Goal: Task Accomplishment & Management: Use online tool/utility

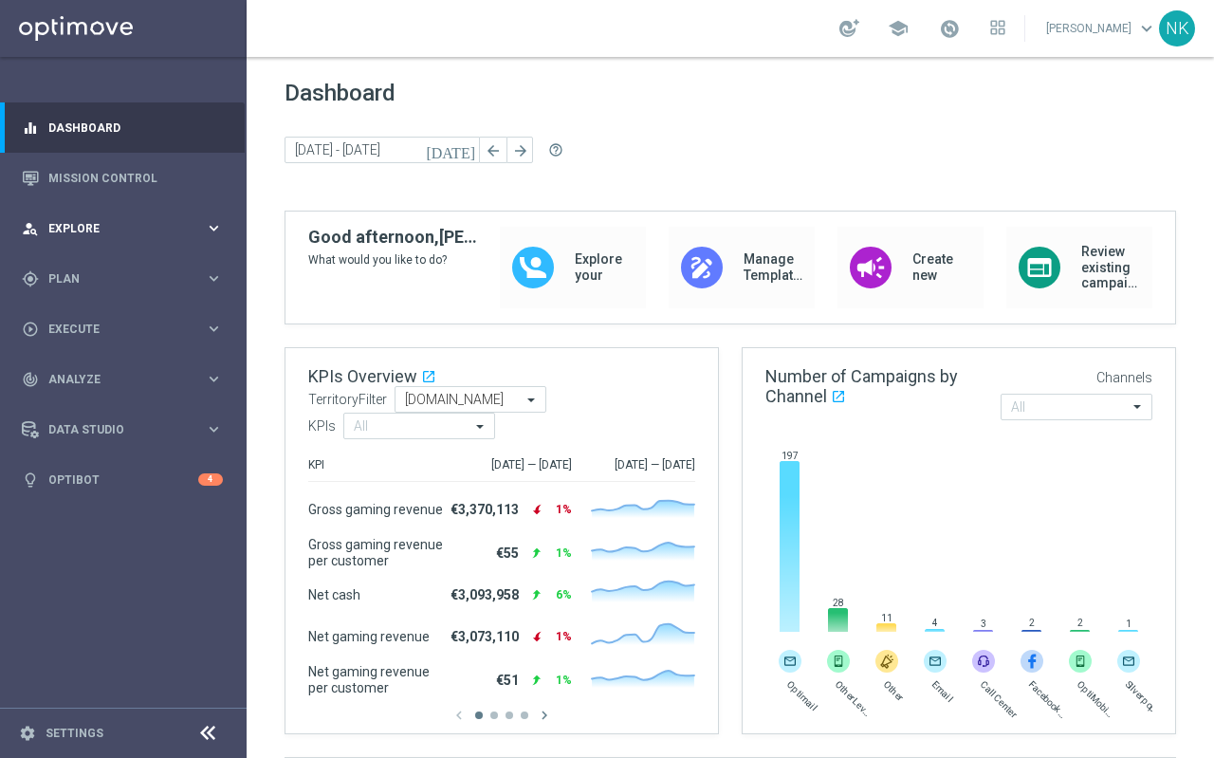
click at [101, 220] on div "person_search Explore" at bounding box center [113, 228] width 183 height 17
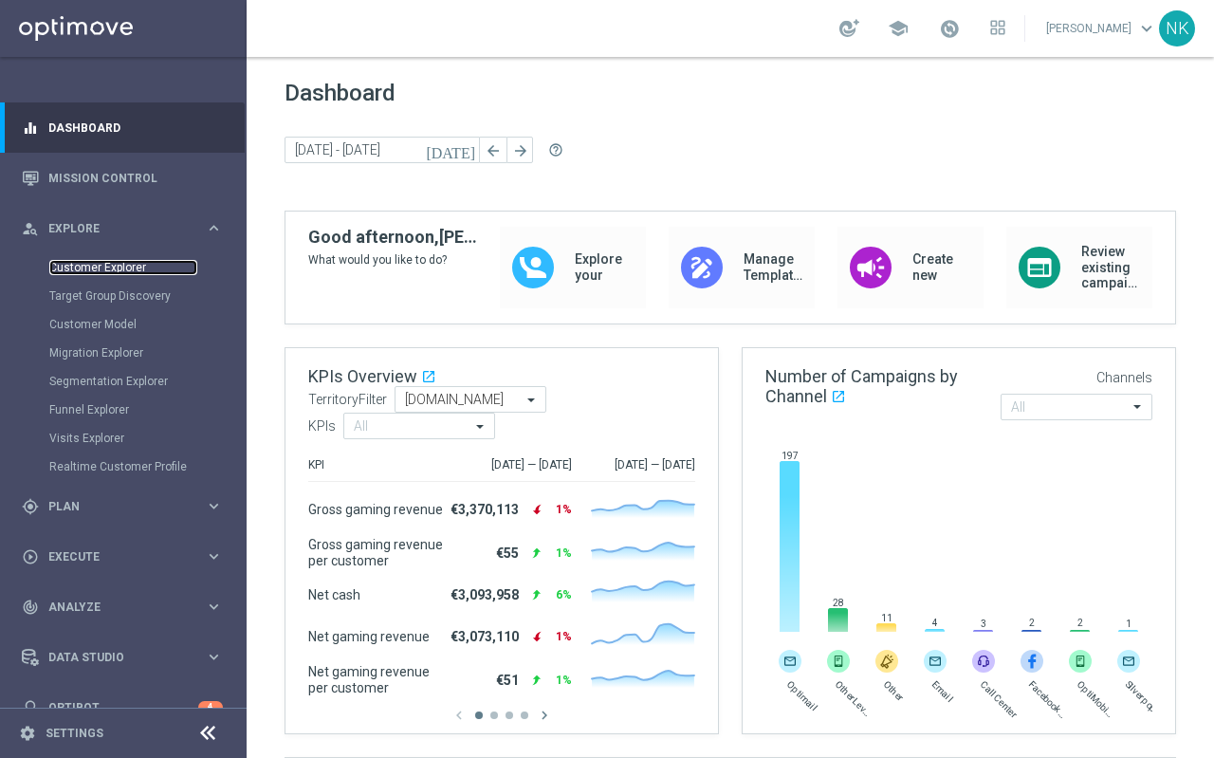
click at [91, 265] on link "Customer Explorer" at bounding box center [123, 267] width 148 height 15
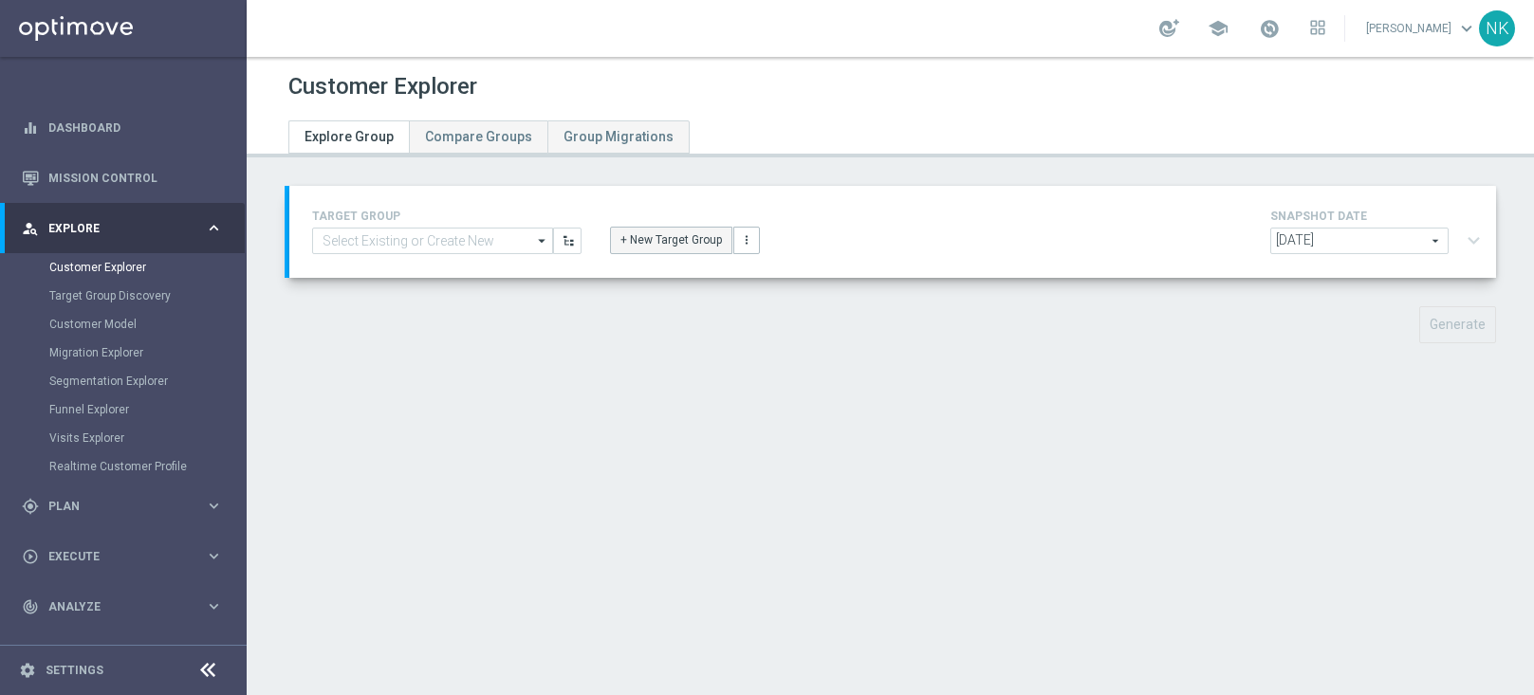
click at [658, 238] on button "+ New Target Group" at bounding box center [671, 240] width 122 height 27
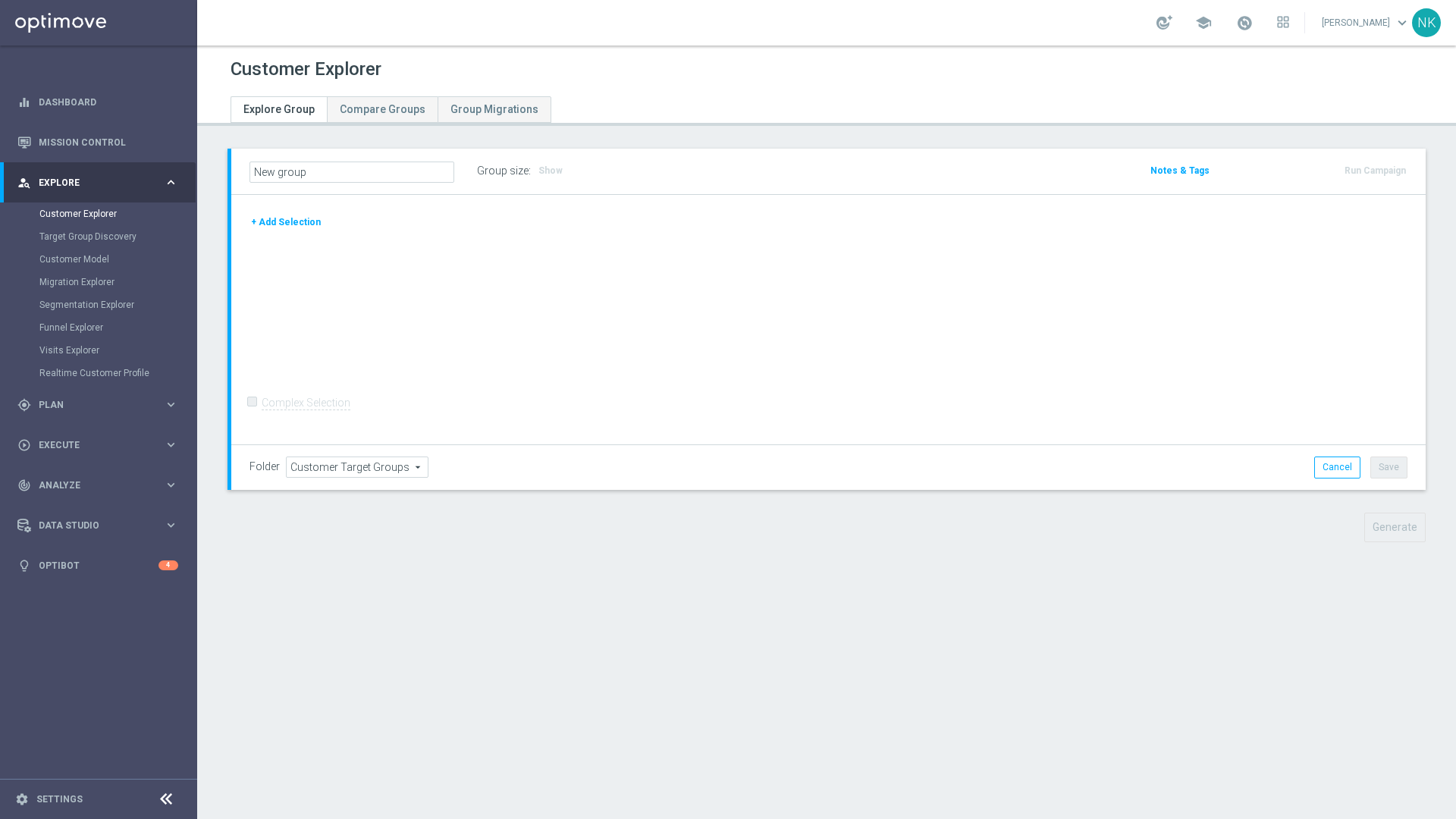
click at [288, 220] on button "+ Add Selection" at bounding box center [285, 222] width 73 height 17
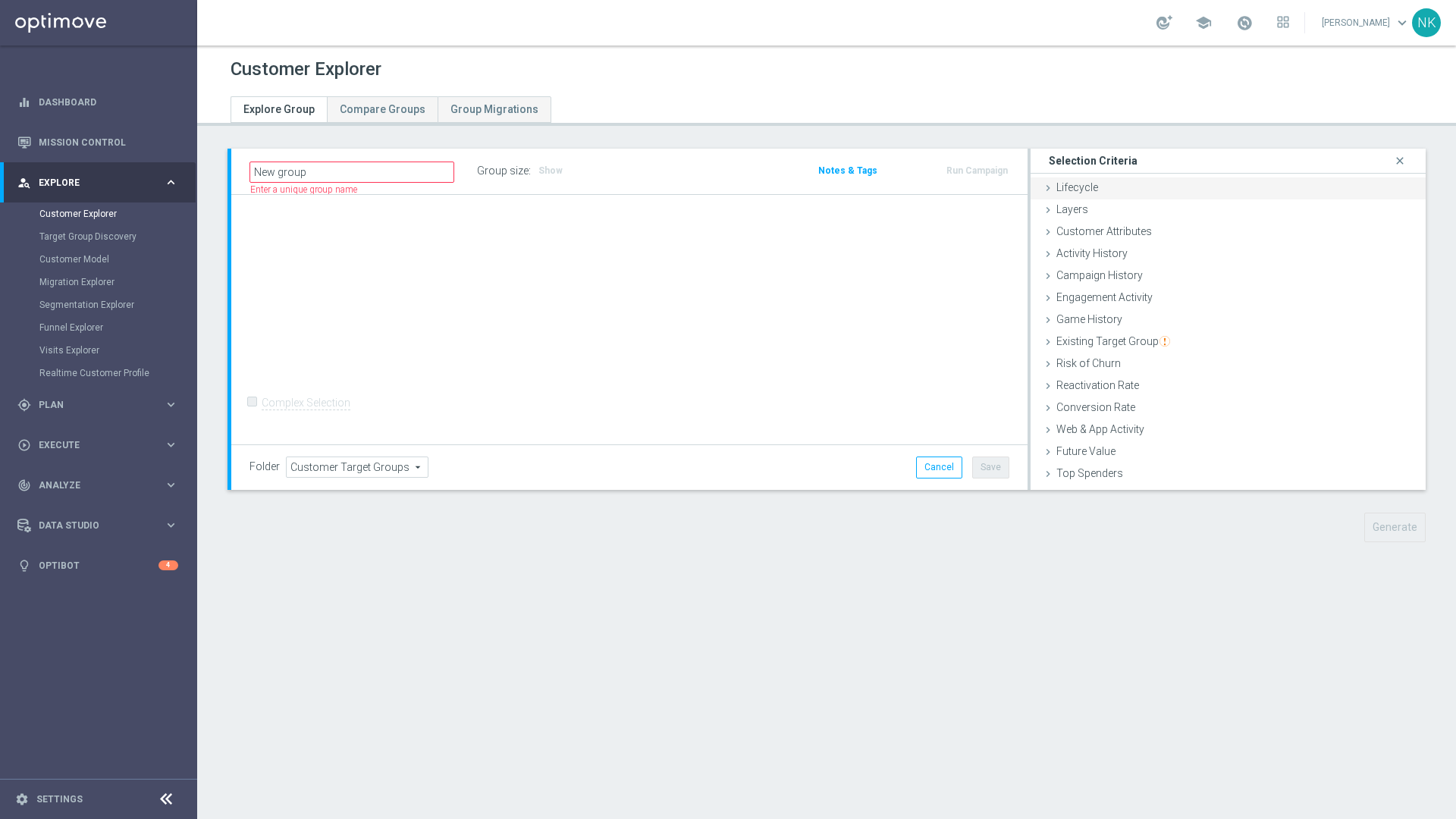
click at [969, 185] on icon at bounding box center [1048, 188] width 12 height 12
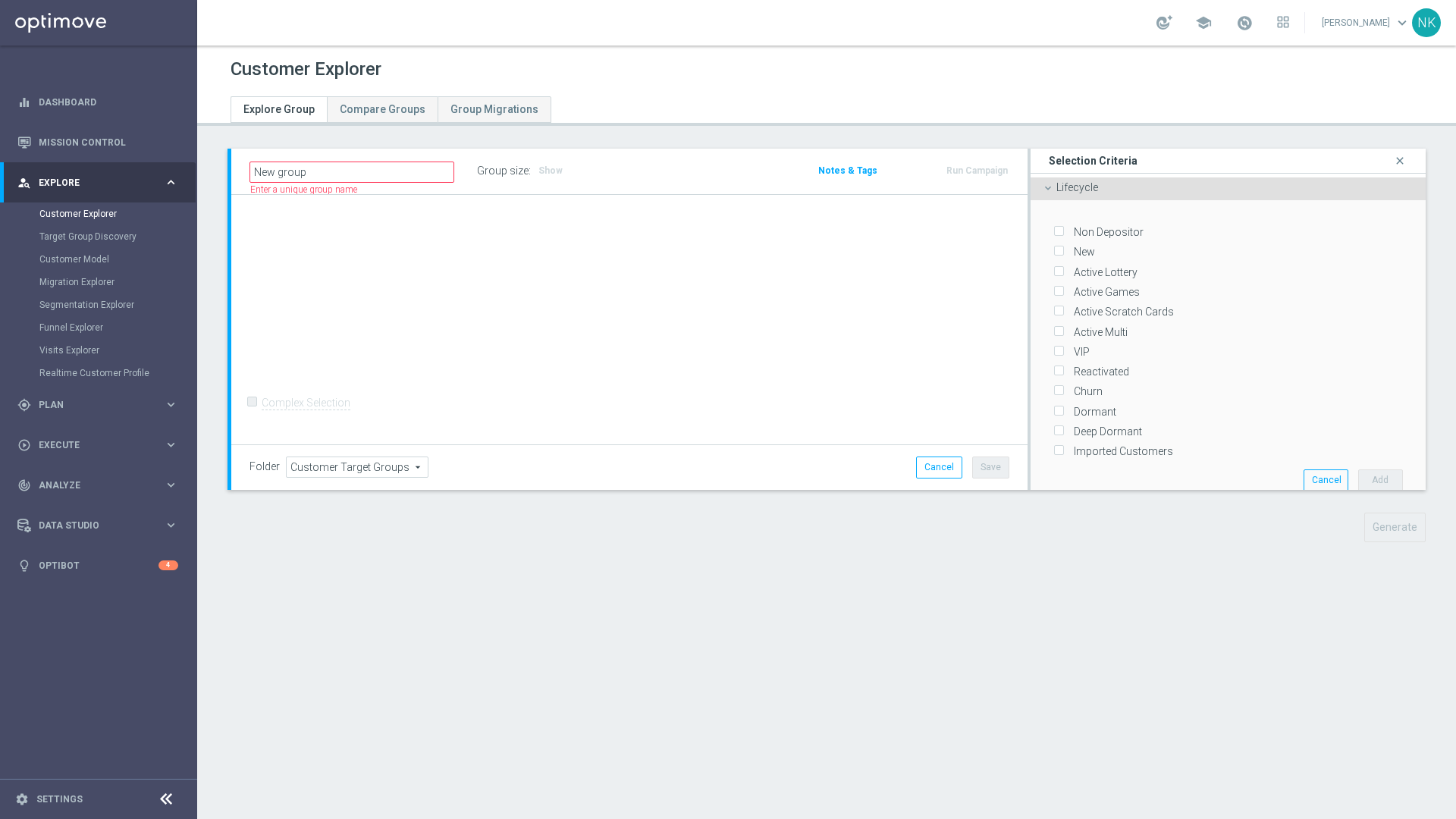
click at [969, 185] on icon at bounding box center [1048, 188] width 12 height 12
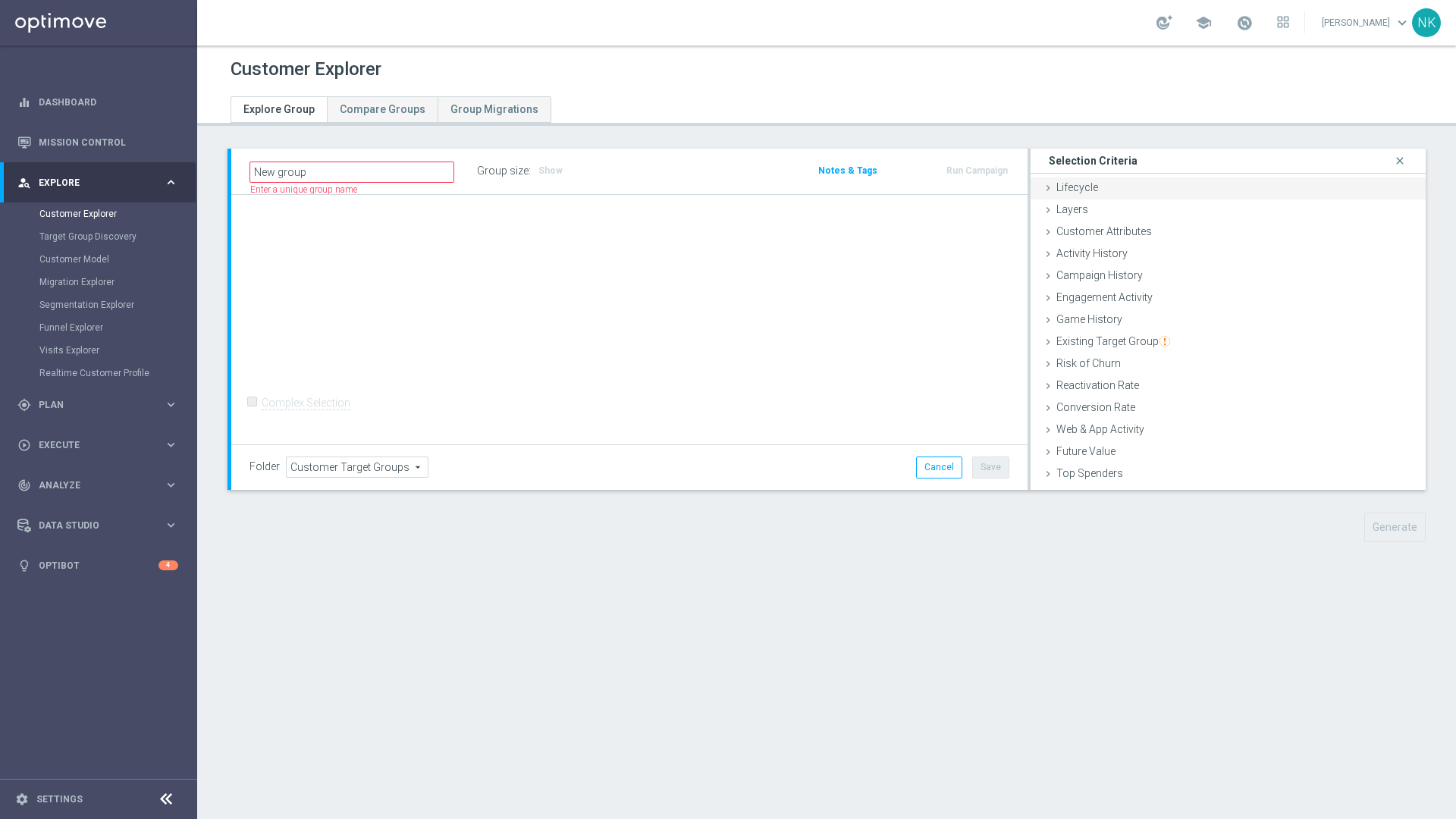
click at [969, 185] on icon at bounding box center [1048, 188] width 12 height 12
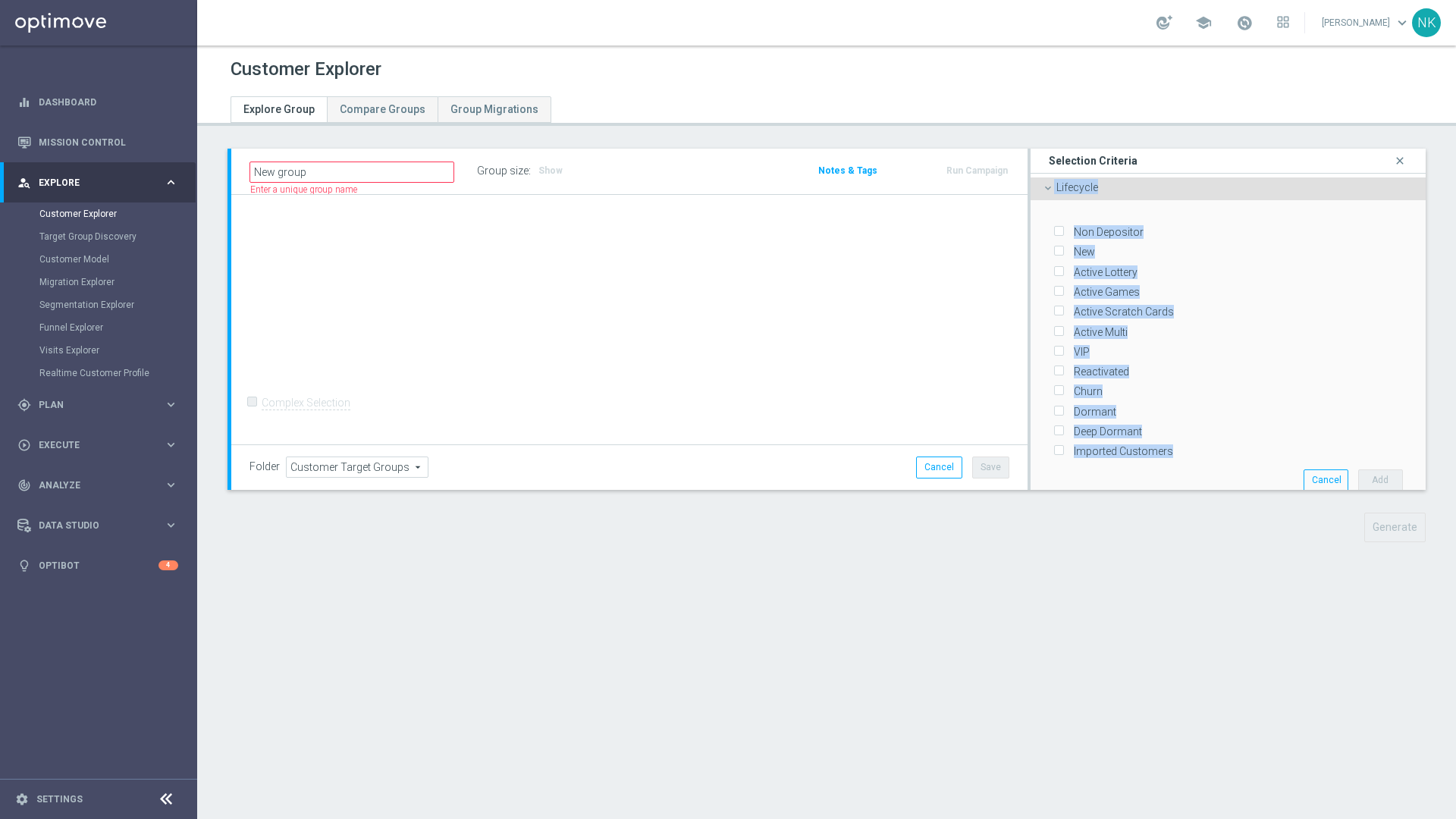
drag, startPoint x: 1180, startPoint y: 456, endPoint x: 1038, endPoint y: 189, distance: 302.4
click at [969, 189] on li "Lifecycle done Non Depositor New Active Lottery Active Games Active Scratch Car…" at bounding box center [1227, 340] width 395 height 327
copy li "Lifecycle done Non Depositor New Active Lottery Active Games Active Scratch Car…"
click at [969, 314] on div "Active Scratch Cards" at bounding box center [1227, 308] width 349 height 20
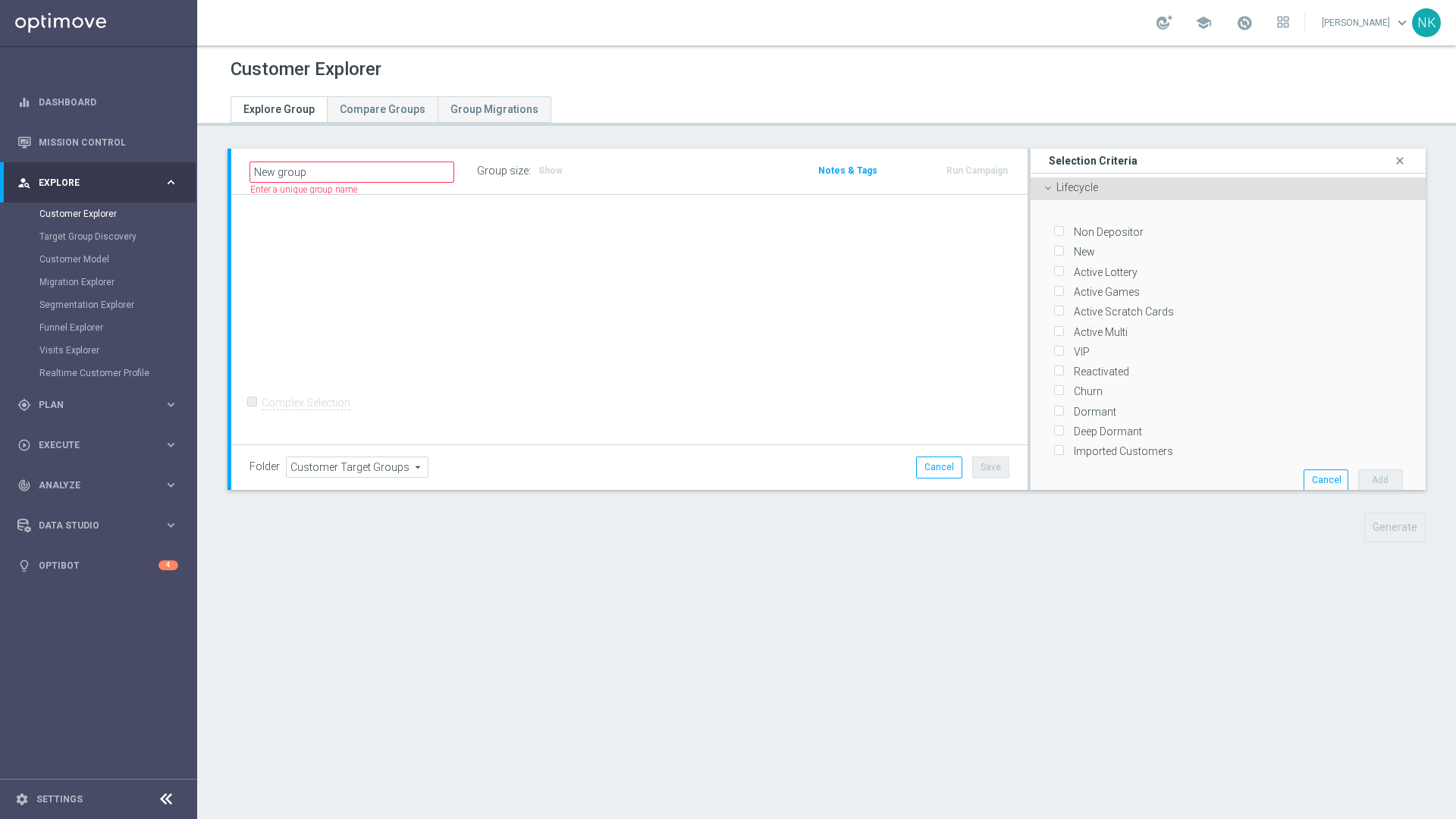
click at [969, 188] on div "Lifecycle done" at bounding box center [1227, 189] width 395 height 22
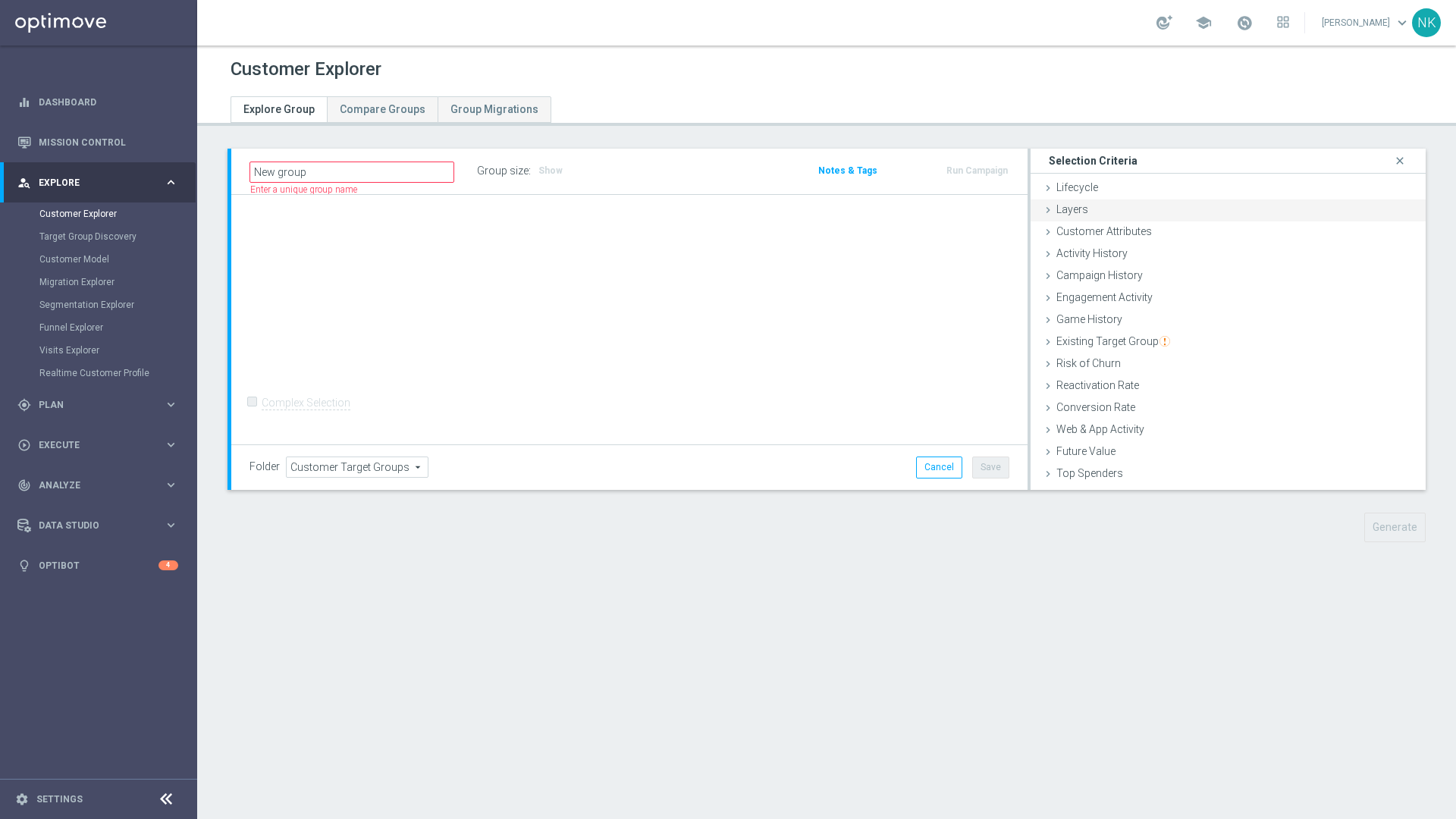
click at [969, 207] on icon at bounding box center [1048, 209] width 12 height 12
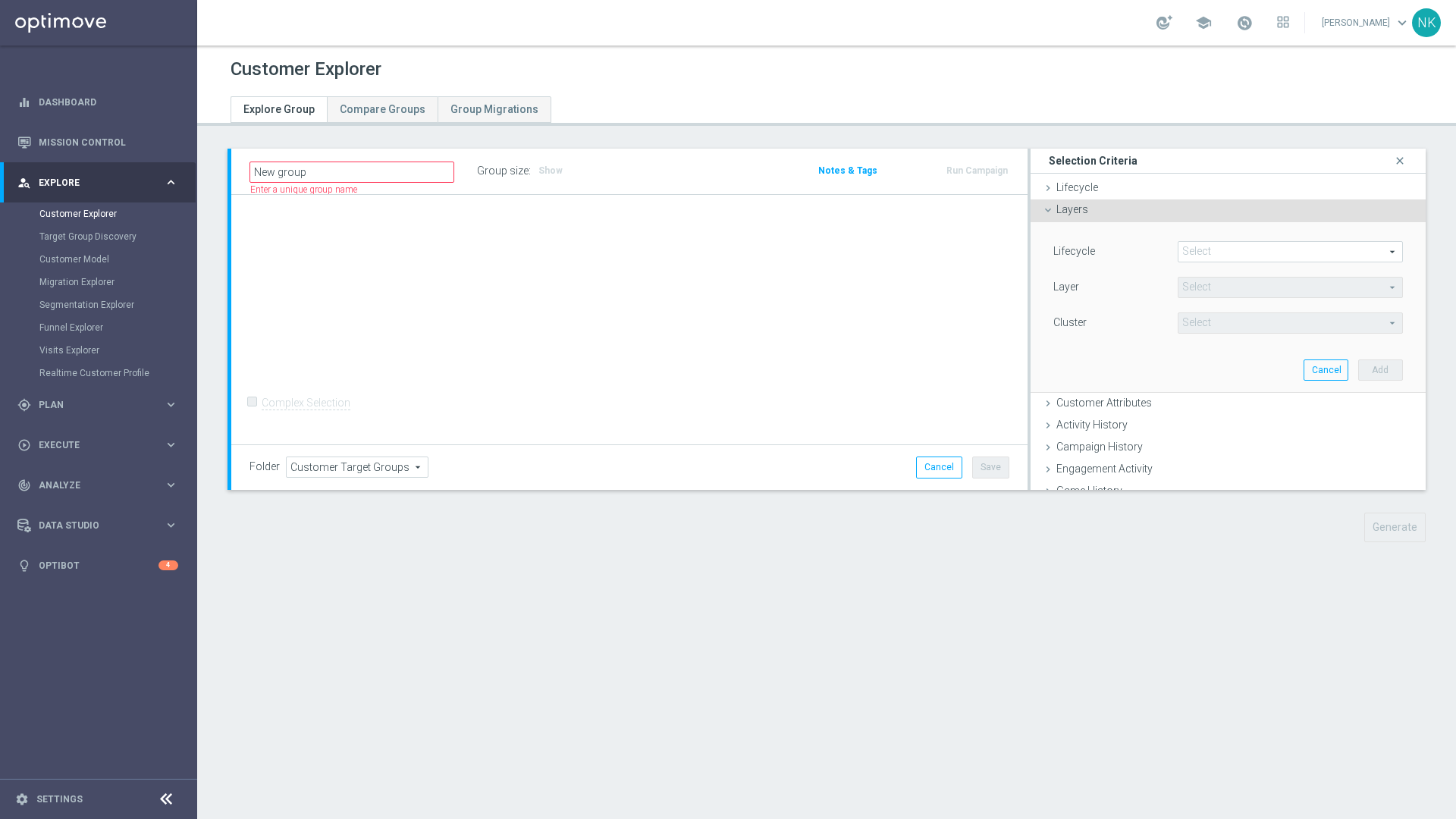
click at [969, 207] on icon at bounding box center [1048, 209] width 12 height 12
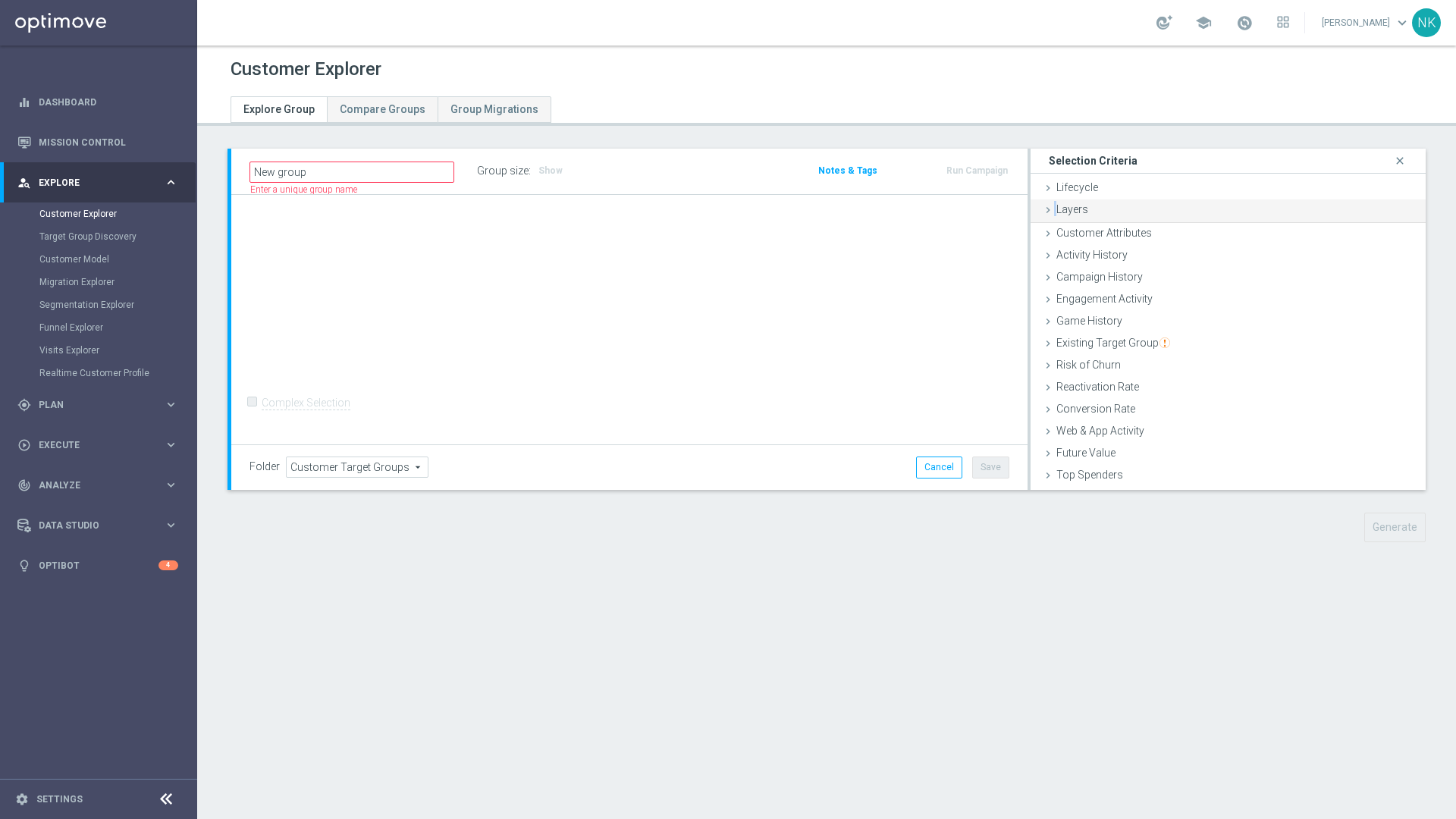
click at [969, 207] on icon at bounding box center [1048, 209] width 12 height 12
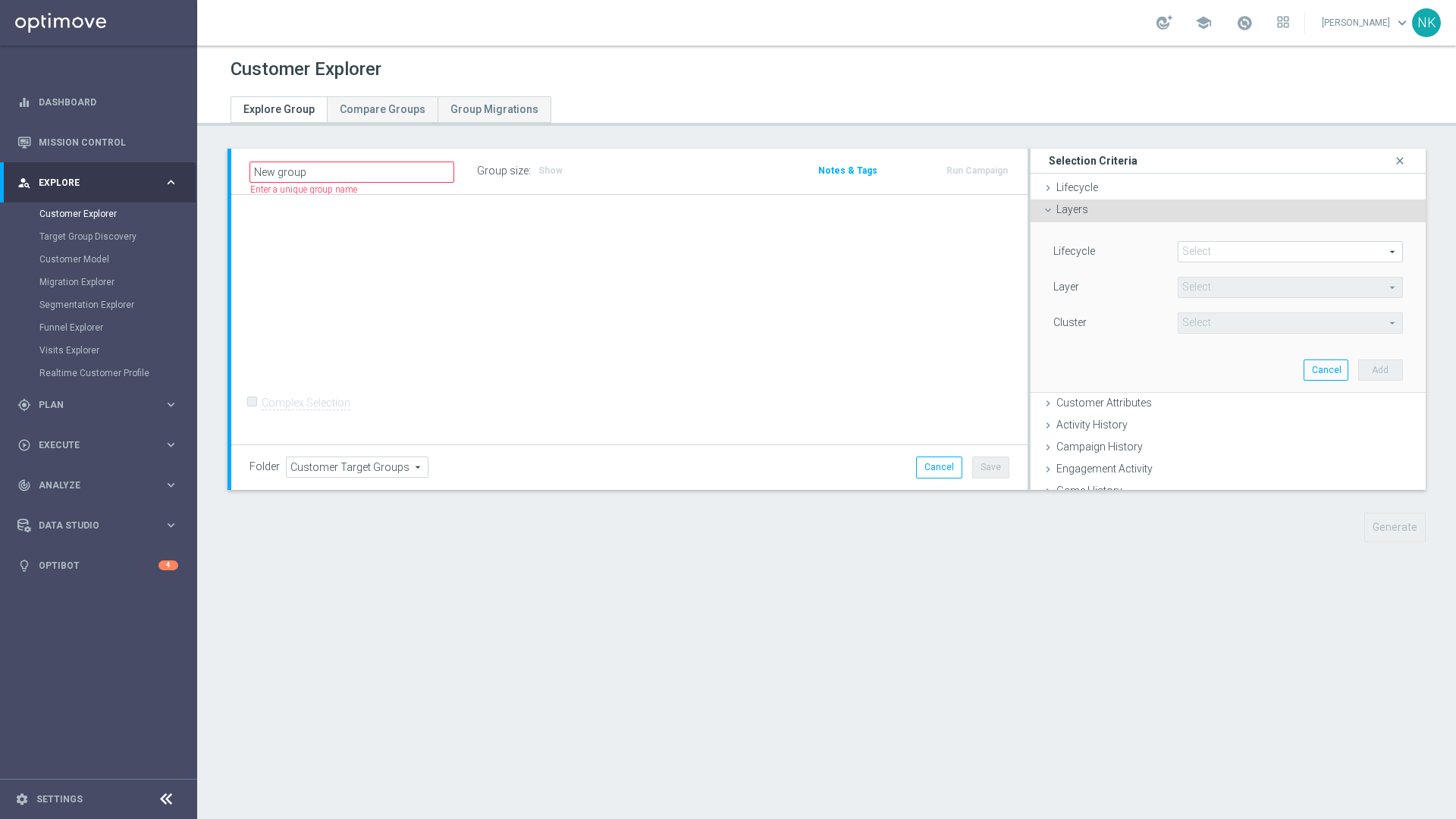
click at [969, 210] on icon at bounding box center [1048, 209] width 12 height 12
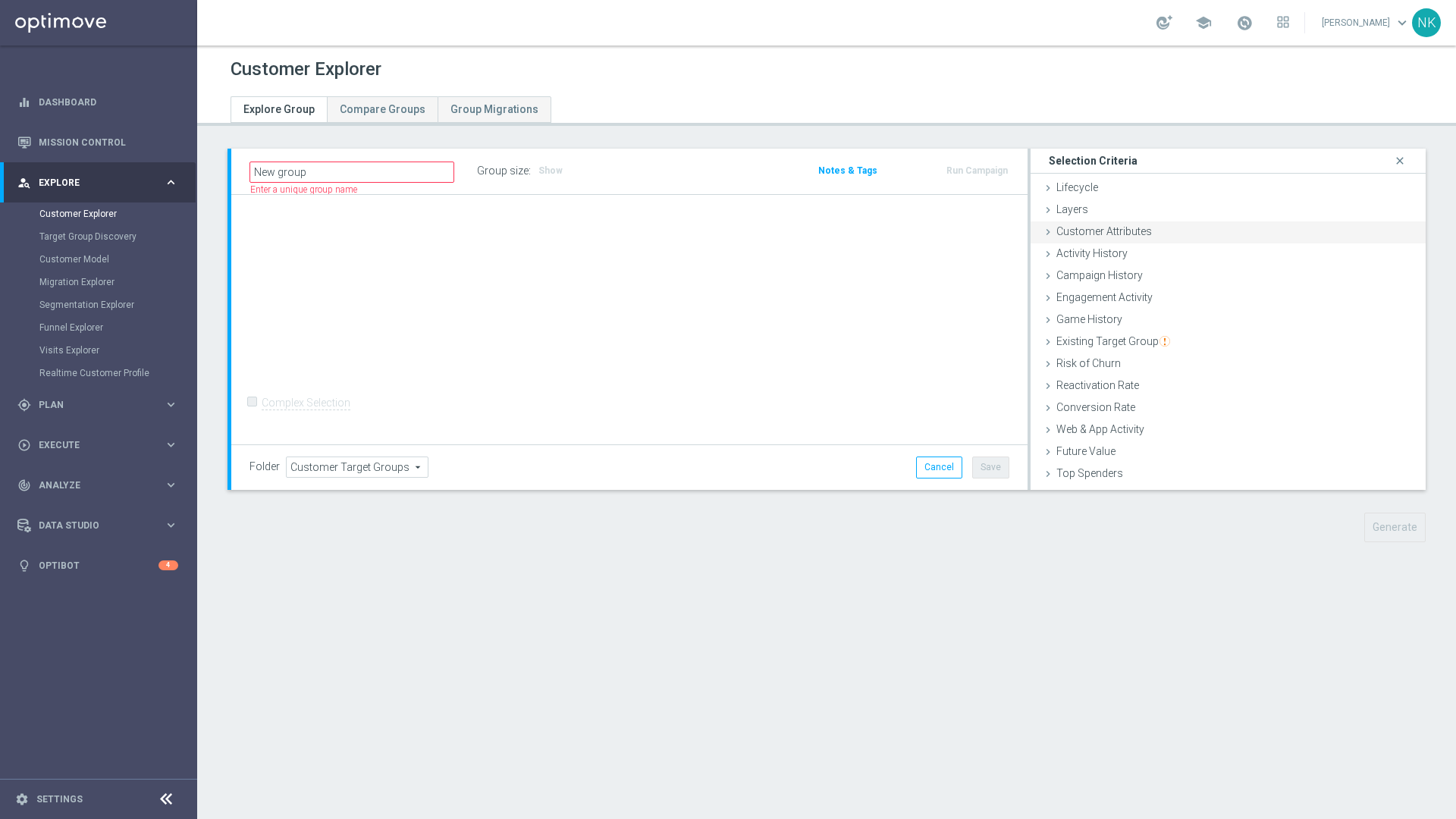
click at [969, 229] on icon at bounding box center [1048, 232] width 12 height 12
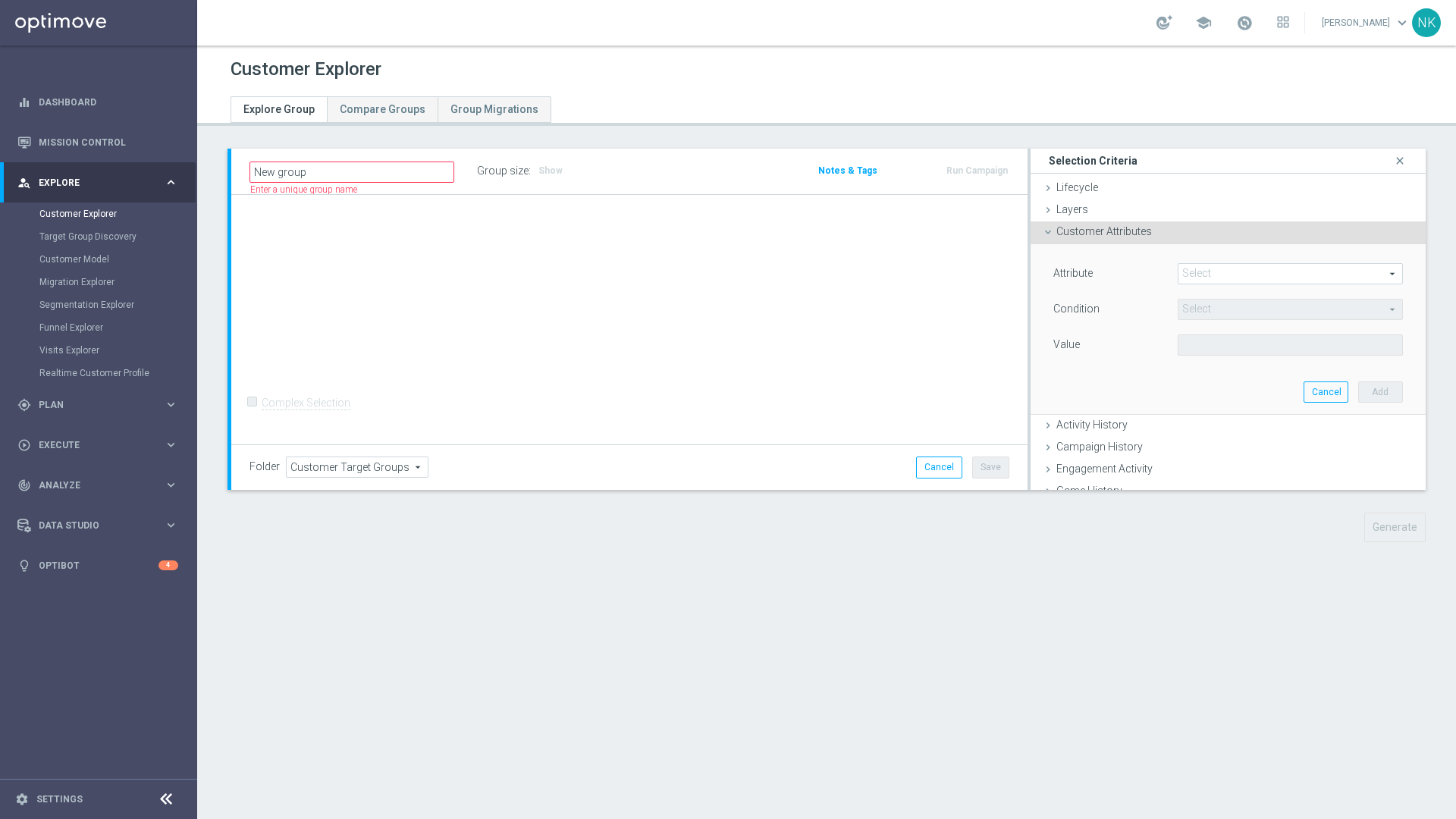
click at [969, 282] on span at bounding box center [1290, 273] width 224 height 20
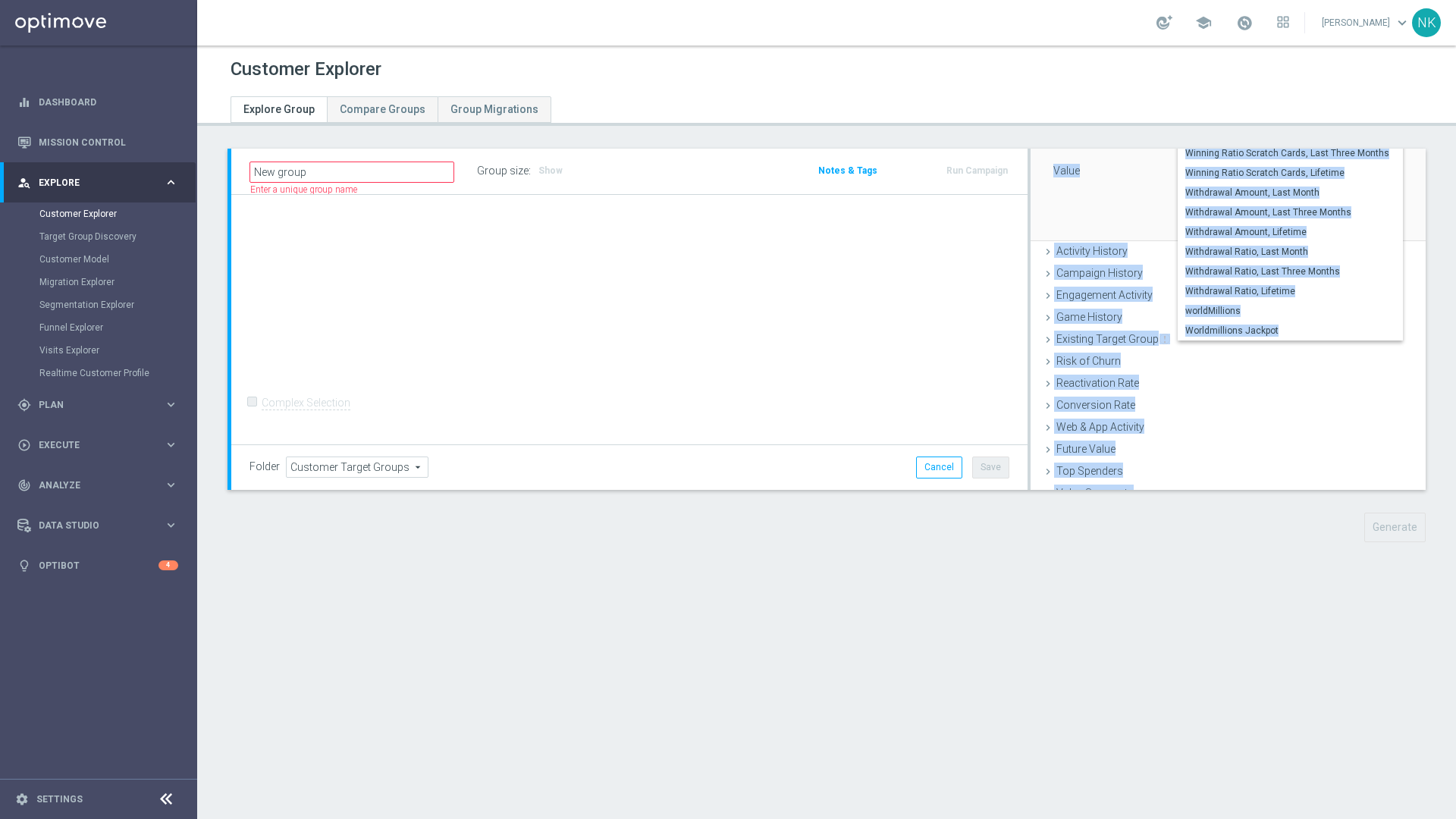
scroll to position [233, 0]
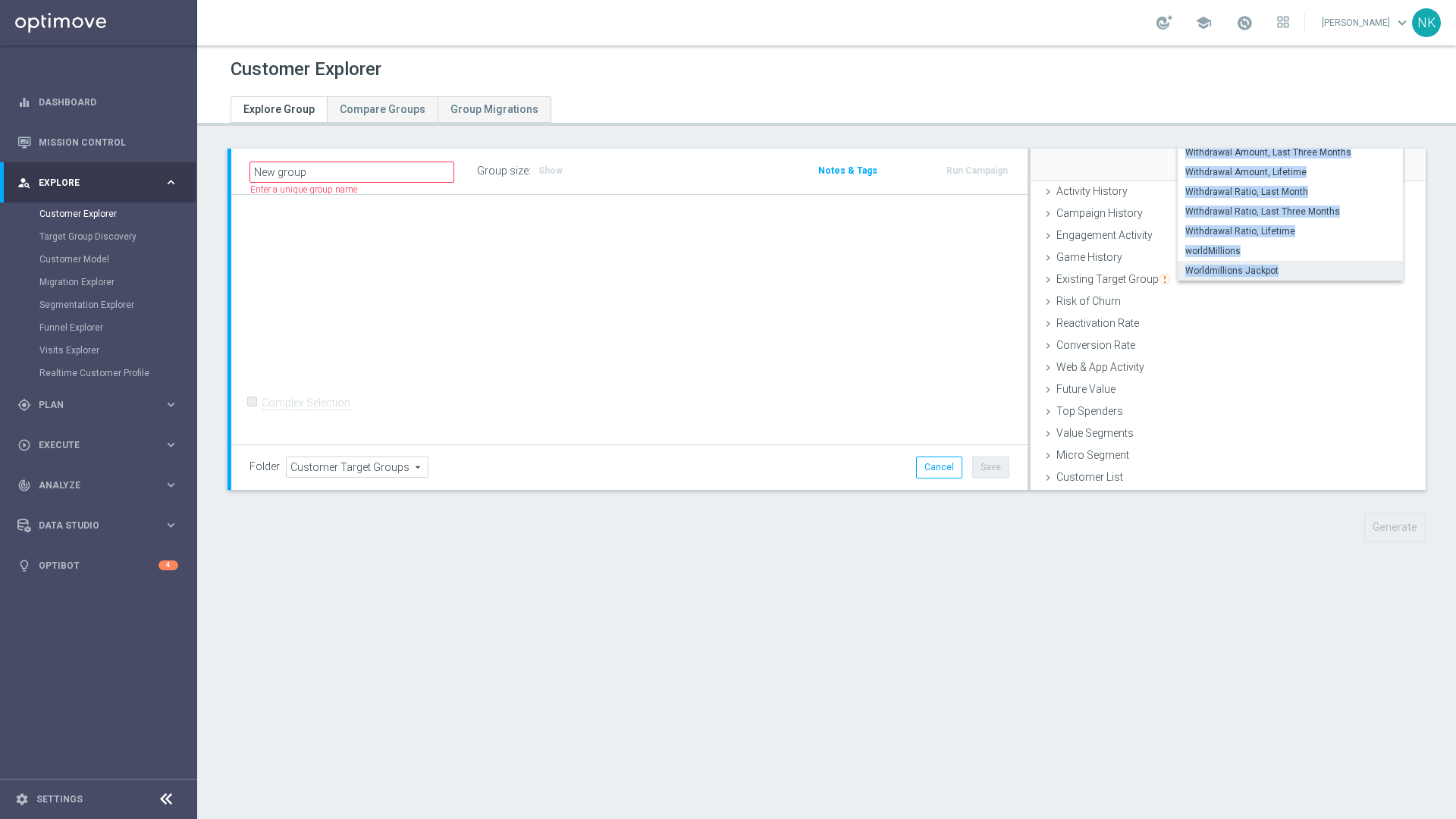
drag, startPoint x: 1173, startPoint y: 297, endPoint x: 1266, endPoint y: 268, distance: 97.4
copy div "Winning Ratio Lottery, Lifetime Winning Ratio Scratch Cards, Last Month Winning…"
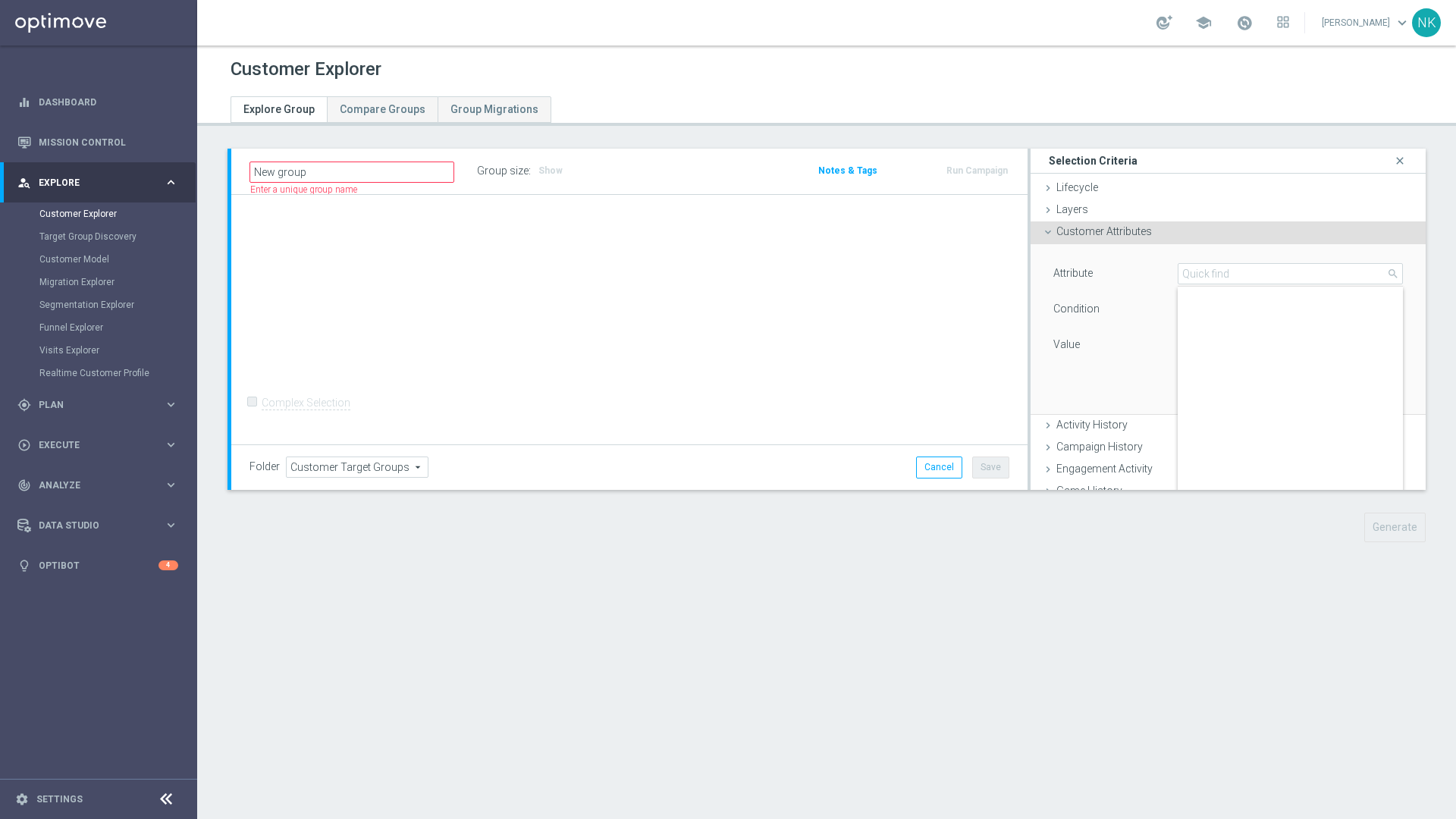
scroll to position [0, 0]
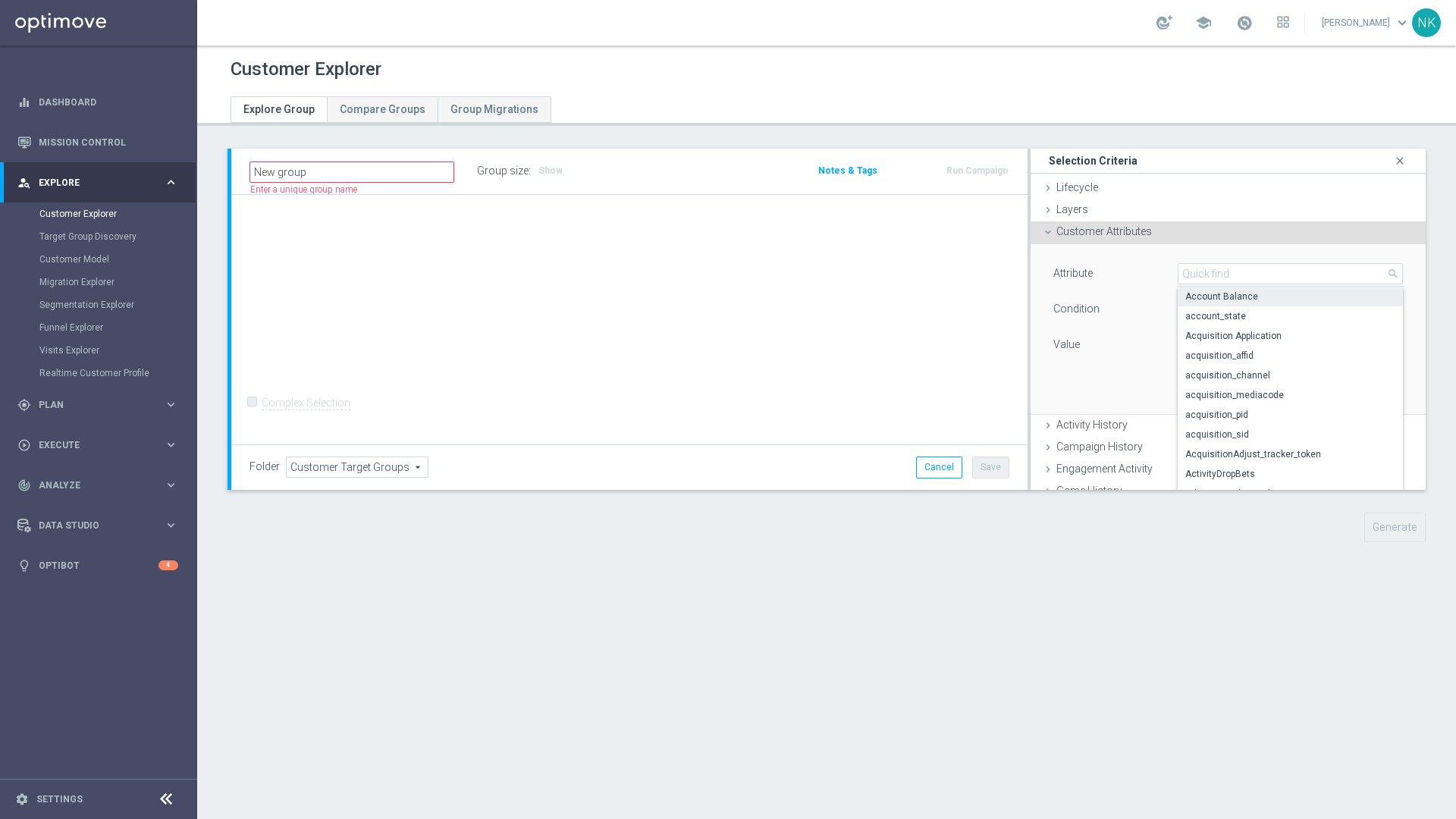
click at [969, 296] on label "Account Balance" at bounding box center [1290, 296] width 225 height 20
type input "Account Balance"
type input "="
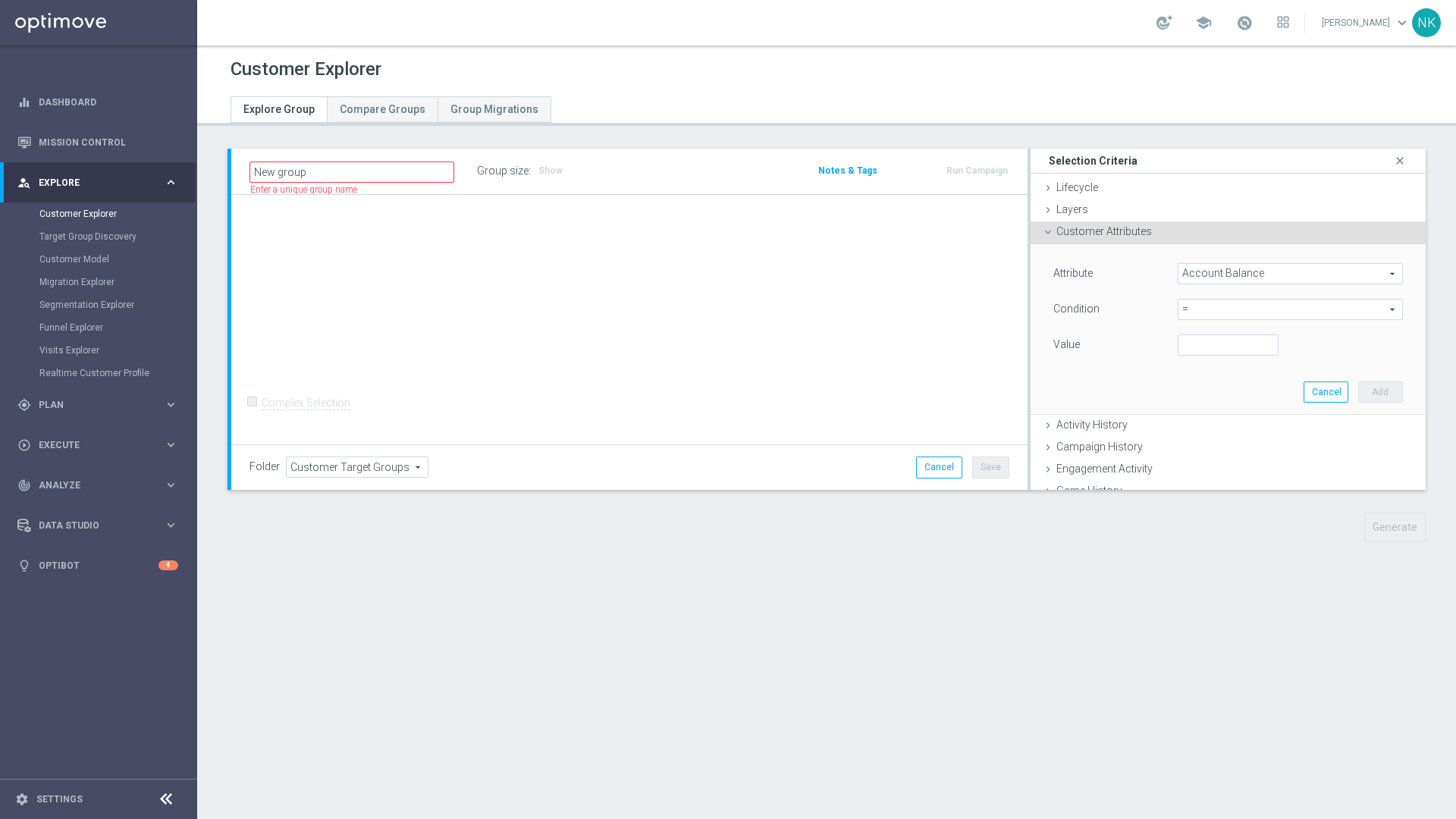
click at [969, 26] on span "keyboard_arrow_down" at bounding box center [1402, 22] width 17 height 17
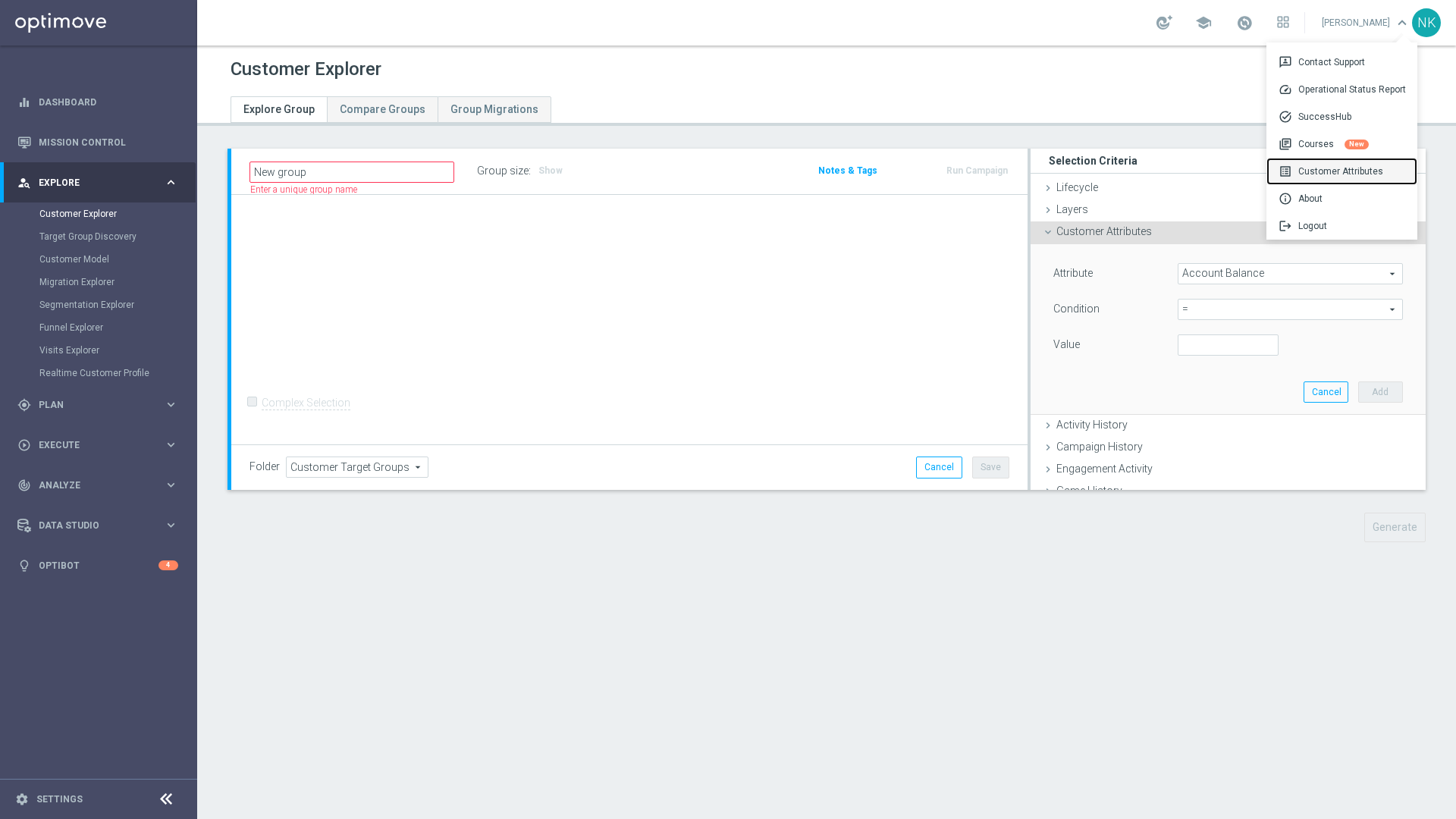
click at [969, 177] on div "list_alt Customer Attributes" at bounding box center [1341, 171] width 151 height 27
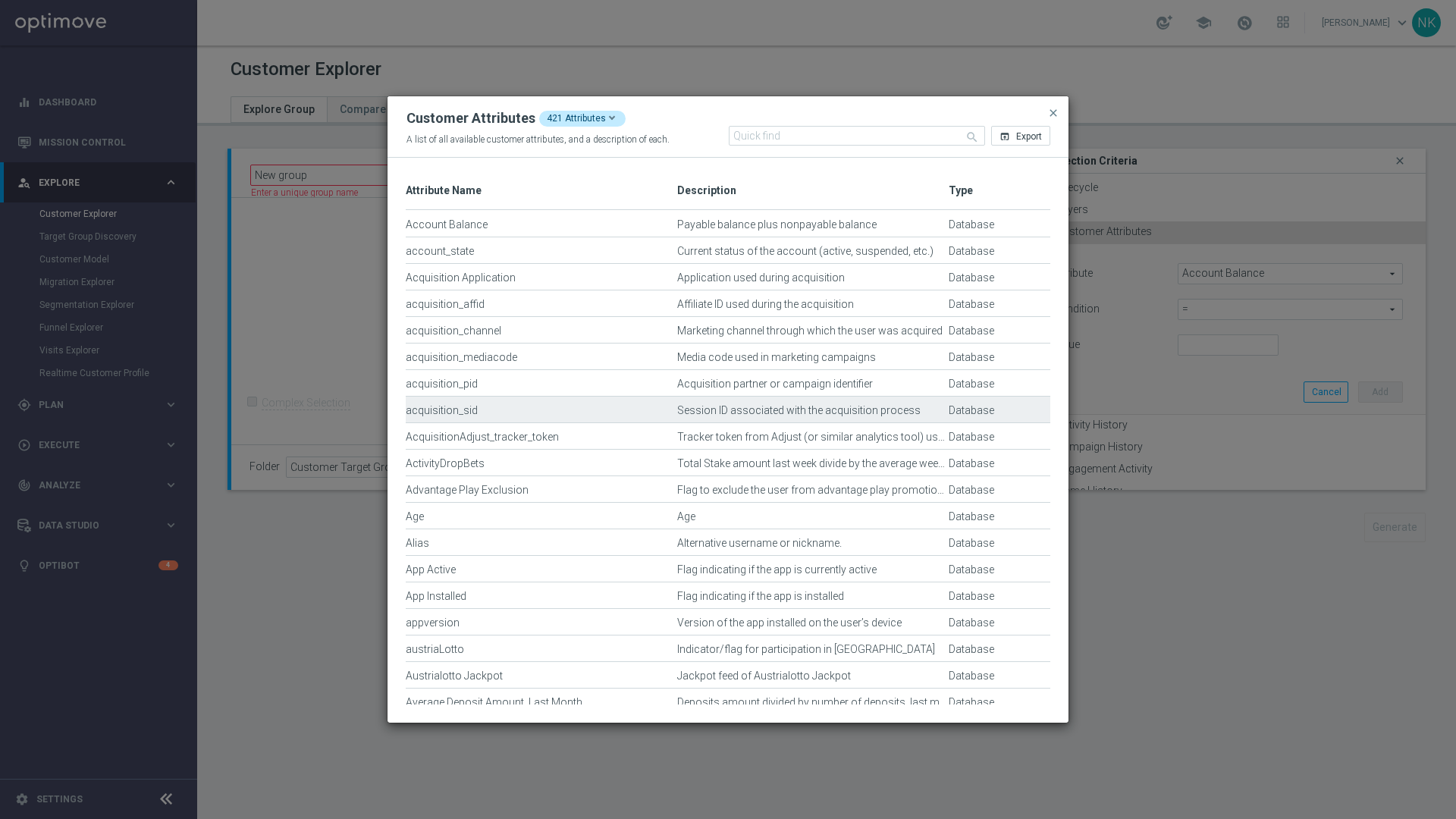
drag, startPoint x: 396, startPoint y: 220, endPoint x: 522, endPoint y: 475, distance: 284.4
click at [522, 475] on div "Type Attribute Name 1 Description" at bounding box center [728, 439] width 681 height 565
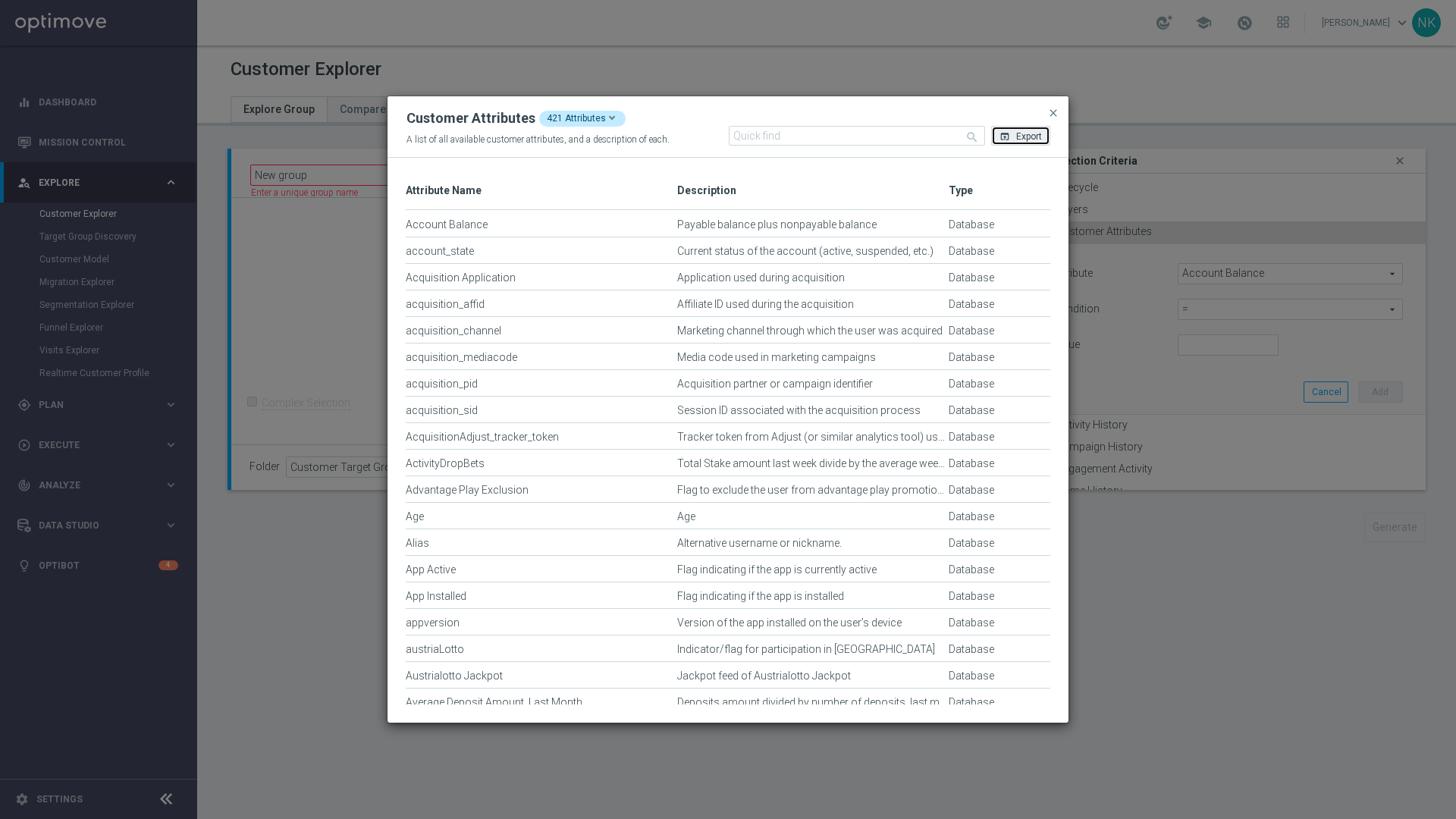
click at [969, 137] on icon "open_in_browser" at bounding box center [1004, 136] width 10 height 10
click at [969, 109] on span "close" at bounding box center [1052, 113] width 12 height 12
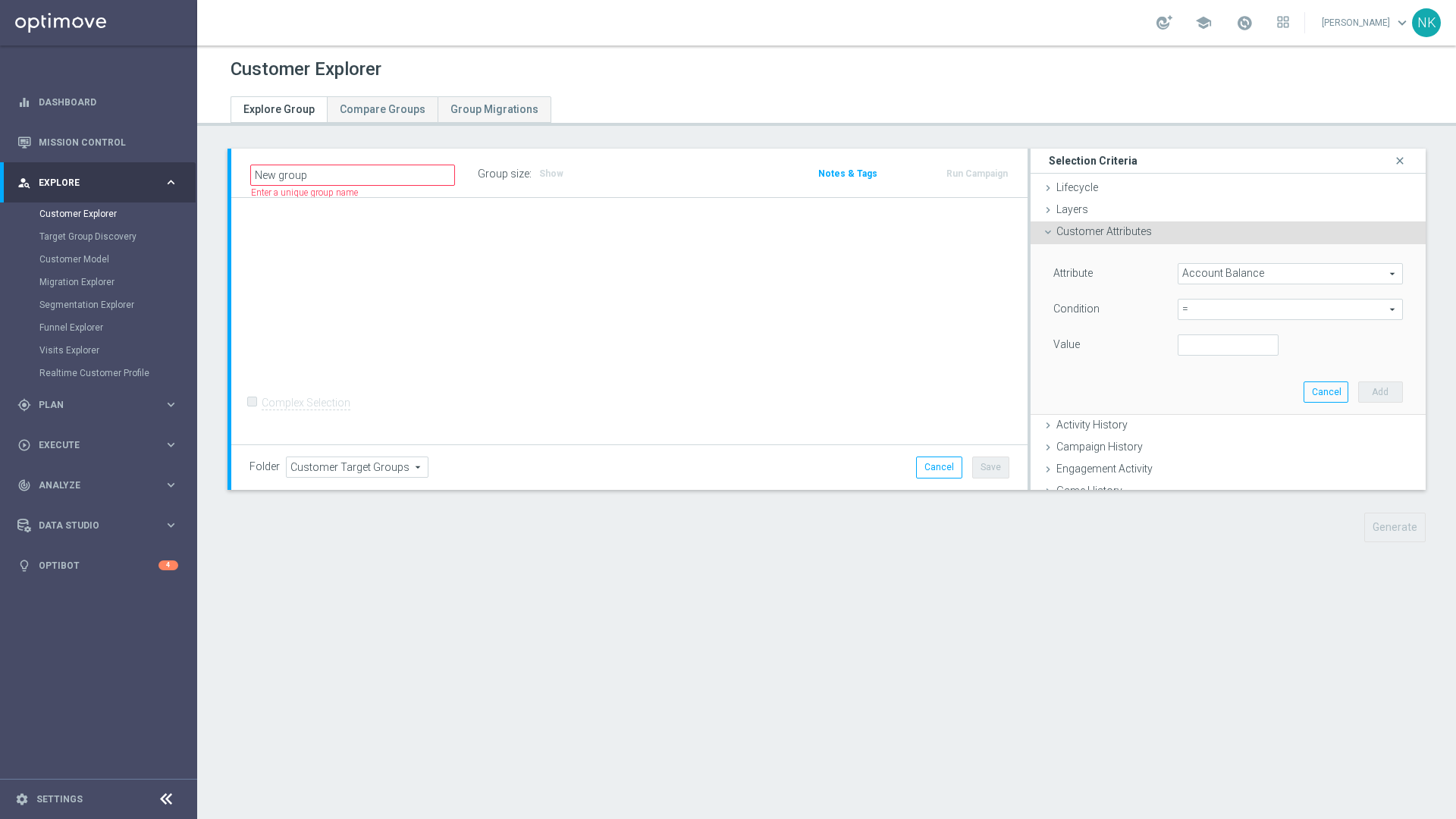
click at [969, 276] on span "Account Balance" at bounding box center [1290, 273] width 224 height 20
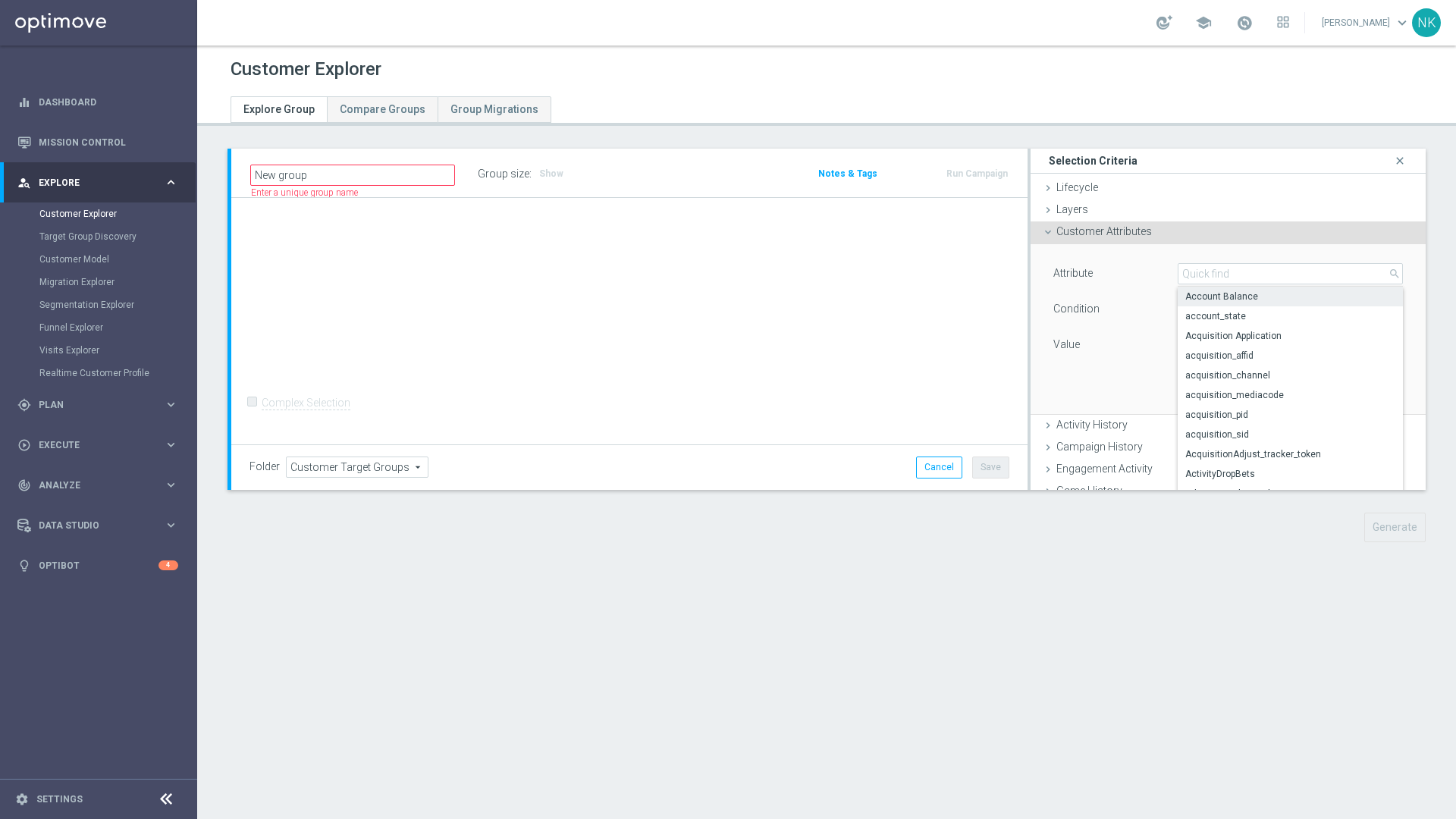
click at [969, 245] on div "Attribute Account Balance Account Balance arrow_drop_down search Account Balanc…" at bounding box center [1228, 329] width 372 height 170
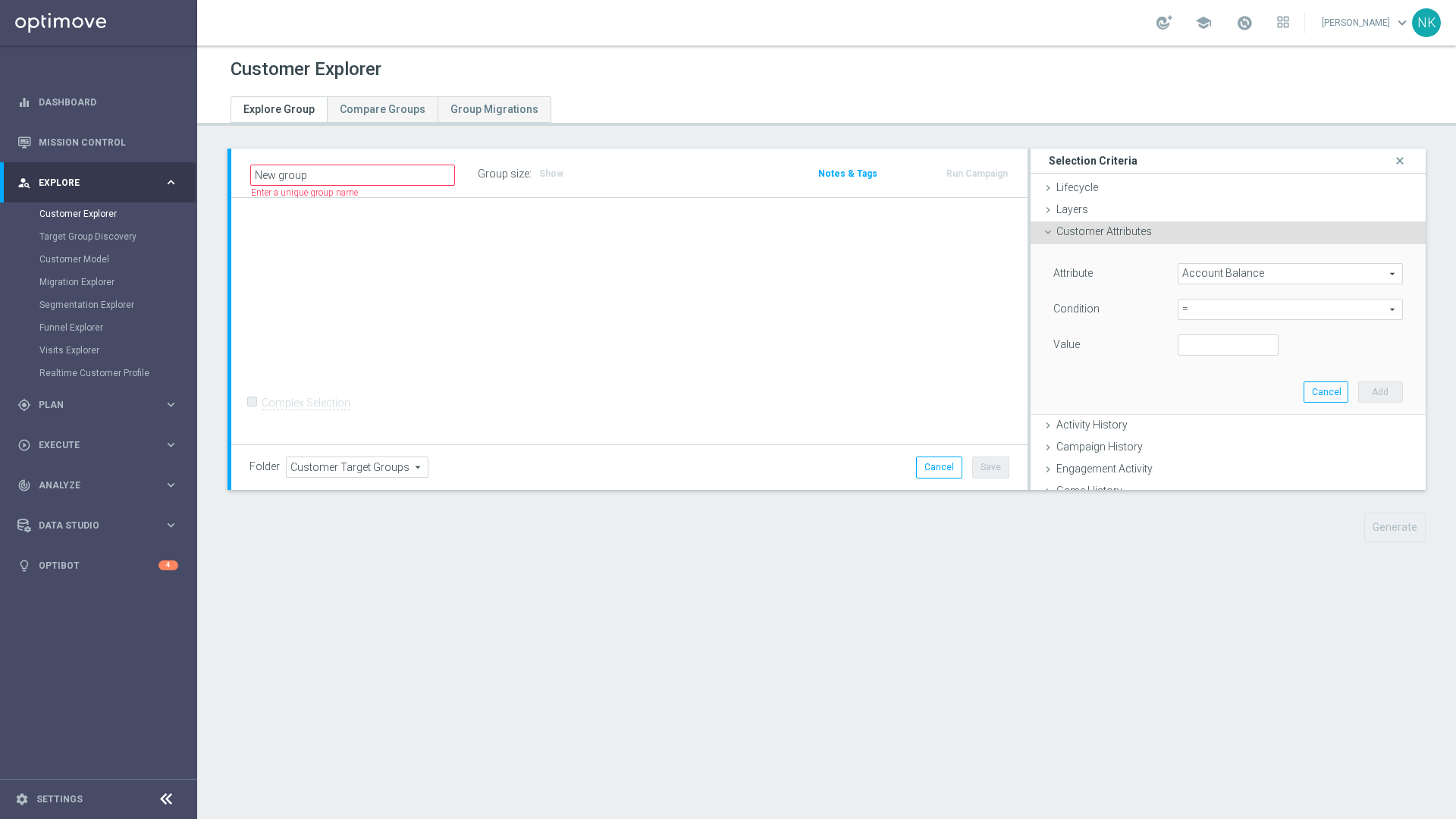
click at [969, 237] on span "Customer Attributes" at bounding box center [1104, 231] width 96 height 12
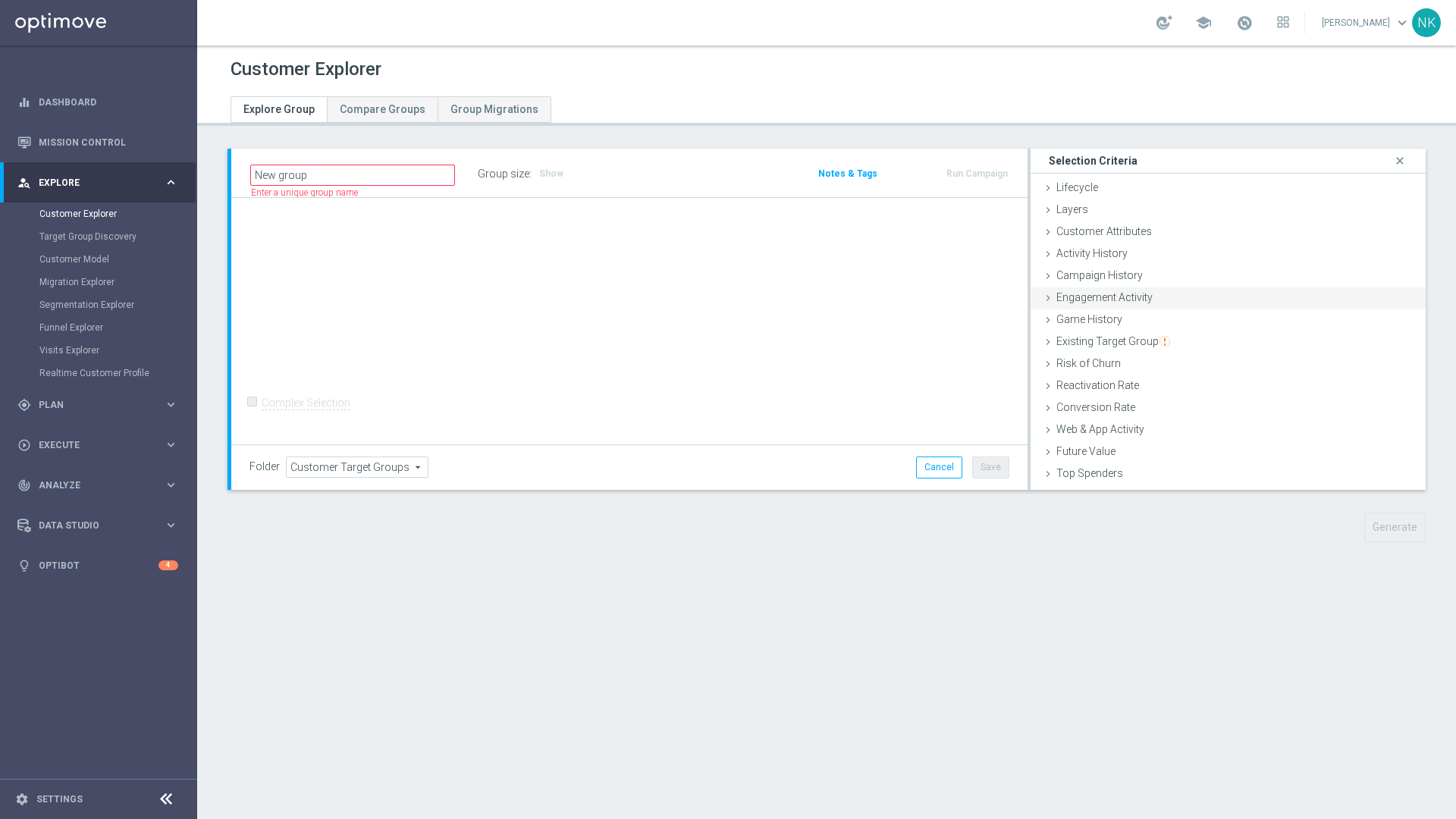
click at [969, 298] on span "Engagement Activity" at bounding box center [1104, 296] width 96 height 12
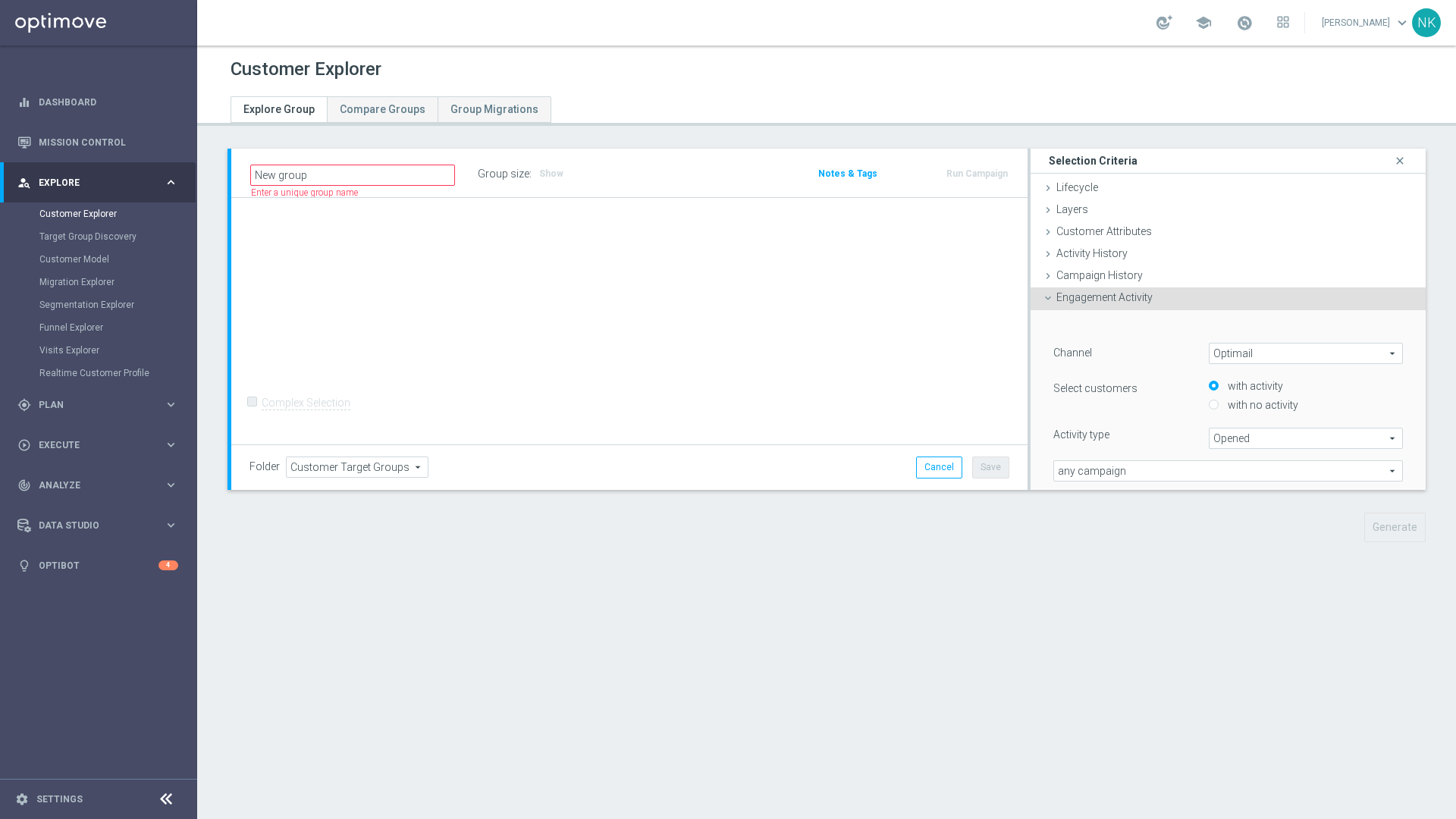
click at [969, 298] on span "Engagement Activity" at bounding box center [1104, 296] width 96 height 12
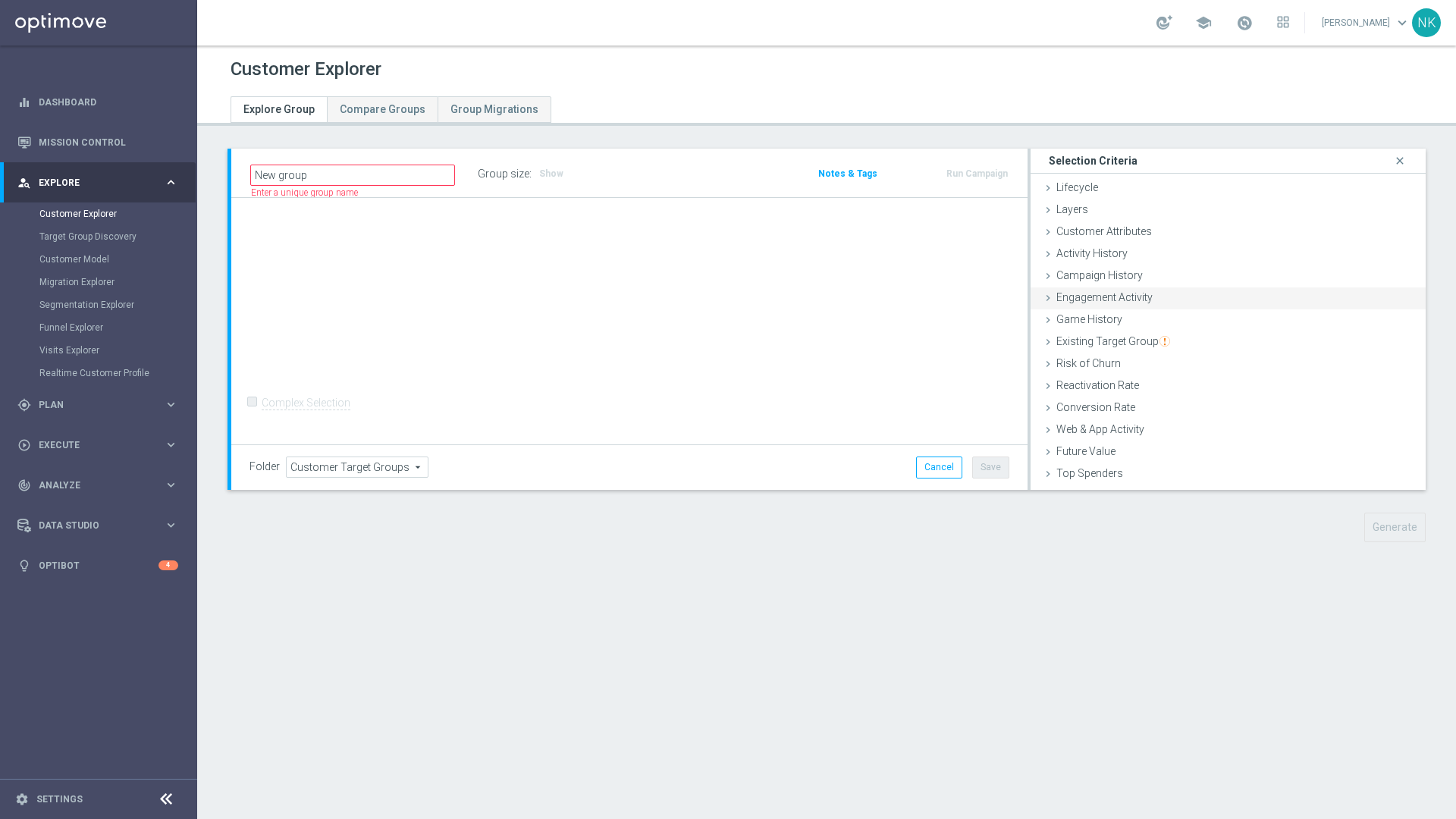
click at [969, 298] on span "Engagement Activity" at bounding box center [1104, 296] width 96 height 12
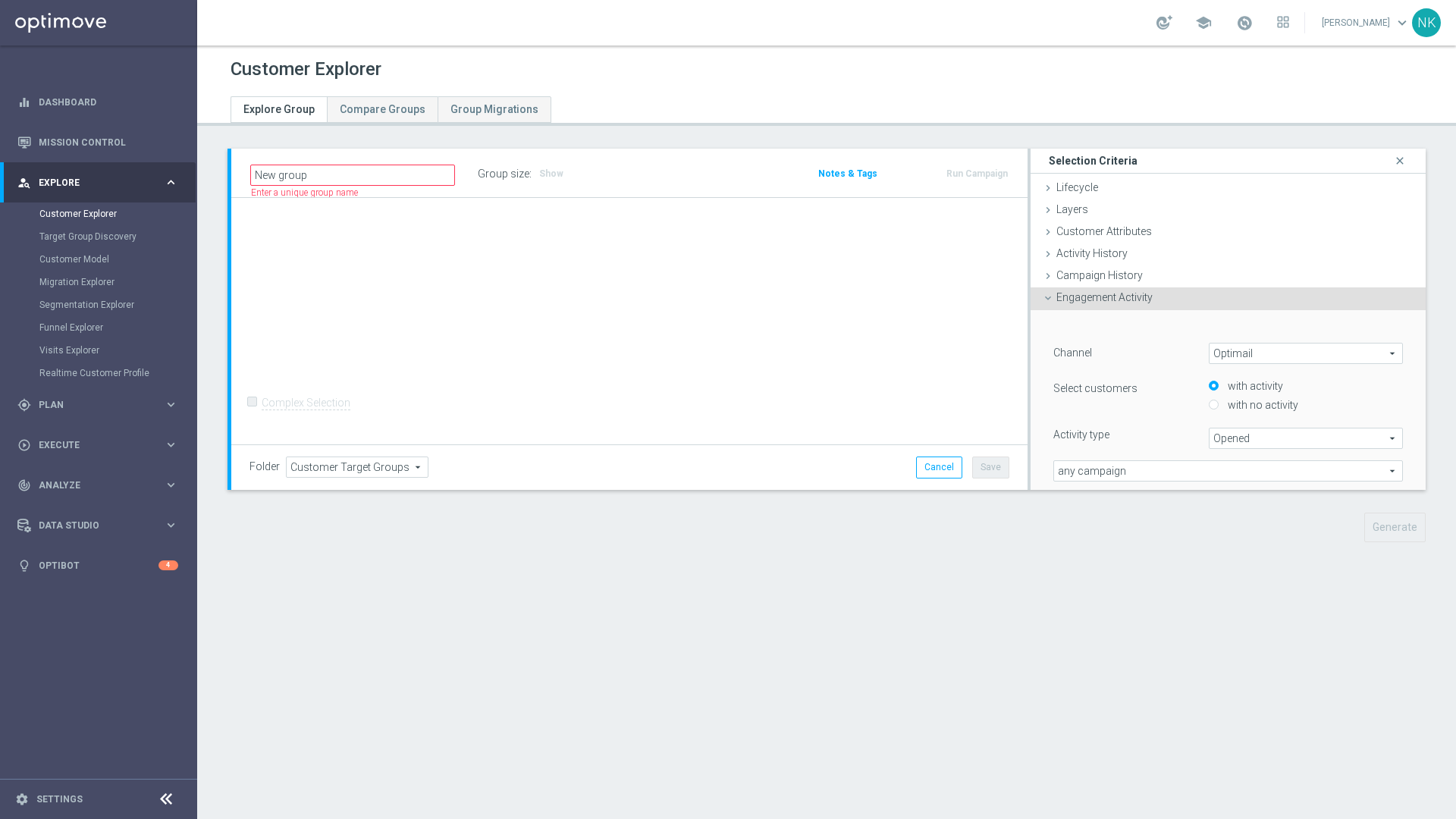
click at [969, 298] on span "Engagement Activity" at bounding box center [1104, 296] width 96 height 12
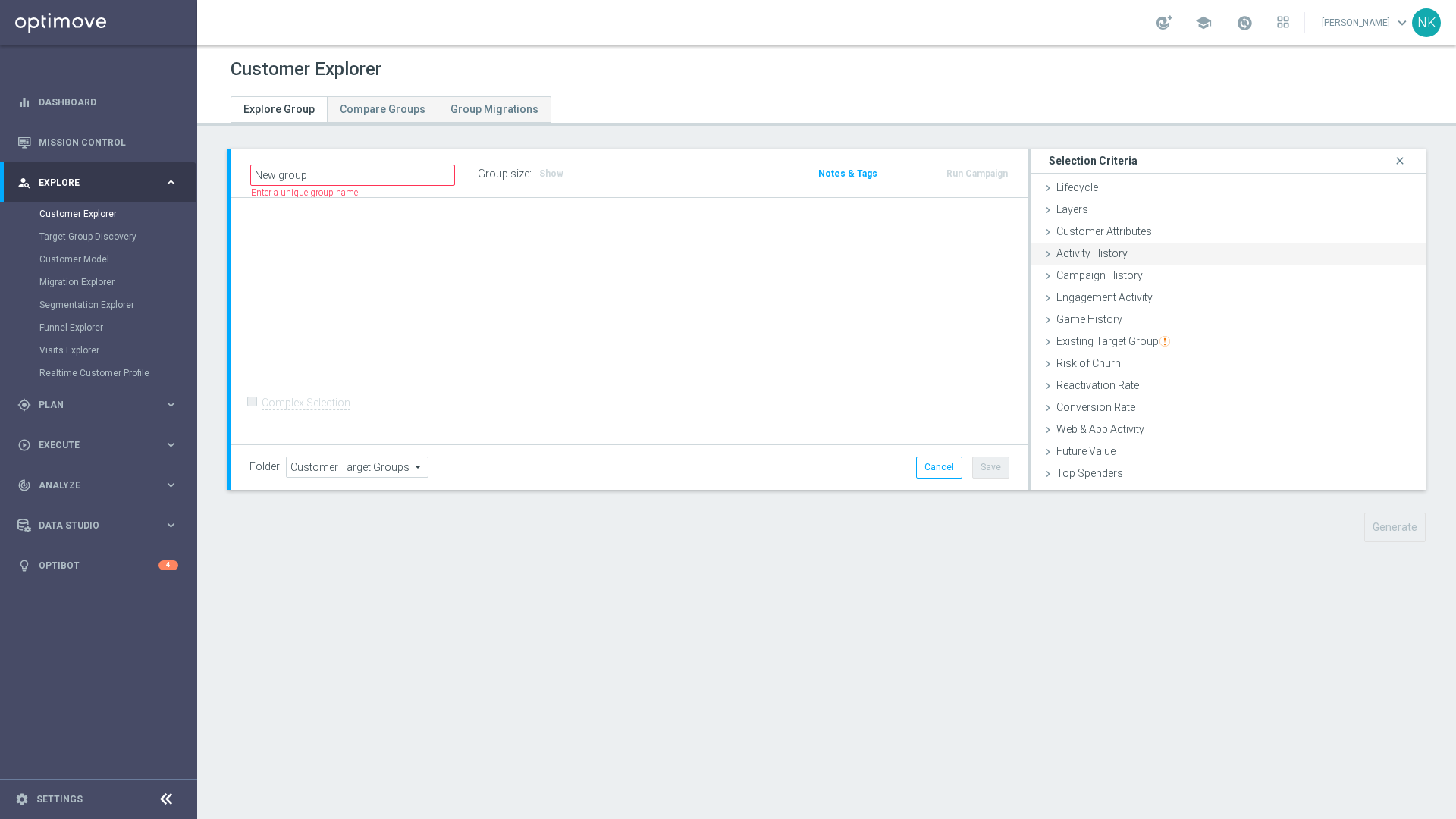
click at [969, 248] on span "Activity History" at bounding box center [1092, 252] width 71 height 12
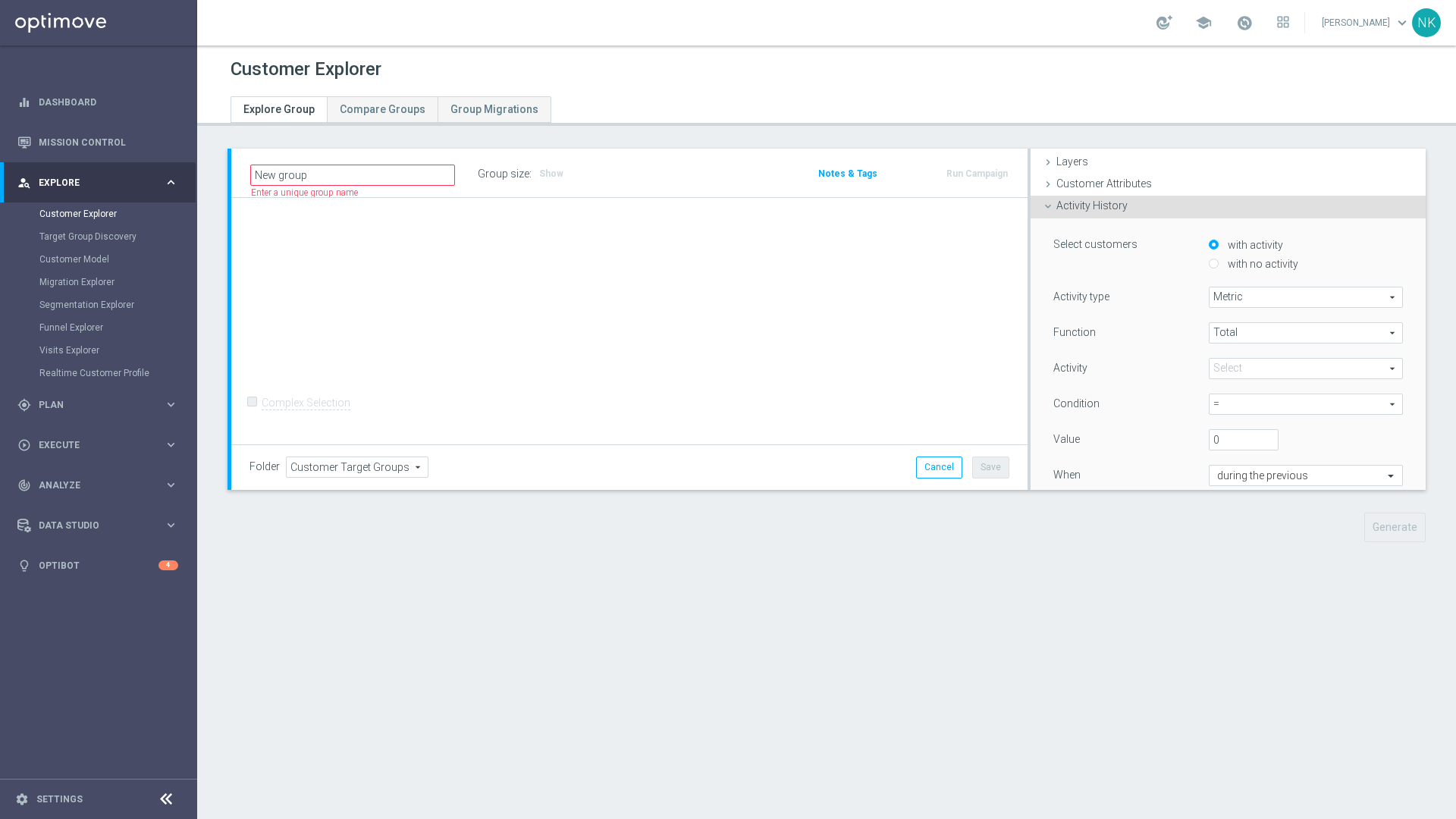
scroll to position [58, 0]
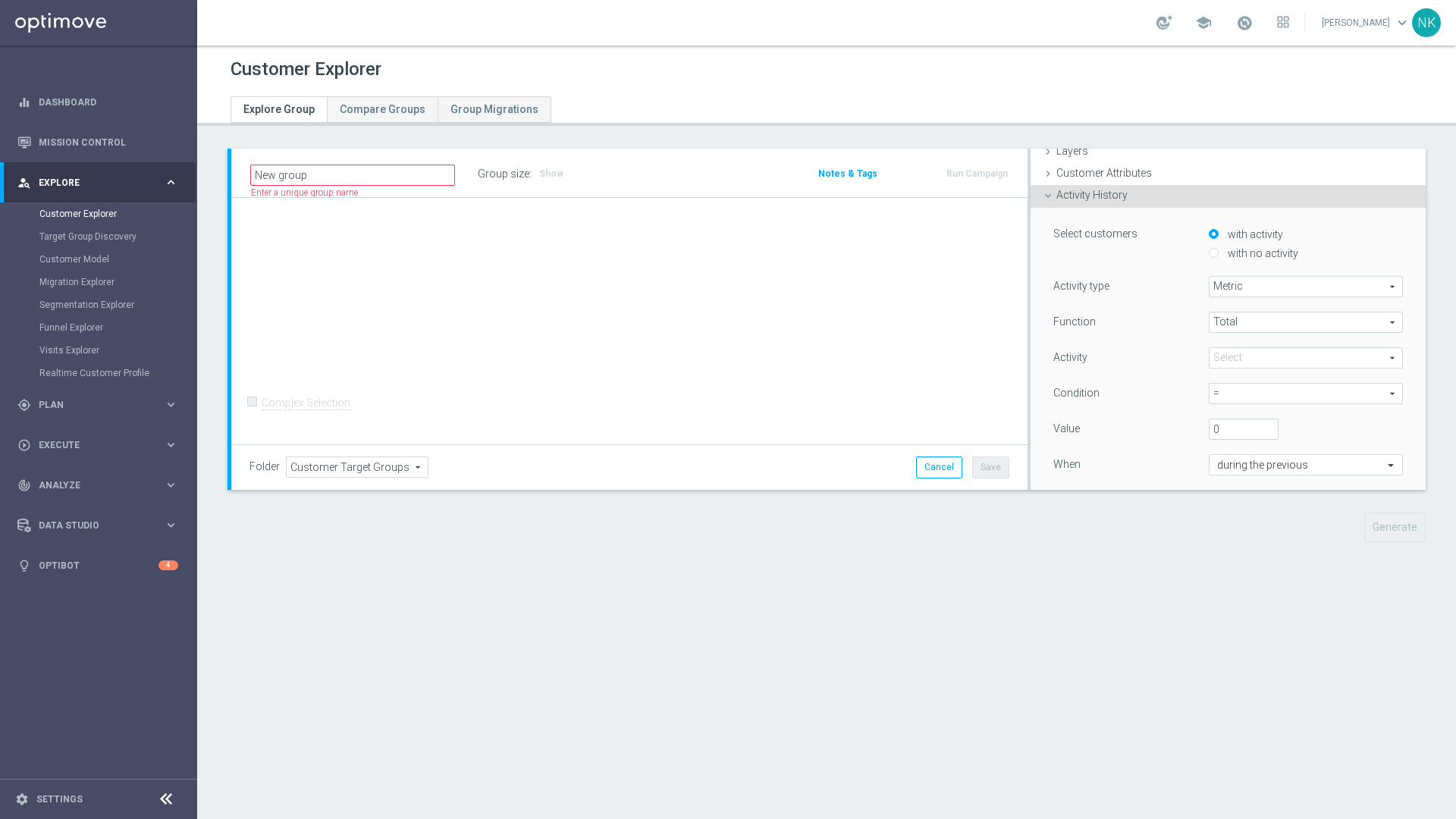
click at [969, 280] on span "Metric" at bounding box center [1305, 286] width 193 height 20
click at [969, 308] on span "Metric" at bounding box center [1306, 308] width 177 height 12
click at [969, 321] on span "Total" at bounding box center [1305, 322] width 193 height 20
click at [969, 346] on span "Total" at bounding box center [1306, 344] width 177 height 12
click at [969, 360] on span at bounding box center [1305, 357] width 193 height 20
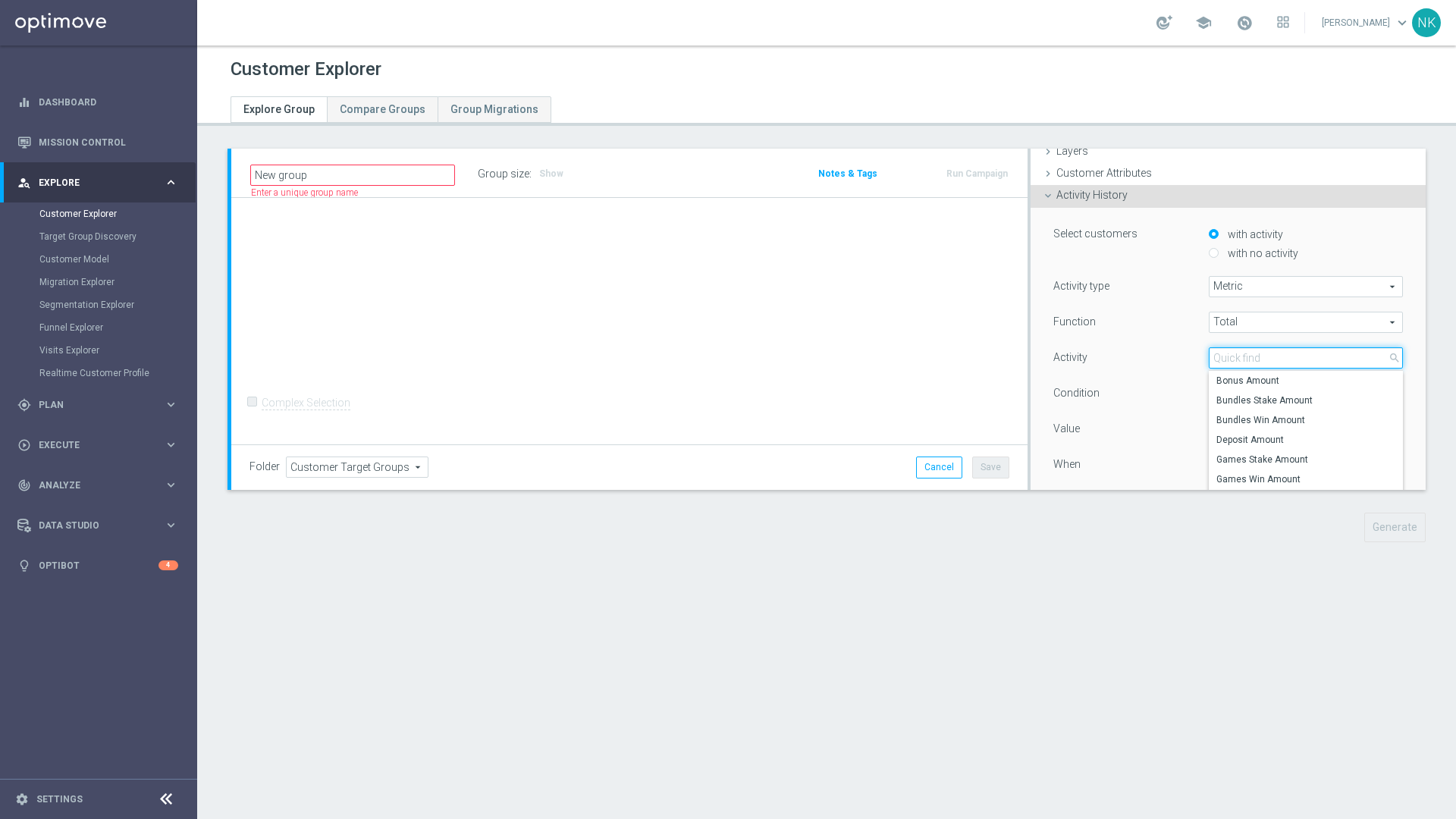
click at [969, 360] on input "search" at bounding box center [1305, 358] width 194 height 22
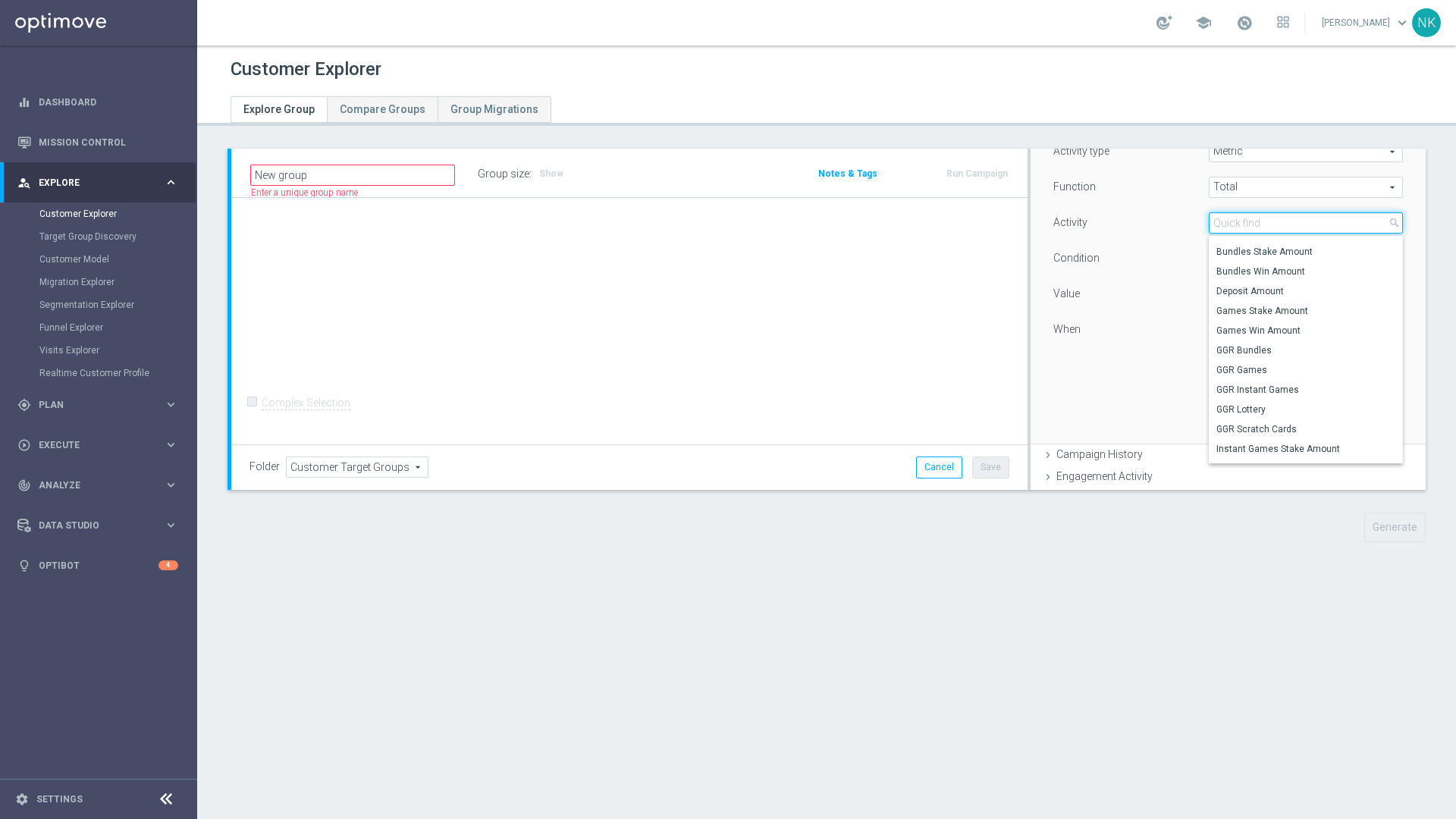
scroll to position [0, 0]
type input "G"
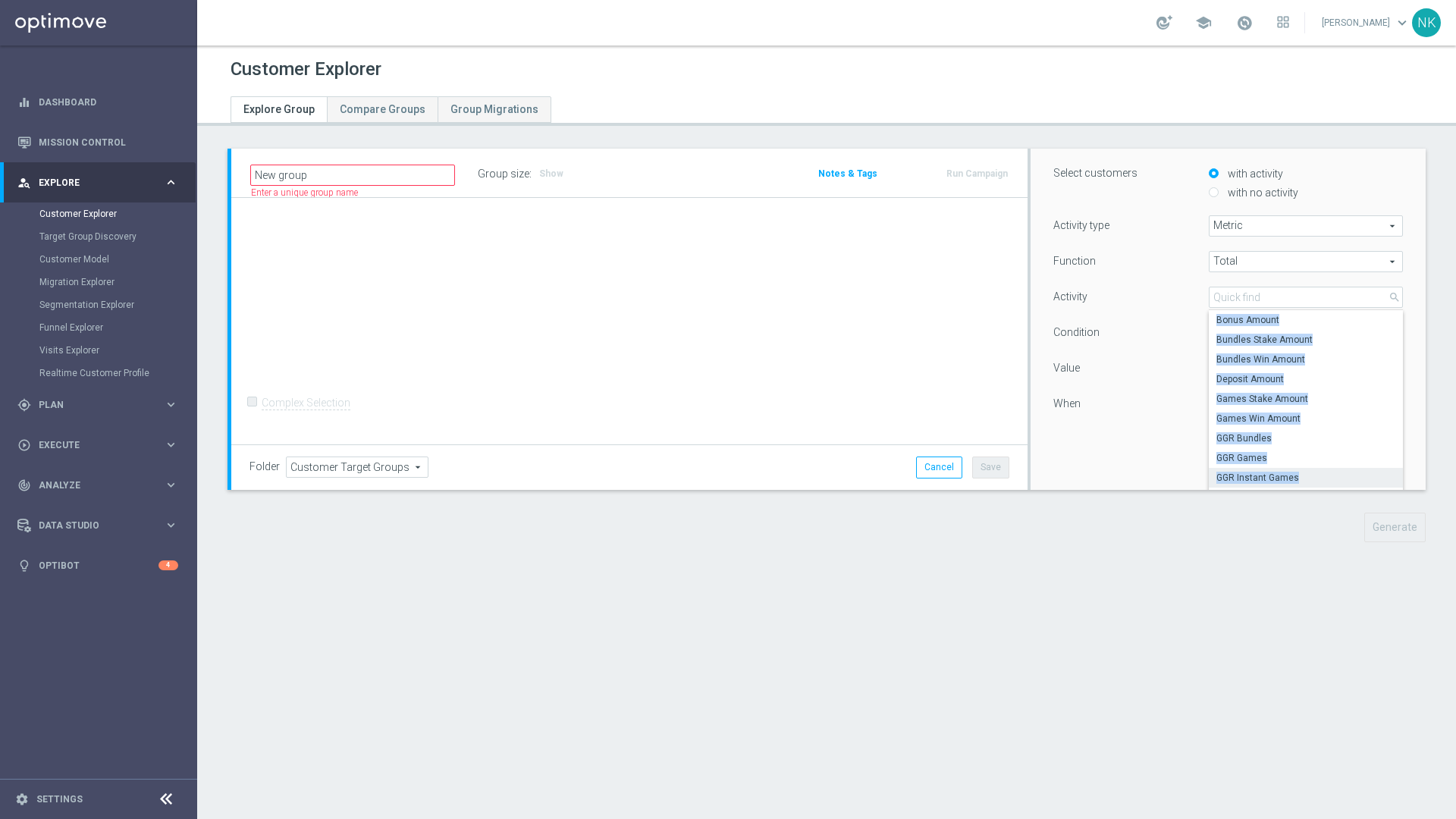
scroll to position [124, 0]
drag, startPoint x: 1199, startPoint y: 318, endPoint x: 1295, endPoint y: 478, distance: 186.6
click at [969, 478] on div "Bonus Amount Bundles Stake Amount Bundles Win Amount Deposit Amount Games Stake…" at bounding box center [1305, 419] width 194 height 228
copy div "Bonus Amount Bundles Stake Amount Bundles Win Amount Deposit Amount Games Stake…"
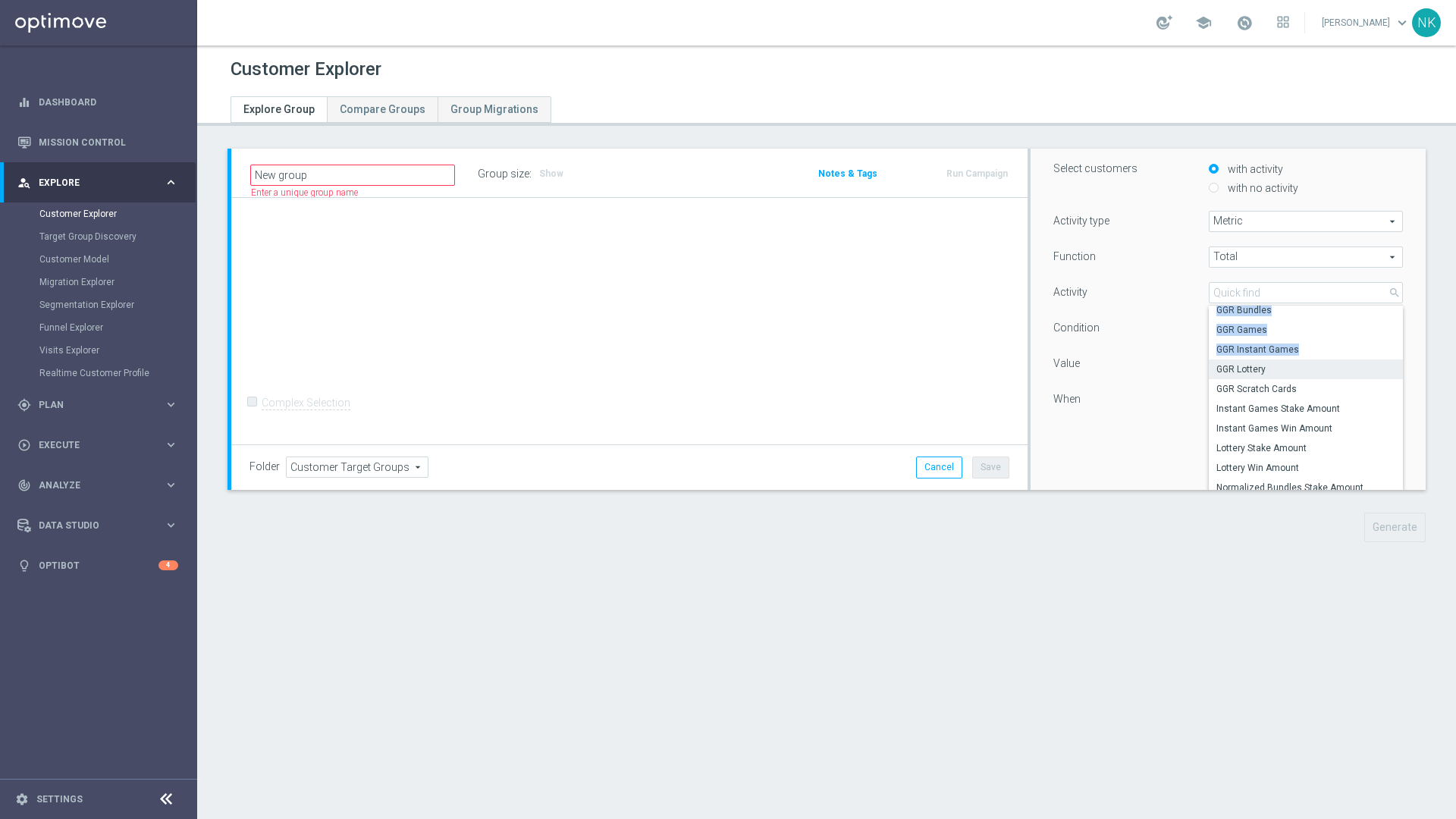
click at [969, 368] on label "GGR Lottery" at bounding box center [1305, 369] width 194 height 20
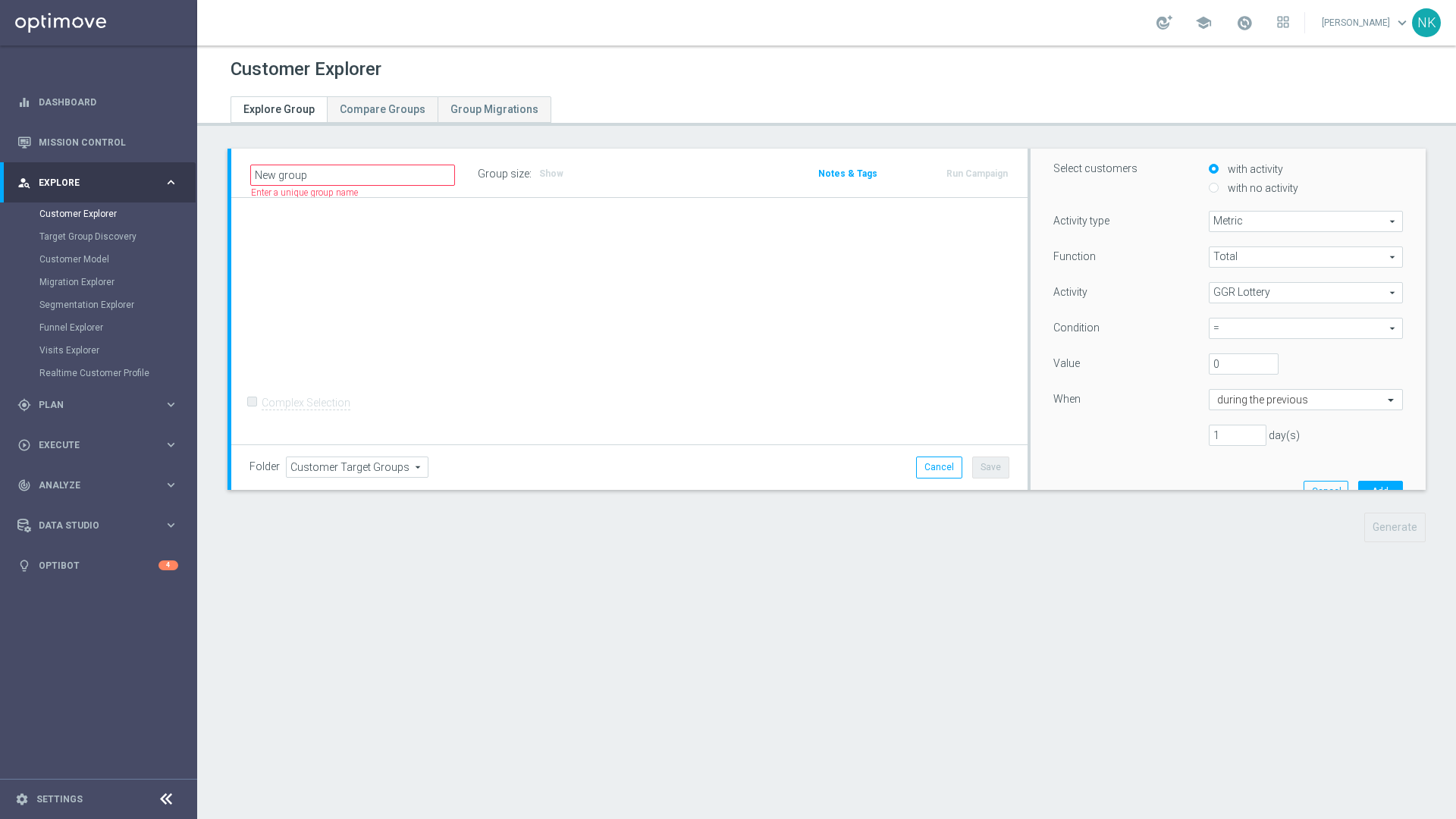
click at [969, 292] on span "GGR Lottery" at bounding box center [1305, 292] width 193 height 20
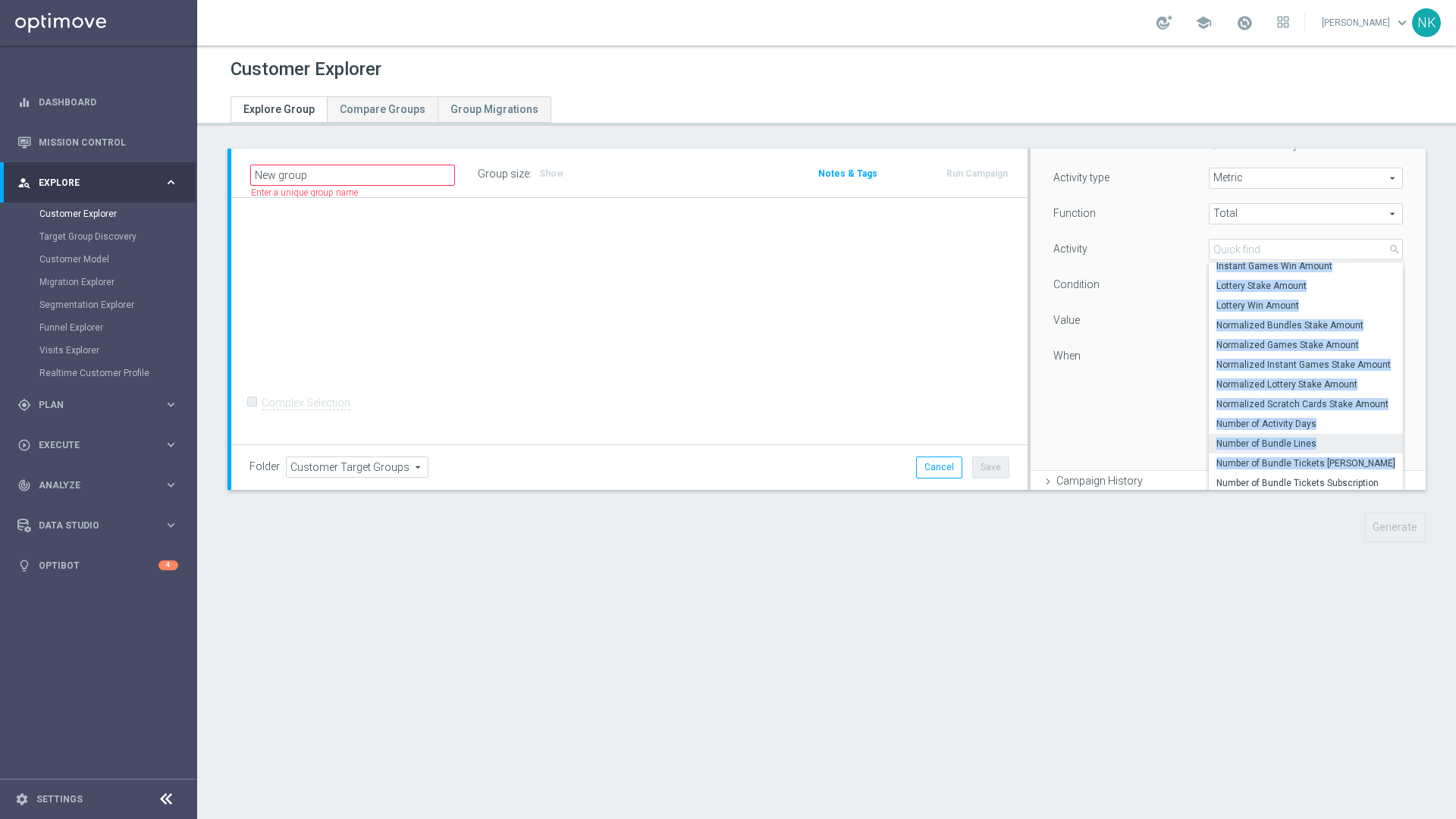
scroll to position [236, 0]
drag, startPoint x: 1203, startPoint y: 329, endPoint x: 1313, endPoint y: 411, distance: 137.2
copy div "Instant Games Win Amount Lottery Stake Amount Lottery Win Amount Normalized Bun…"
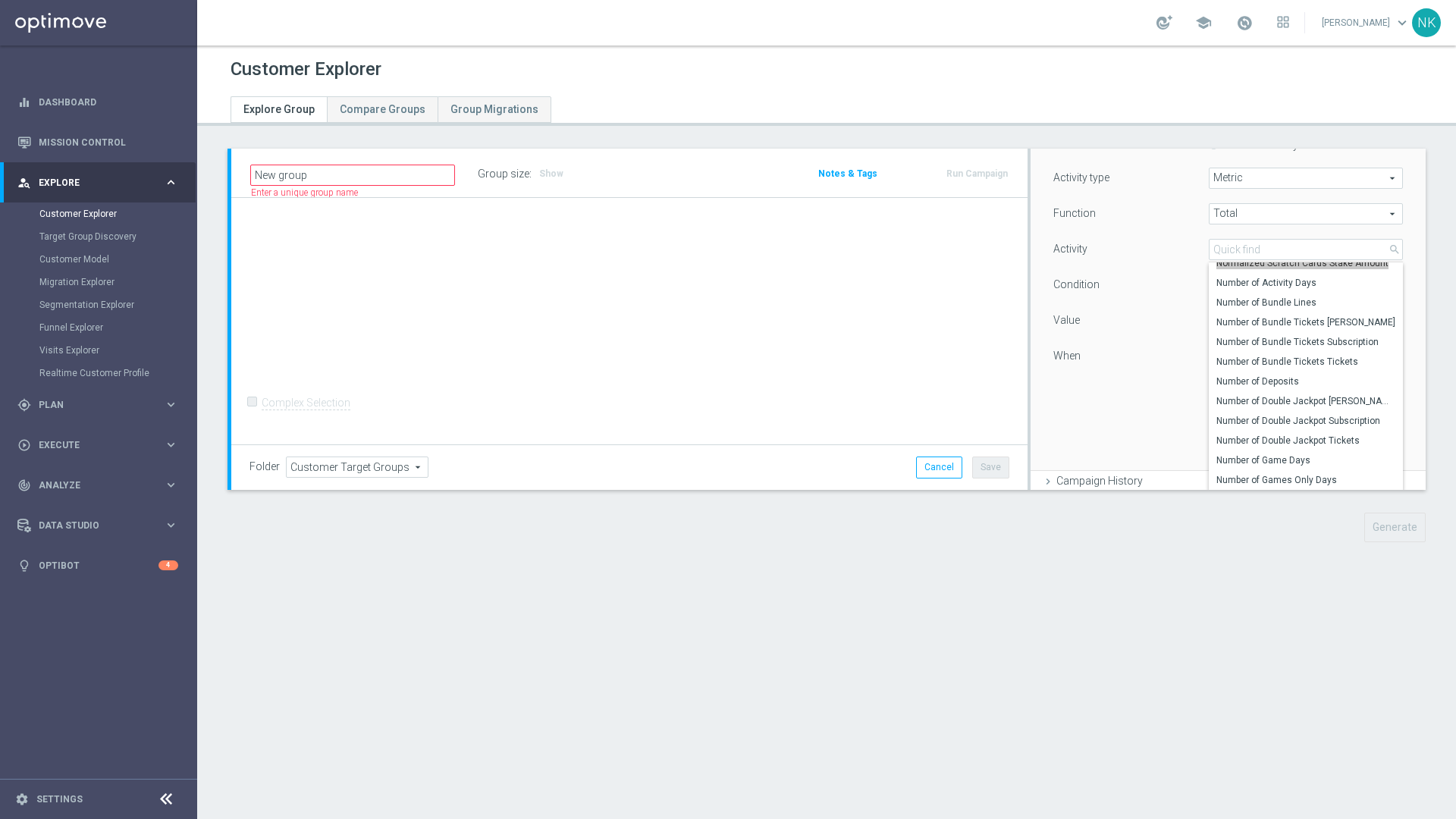
scroll to position [375, 0]
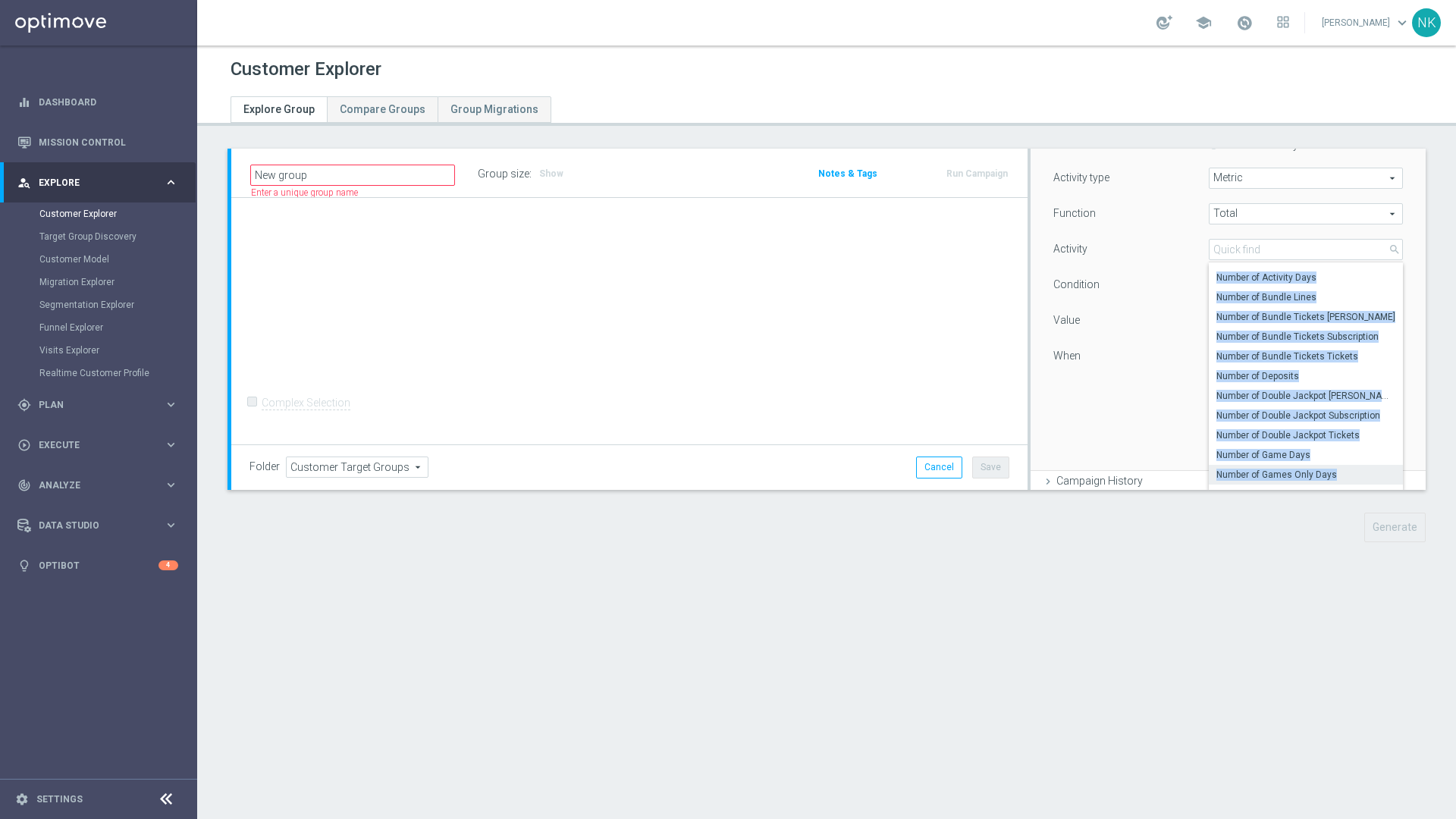
drag, startPoint x: 1201, startPoint y: 278, endPoint x: 1327, endPoint y: 470, distance: 229.7
click at [969, 470] on div "Normalized Scratch Cards Stake Amount Number of Activity Days Number of Bundle …" at bounding box center [1305, 376] width 194 height 228
copy div "Number of Activity Days Number of Bundle Lines Number of Bundle Tickets [PERSON…"
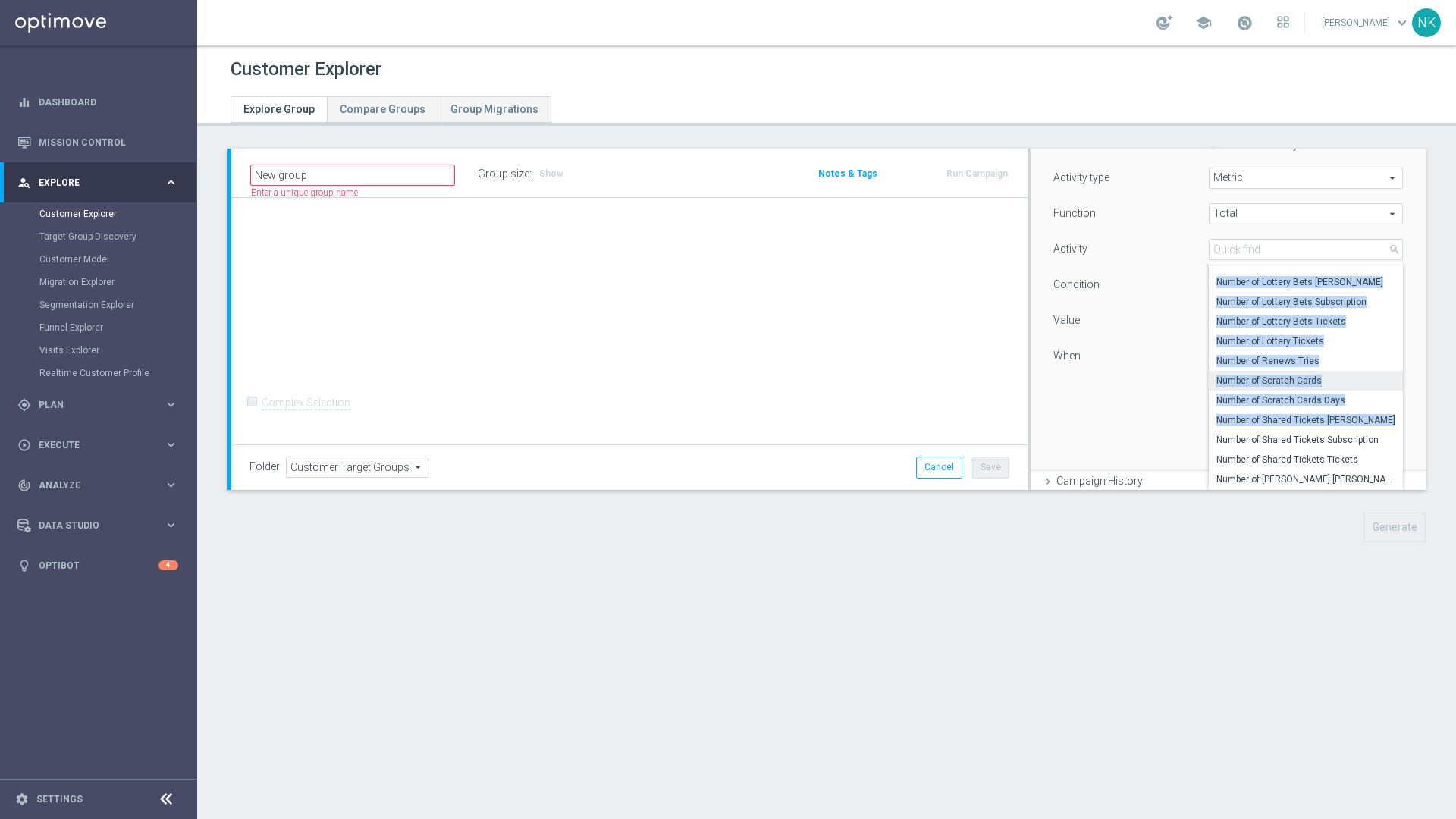
scroll to position [727, 0]
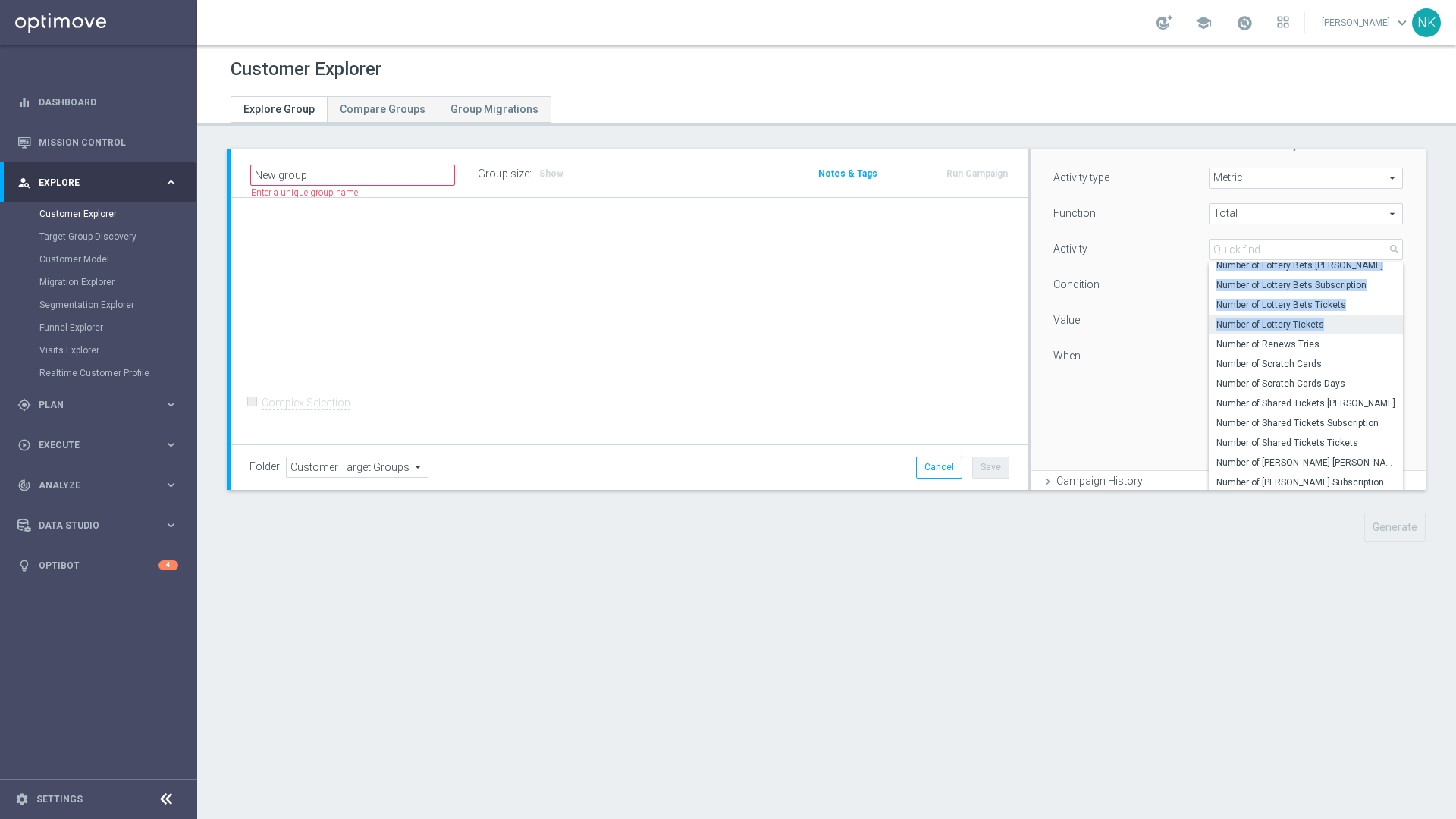
drag, startPoint x: 1203, startPoint y: 279, endPoint x: 1309, endPoint y: 327, distance: 116.4
copy div "Number of Lottery Bets [PERSON_NAME] Number of Lottery Bets Subscription Number…"
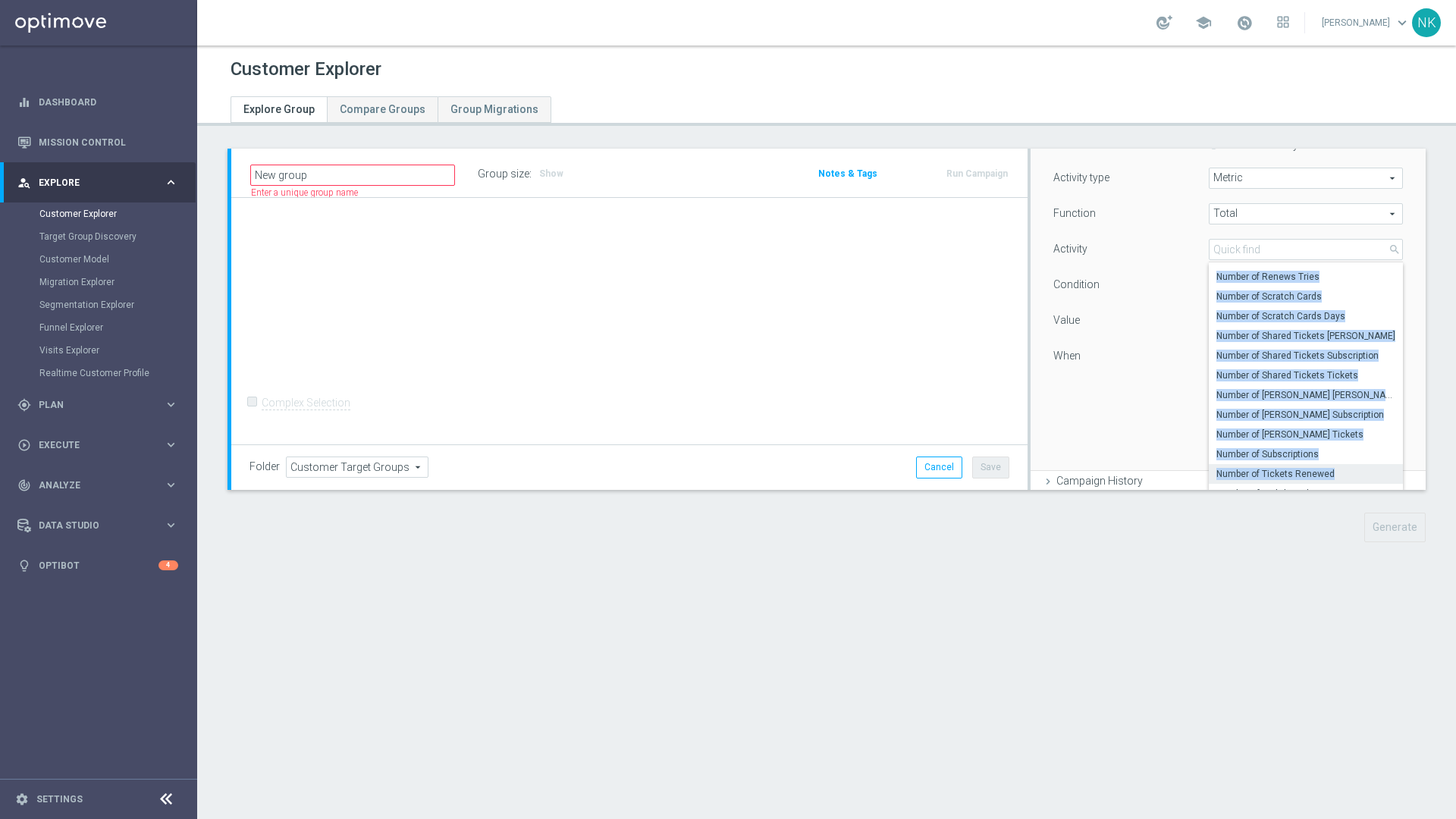
drag, startPoint x: 1199, startPoint y: 278, endPoint x: 1319, endPoint y: 473, distance: 229.0
click at [969, 473] on div "Number of Lottery Tickets Number of Renews Tries Number of Scratch Cards Number…" at bounding box center [1305, 376] width 194 height 228
copy div "Number of Renews Tries Number of Scratch Cards Number of Scratch Cards Days Num…"
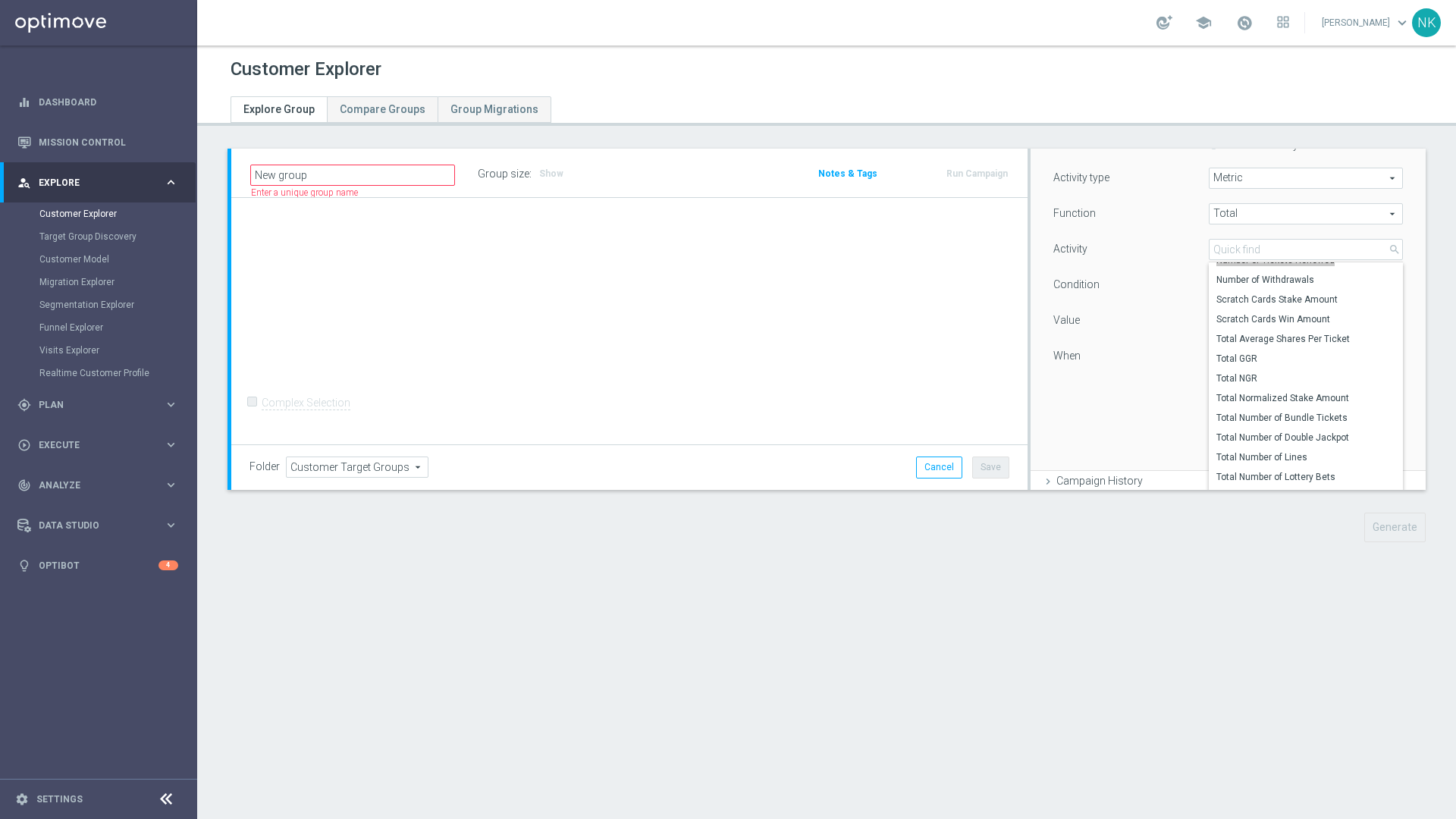
scroll to position [999, 0]
click at [969, 280] on span "Number of Withdrawals" at bounding box center [1306, 279] width 179 height 12
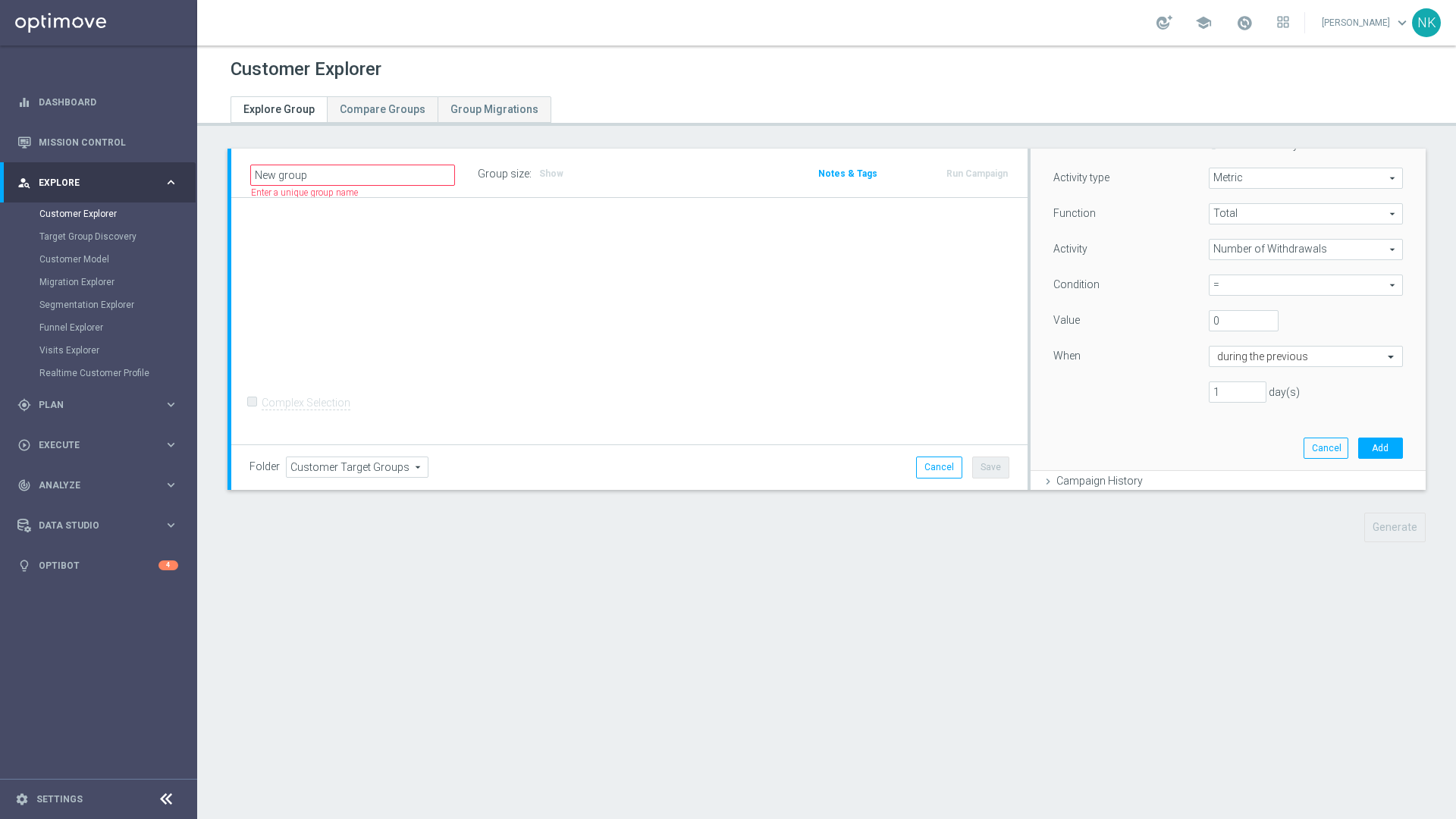
click at [969, 249] on span "Number of Withdrawals" at bounding box center [1305, 249] width 193 height 20
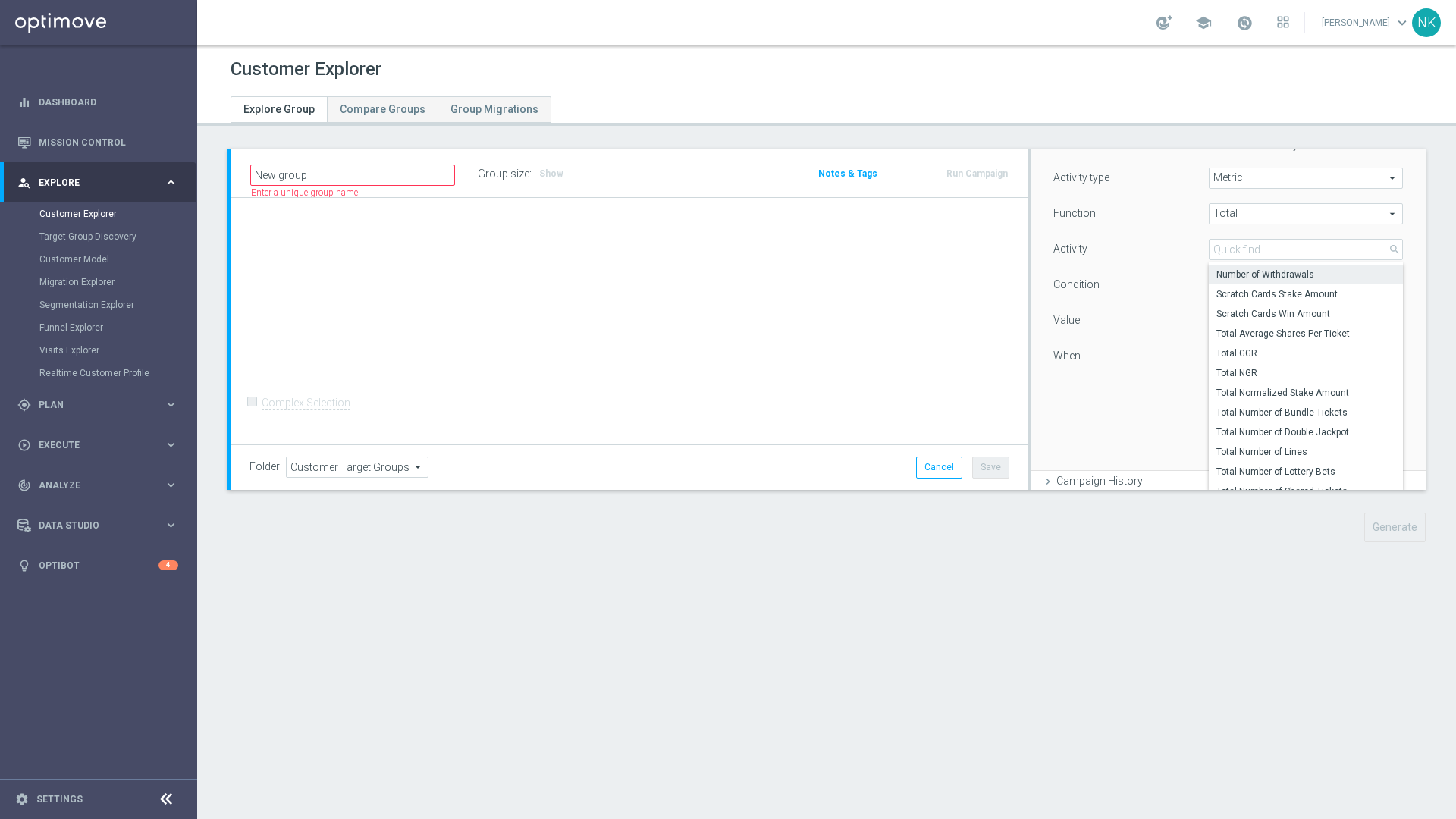
scroll to position [973, 0]
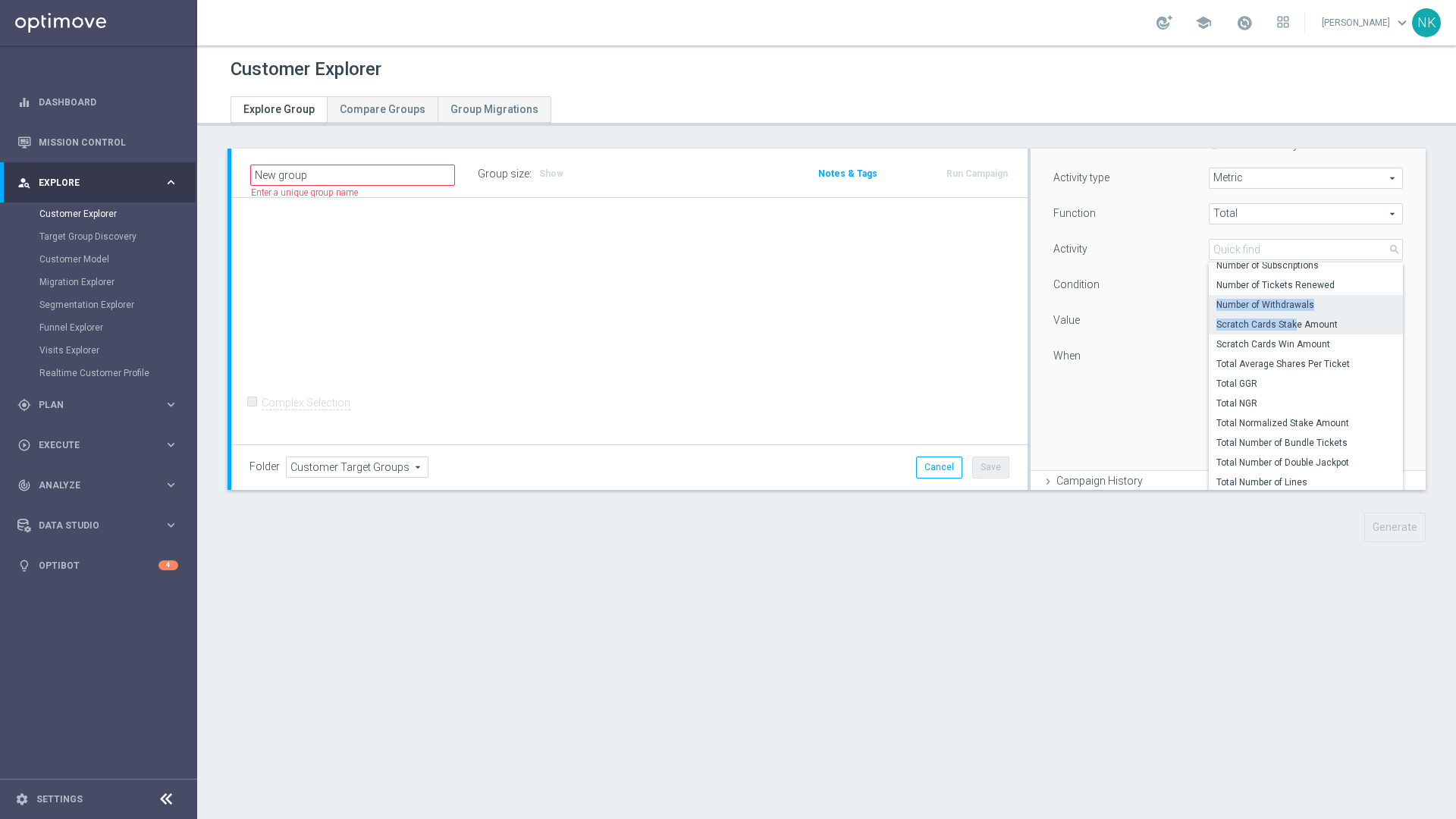
drag, startPoint x: 1199, startPoint y: 271, endPoint x: 1280, endPoint y: 329, distance: 99.6
click at [969, 329] on div "Number of Subscriptions Number of Tickets Renewed Number of Withdrawals Scratch…" at bounding box center [1305, 376] width 194 height 228
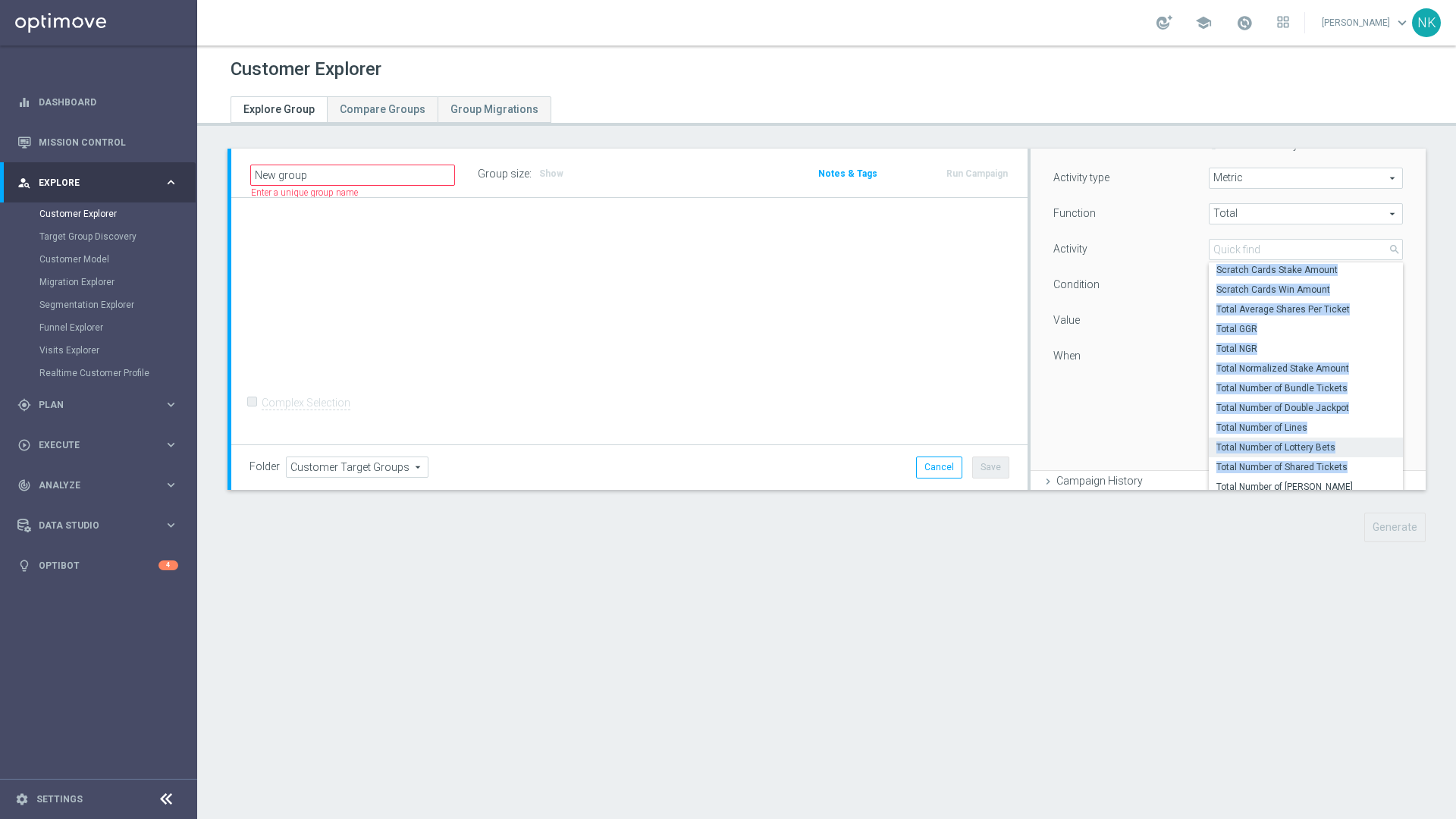
scroll to position [1032, 0]
drag, startPoint x: 1197, startPoint y: 300, endPoint x: 1319, endPoint y: 426, distance: 175.4
copy div "Scratch Cards Stake Amount Scratch Cards Win Amount Total Average Shares Per Ti…"
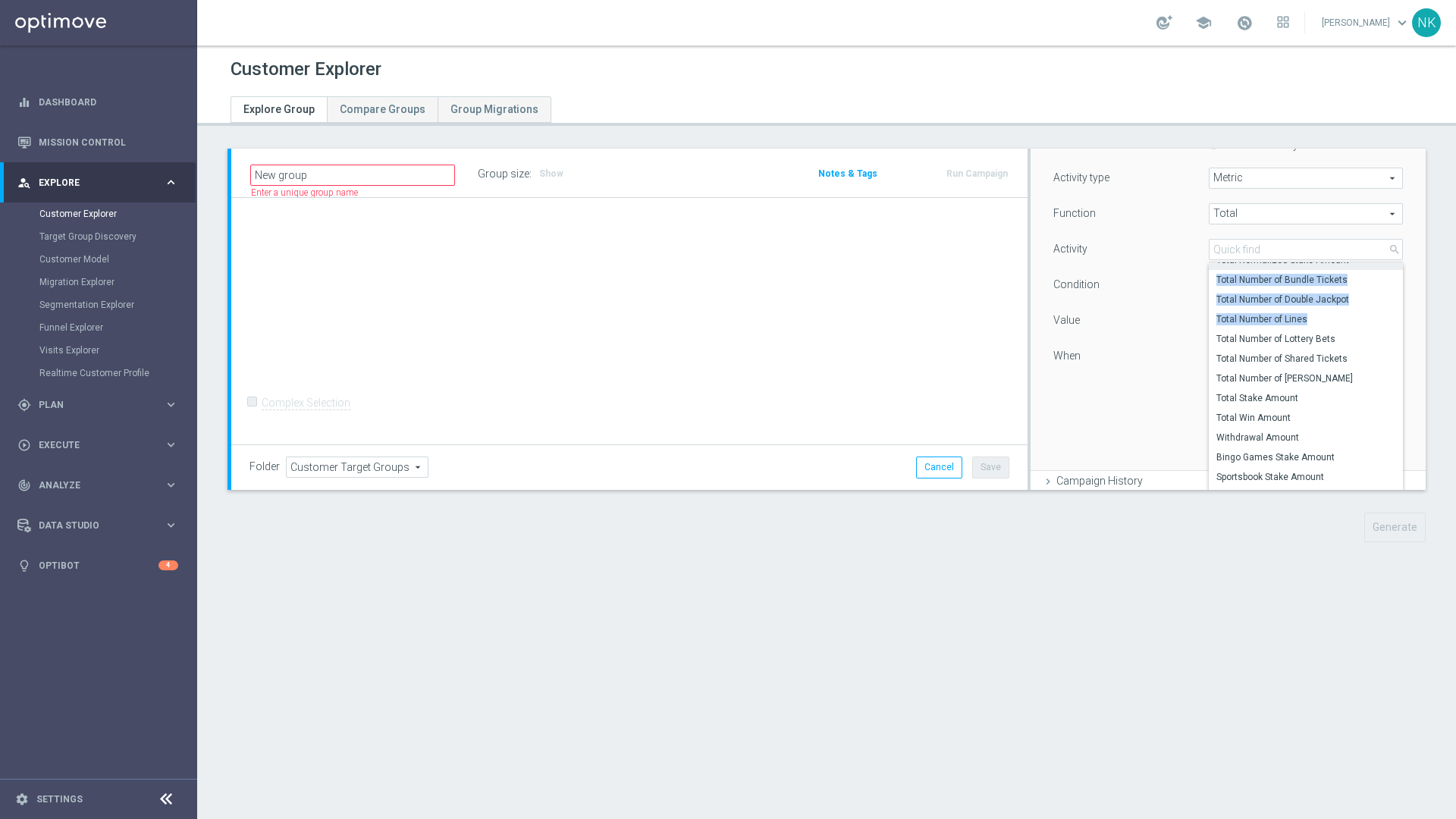
scroll to position [1117, 0]
drag, startPoint x: 1202, startPoint y: 272, endPoint x: 1278, endPoint y: 276, distance: 76.1
click at [969, 276] on div "Total NGR Total Normalized Stake Amount Total Number of Bundle Tickets Total Nu…" at bounding box center [1305, 376] width 194 height 228
drag, startPoint x: 1199, startPoint y: 277, endPoint x: 1303, endPoint y: 358, distance: 131.8
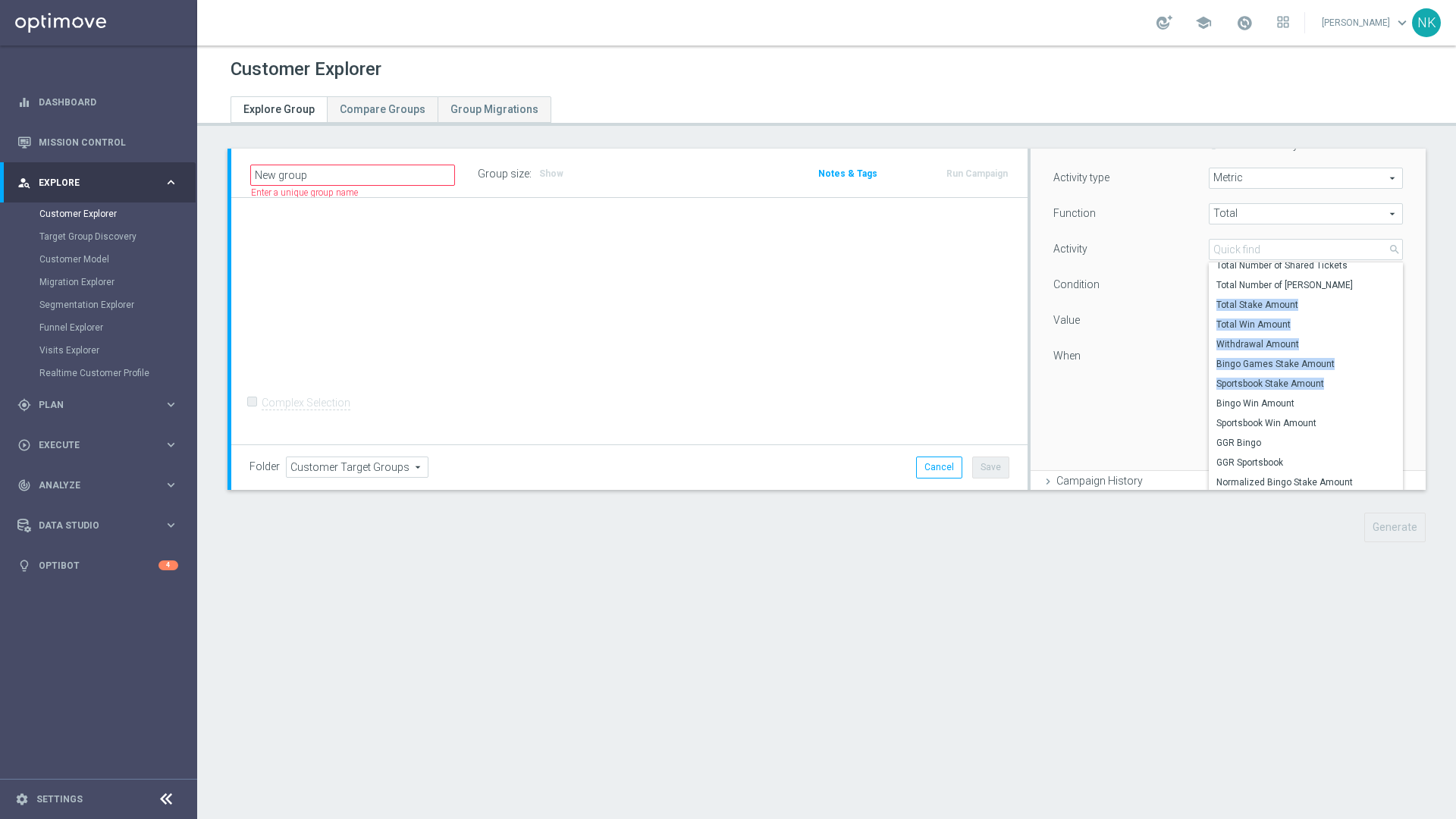
scroll to position [1232, 0]
click at [969, 304] on label "Total Win Amount" at bounding box center [1305, 312] width 194 height 20
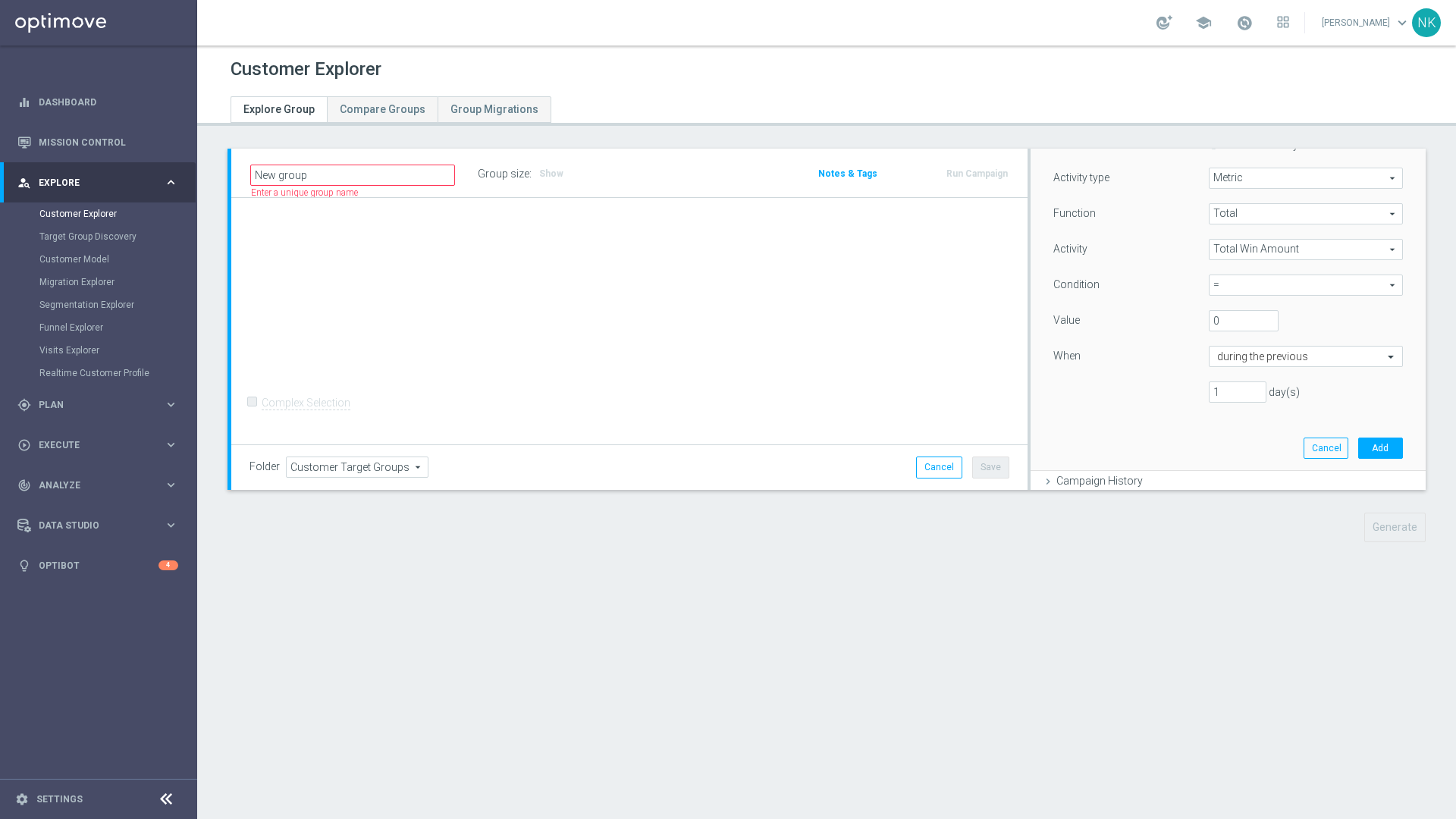
click at [969, 256] on span "Total Win Amount" at bounding box center [1305, 249] width 193 height 20
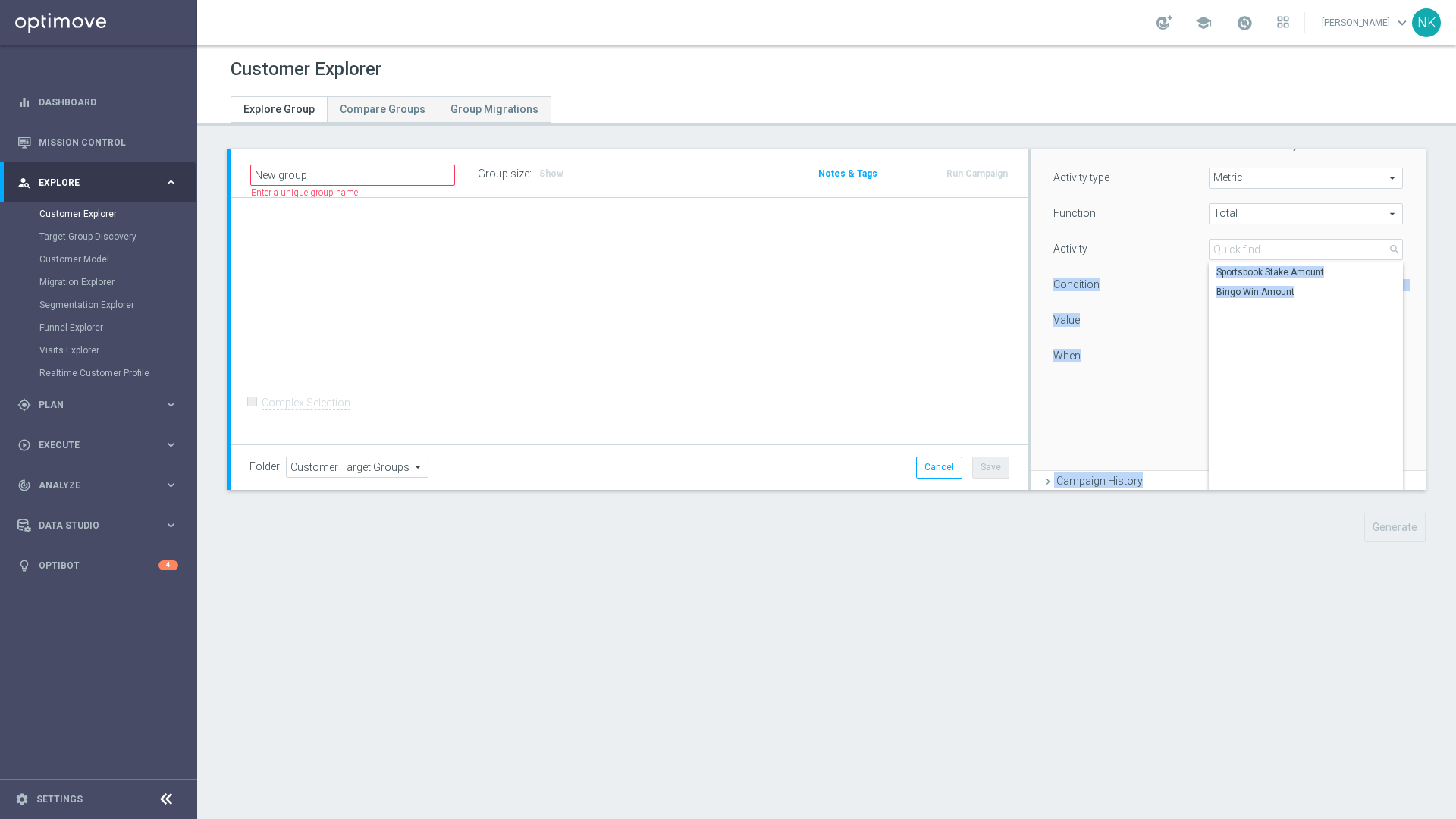
scroll to position [280, 0]
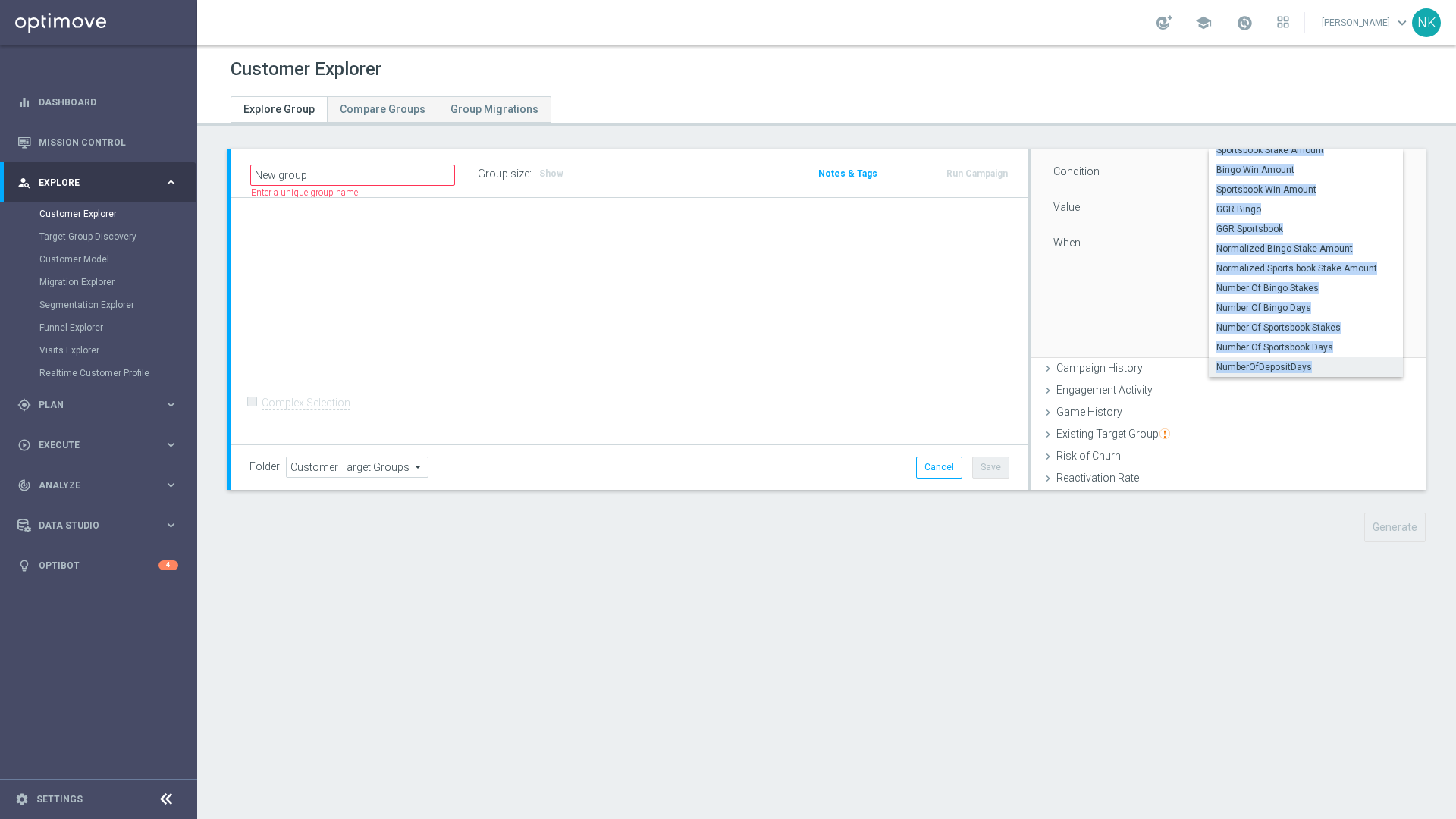
drag, startPoint x: 1201, startPoint y: 274, endPoint x: 1334, endPoint y: 365, distance: 161.2
copy div "Sportsbook Stake Amount Bingo Win Amount Sportsbook Win Amount GGR Bingo GGR Sp…"
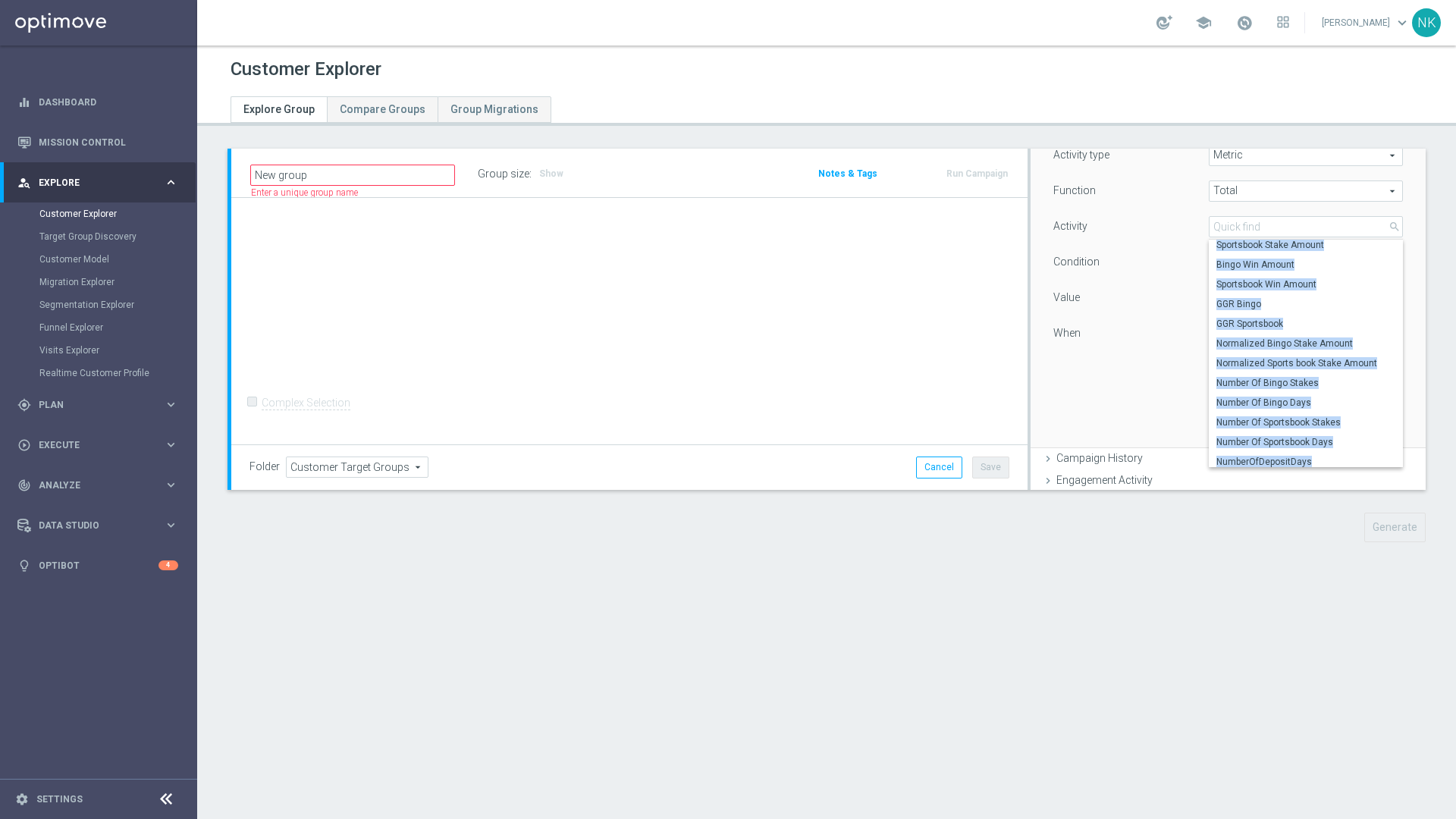
scroll to position [1329, 0]
click at [969, 348] on span "Normalized Bingo Stake Amount" at bounding box center [1306, 345] width 179 height 12
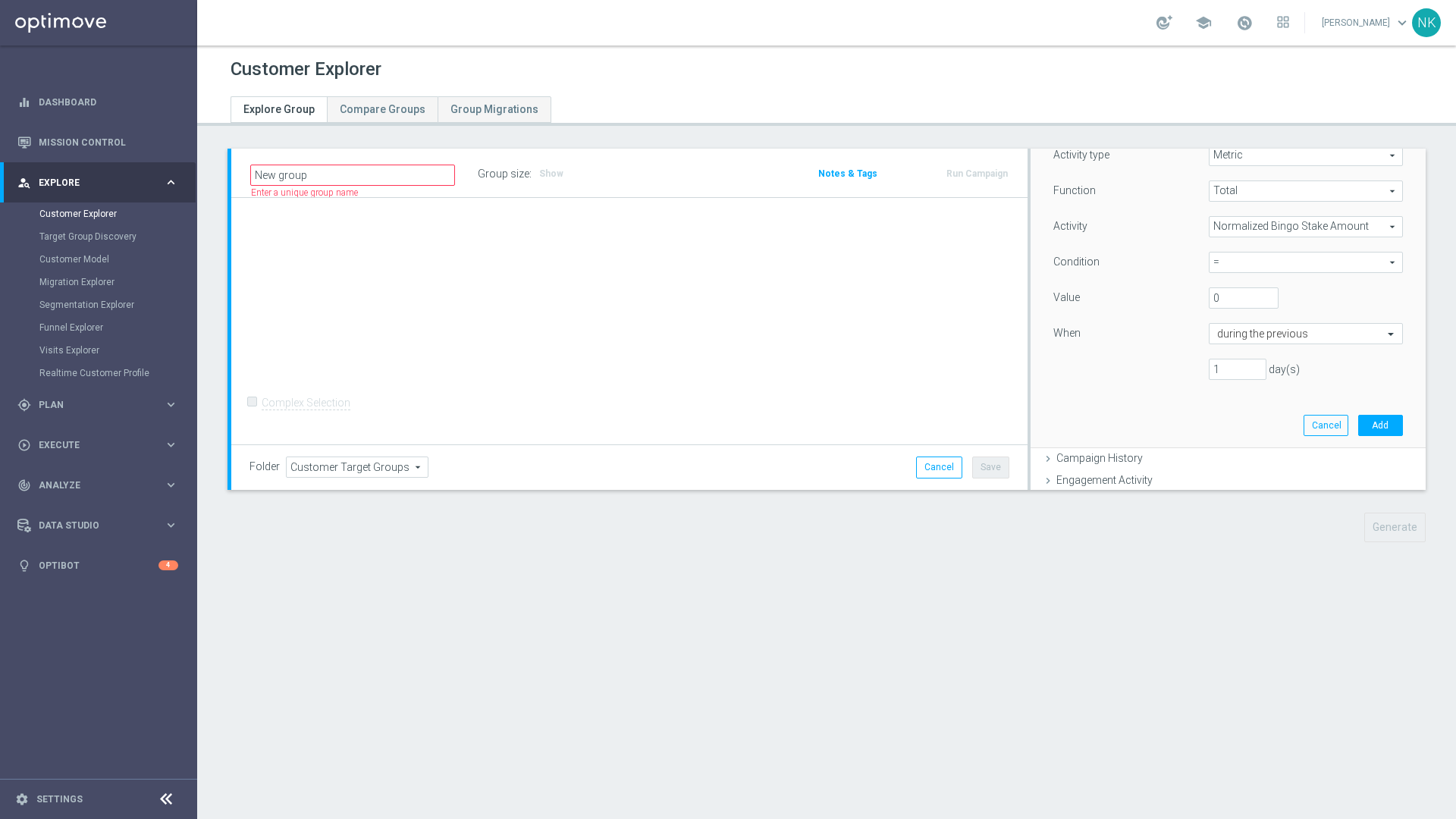
click at [969, 229] on span "Normalized Bingo Stake Amount" at bounding box center [1305, 226] width 193 height 20
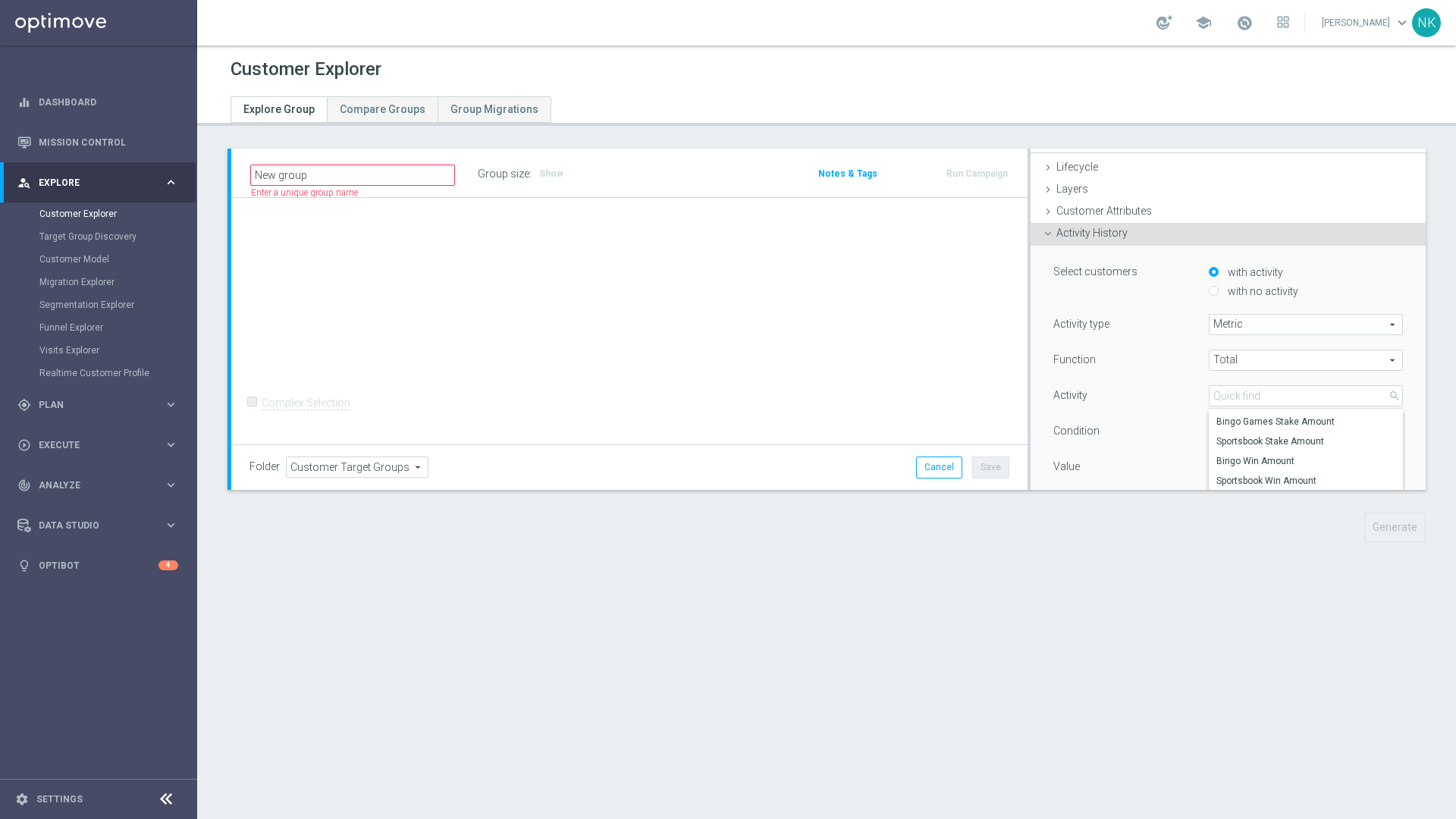
scroll to position [16, 0]
click at [969, 399] on input "search" at bounding box center [1305, 400] width 194 height 22
click at [969, 422] on span "Bingo Games Stake Amount" at bounding box center [1306, 426] width 179 height 12
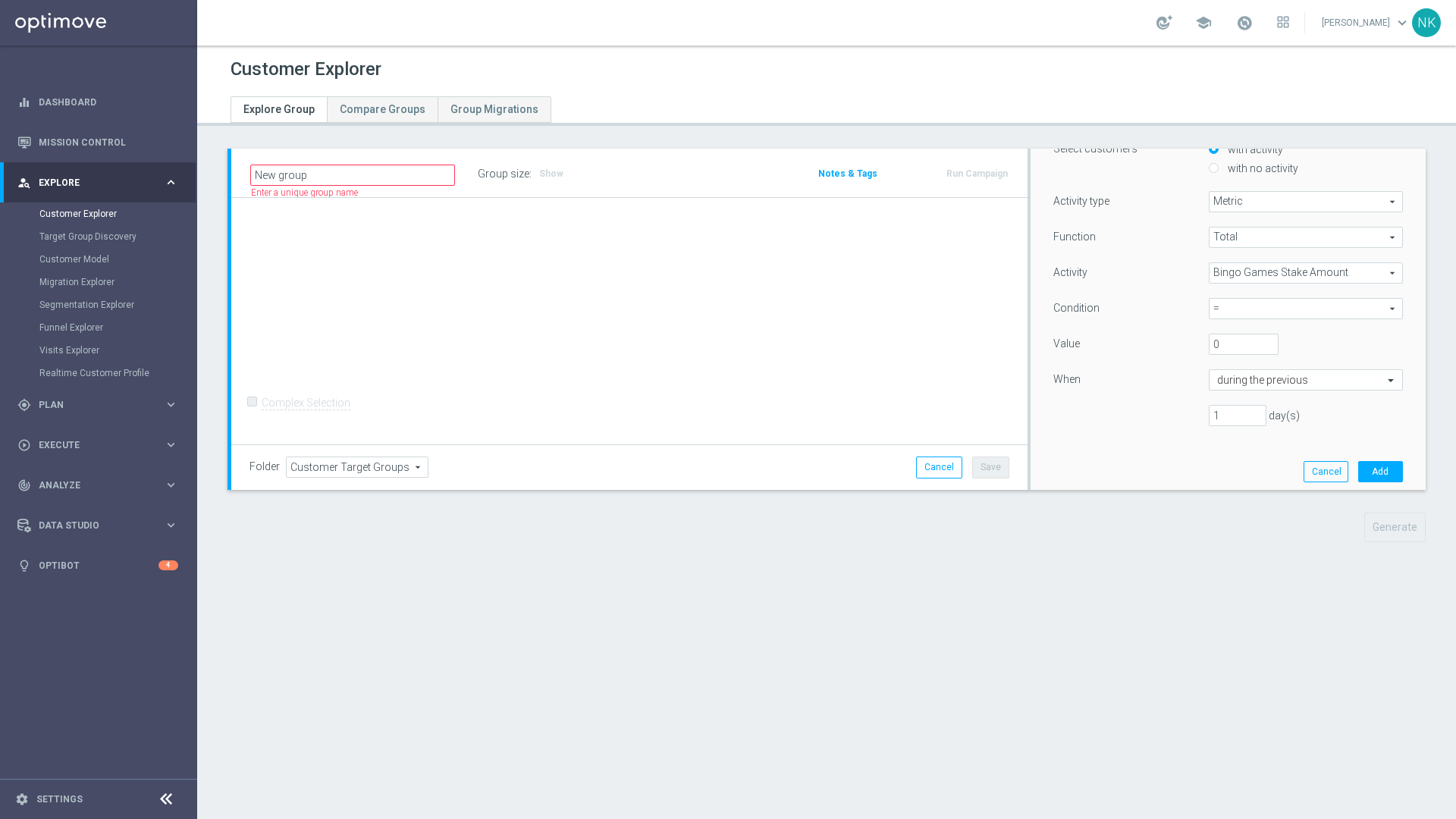
scroll to position [145, 0]
click at [969, 310] on span "=" at bounding box center [1305, 307] width 193 height 20
click at [969, 310] on input "search" at bounding box center [1305, 307] width 194 height 22
click at [969, 312] on div "Condition" at bounding box center [1120, 308] width 156 height 24
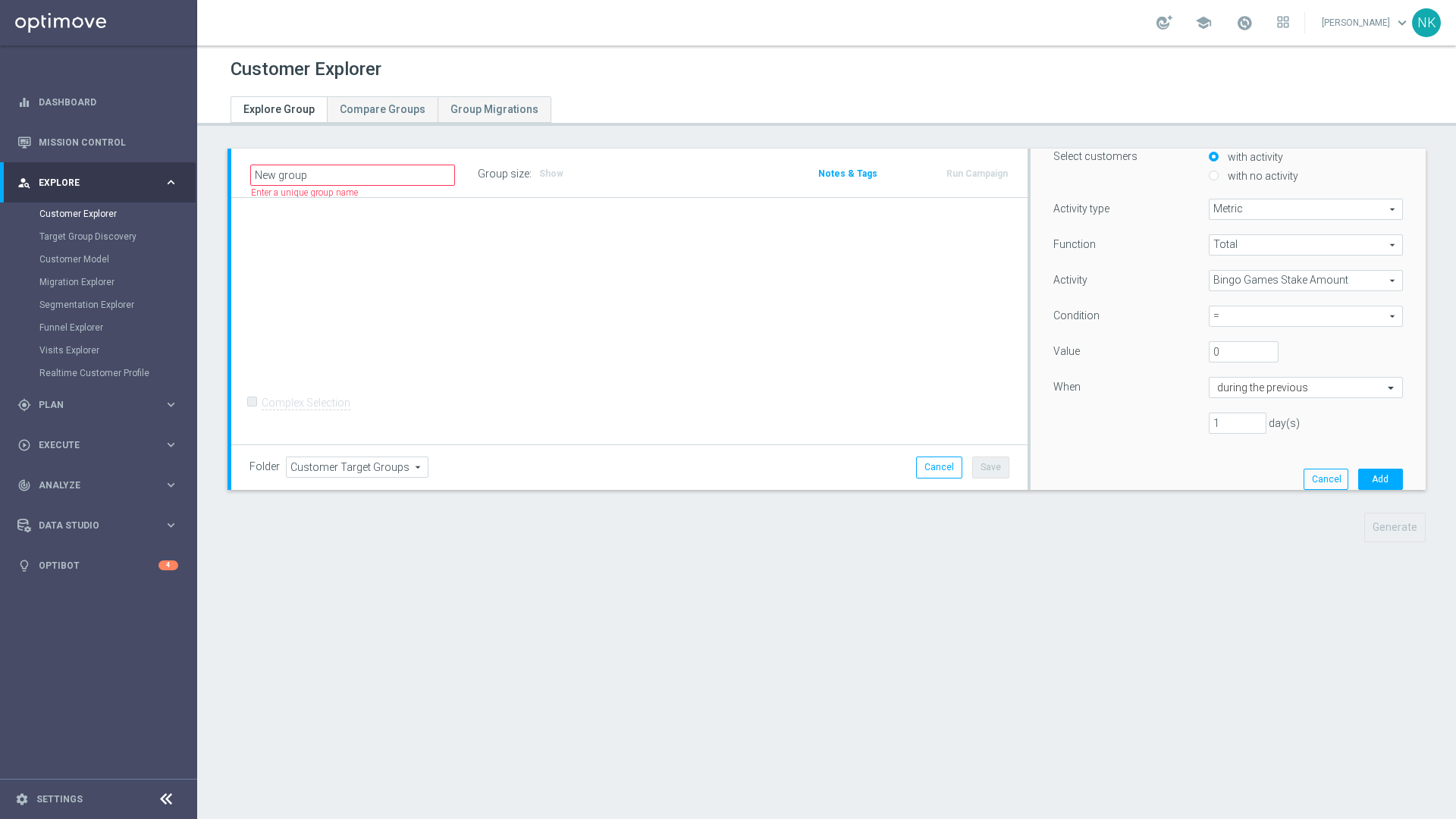
scroll to position [133, 0]
click at [969, 273] on span "Bingo Games Stake Amount" at bounding box center [1305, 283] width 193 height 20
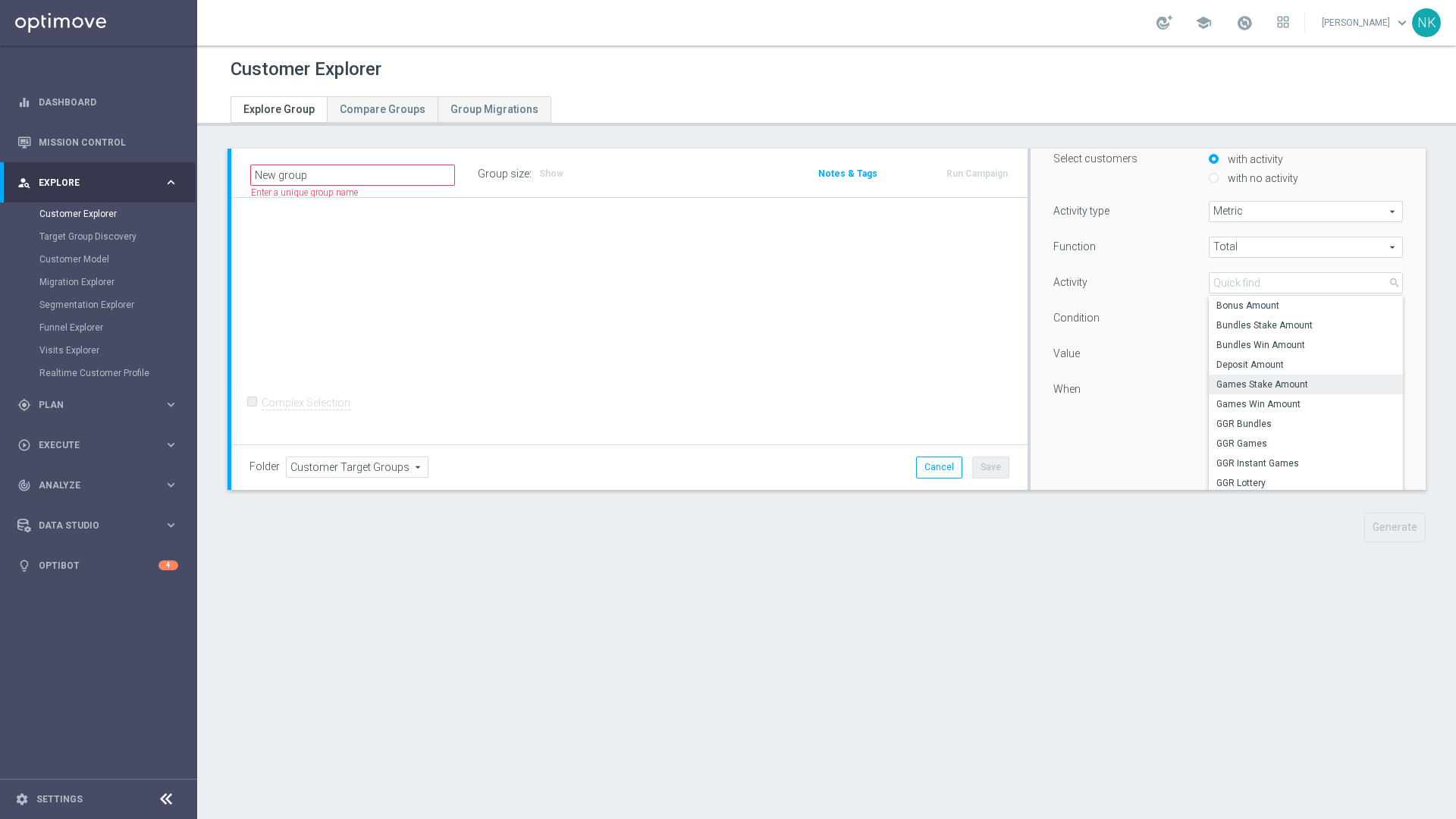
click at [969, 382] on span "Games Stake Amount" at bounding box center [1306, 384] width 179 height 12
type input "Games Stake Amount"
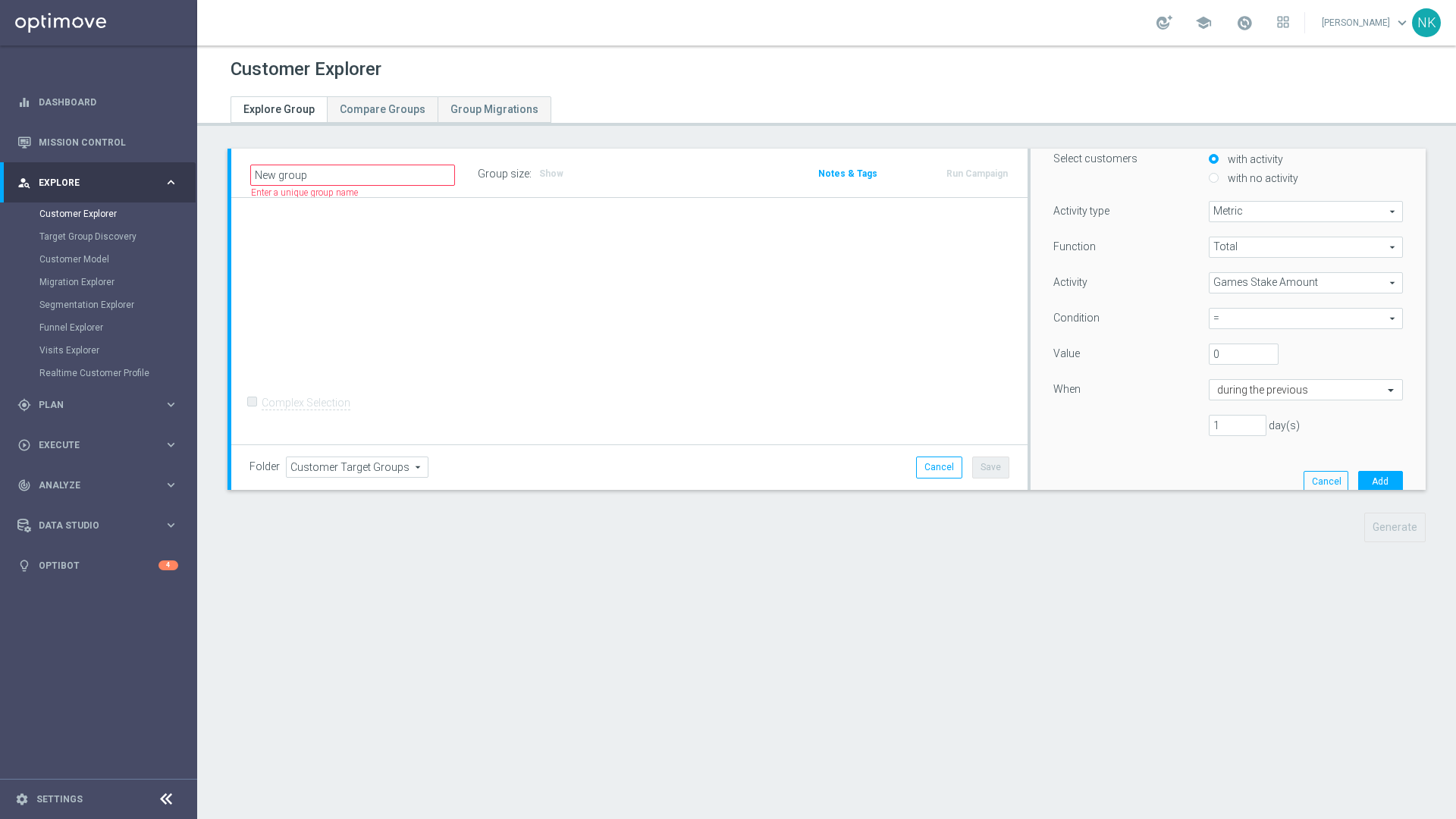
click at [969, 261] on div "Function Total Total arrow_drop_down search Activity Games Stake Amount Games S…" at bounding box center [1227, 342] width 349 height 212
click at [969, 327] on span "=" at bounding box center [1305, 328] width 193 height 20
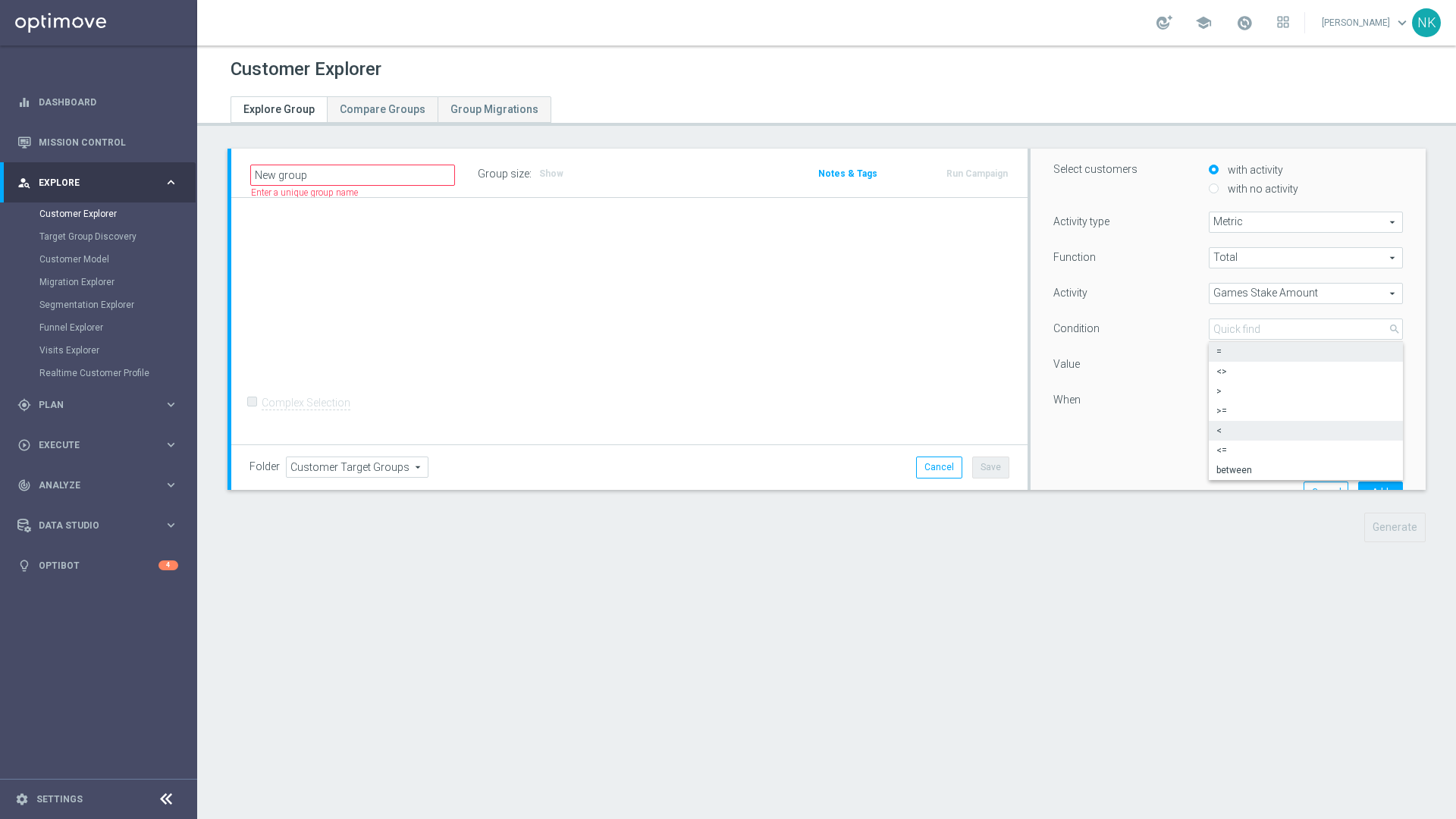
click at [969, 424] on span "<" at bounding box center [1306, 430] width 179 height 12
click at [969, 329] on span "<" at bounding box center [1305, 328] width 193 height 20
click at [969, 392] on span ">" at bounding box center [1306, 391] width 179 height 12
type input ">"
click at [969, 364] on input "0" at bounding box center [1243, 364] width 70 height 22
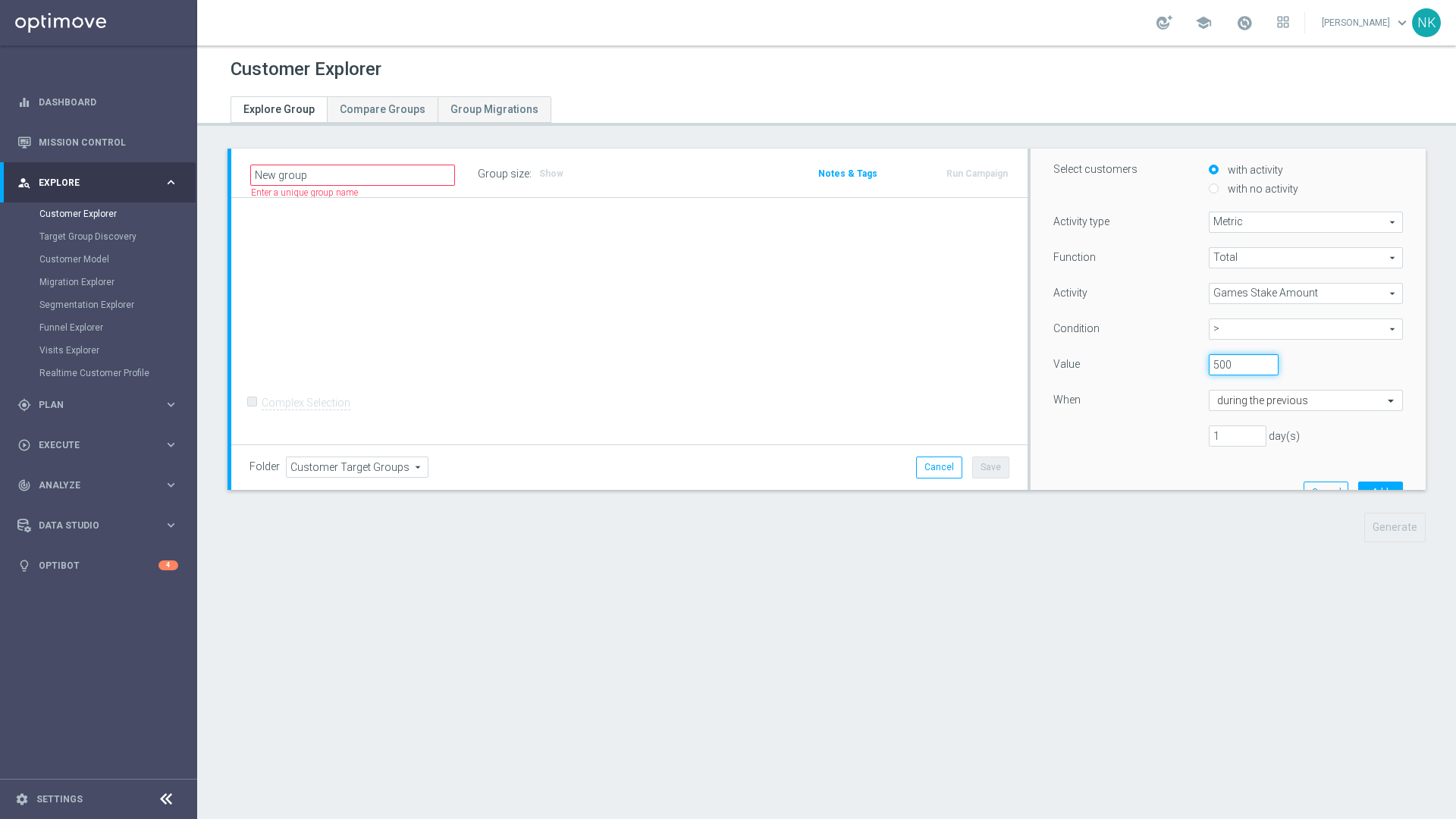
type input "500"
click at [969, 413] on div "When" at bounding box center [1120, 402] width 156 height 24
click at [969, 396] on input "text" at bounding box center [1291, 400] width 147 height 14
click at [969, 386] on div "Function Total Total arrow_drop_down search Activity Games Stake Amount Games S…" at bounding box center [1227, 352] width 349 height 212
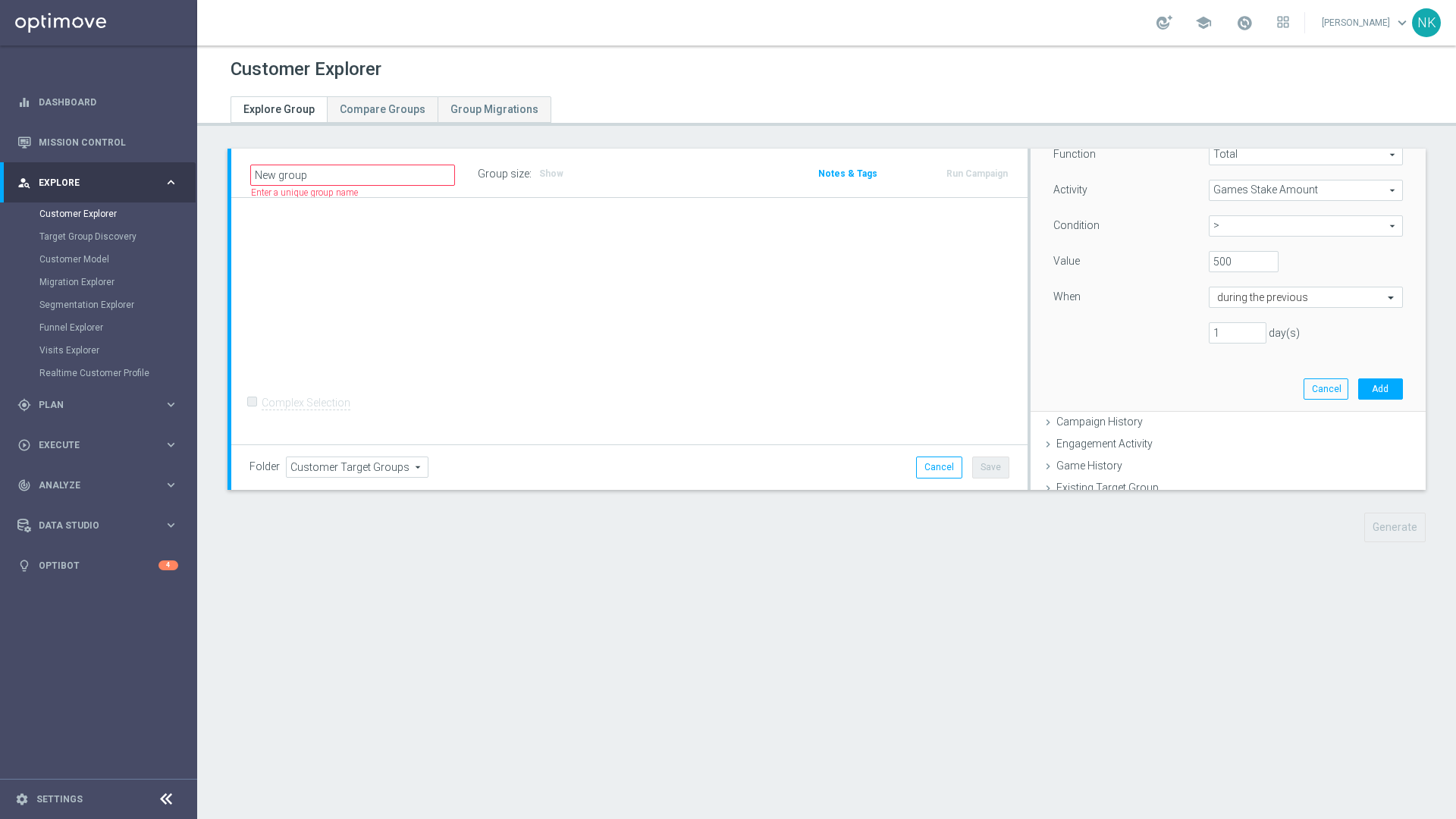
scroll to position [229, 0]
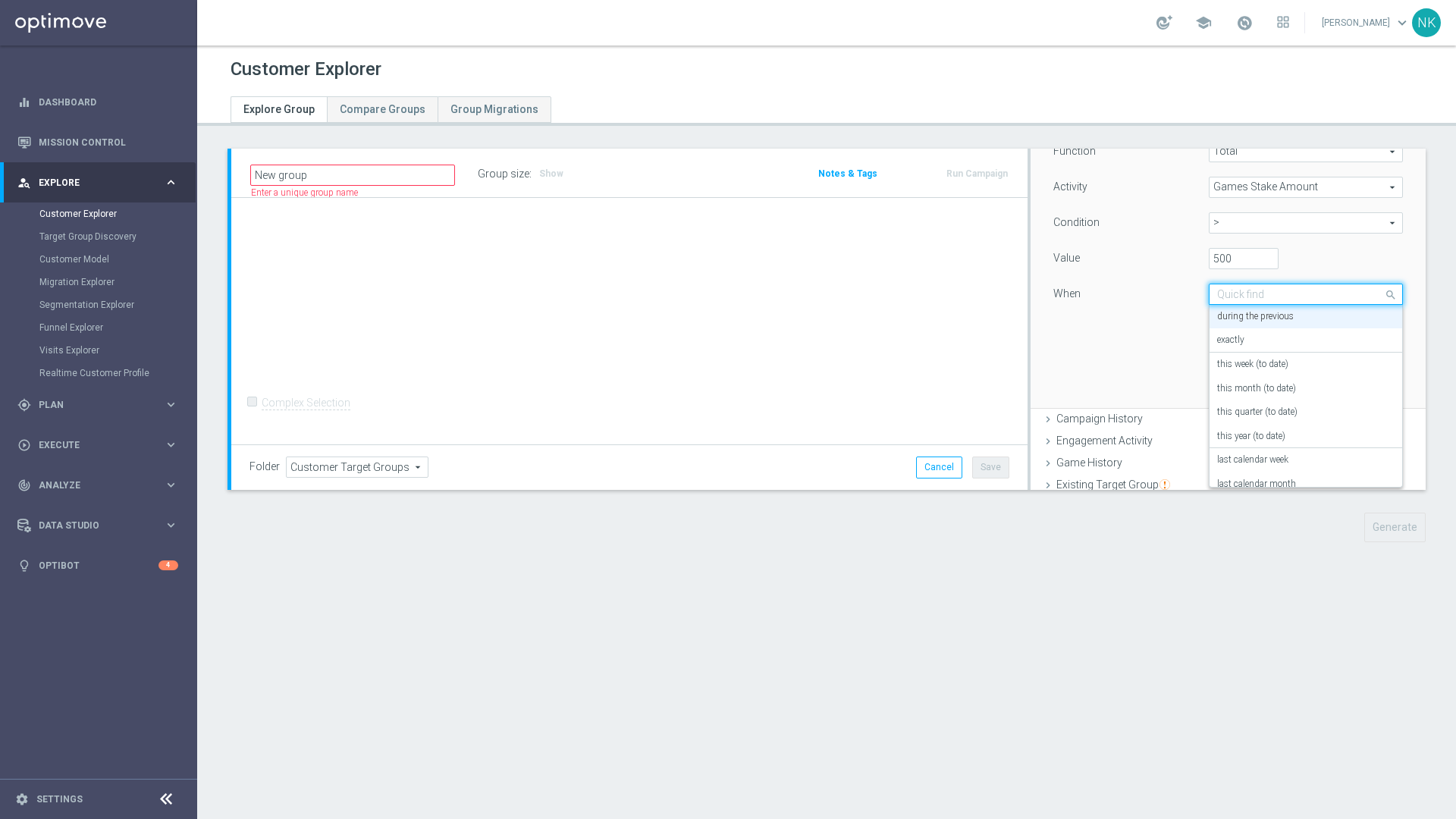
click at [969, 300] on input "text" at bounding box center [1291, 295] width 147 height 14
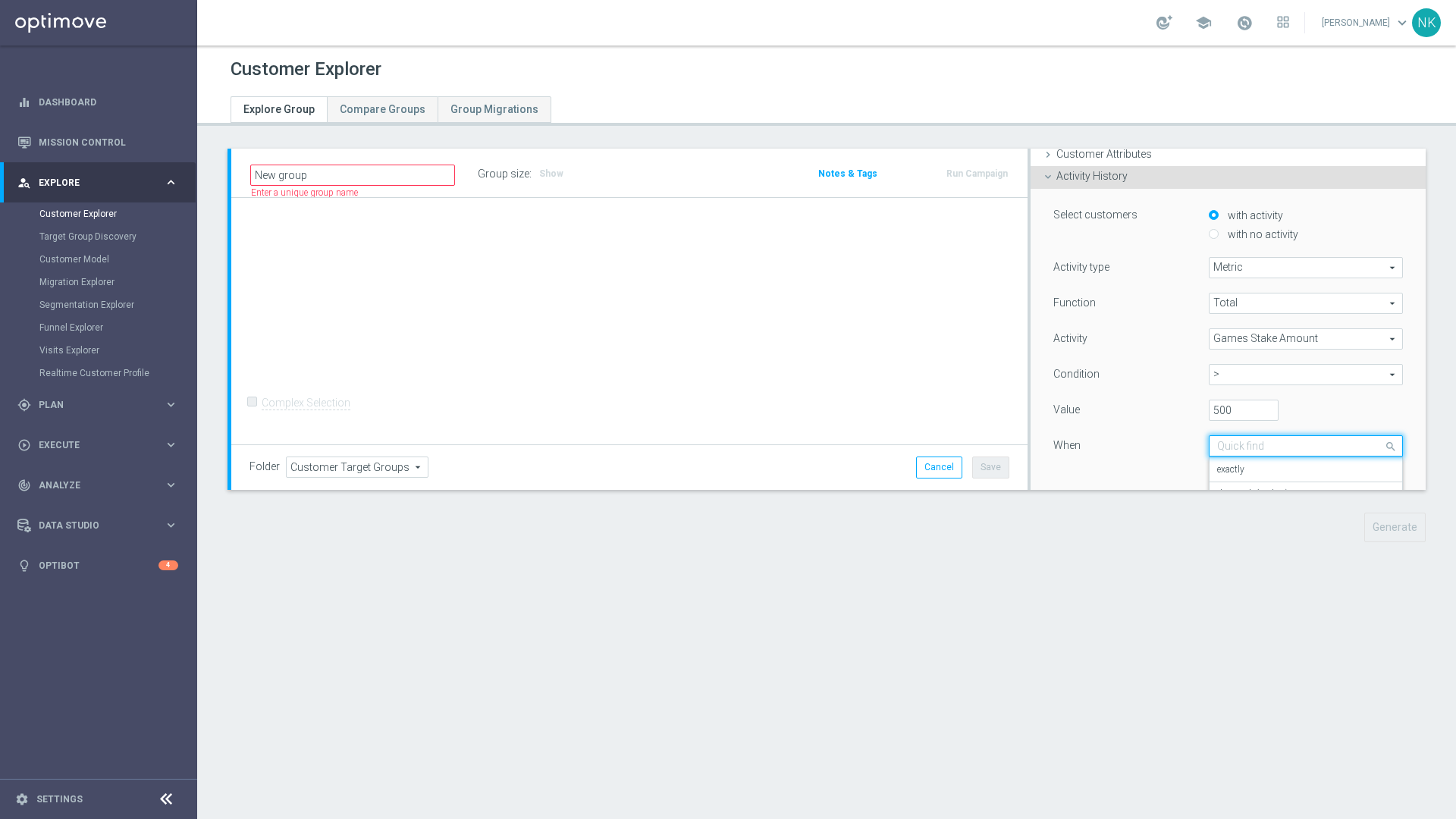
scroll to position [96, 0]
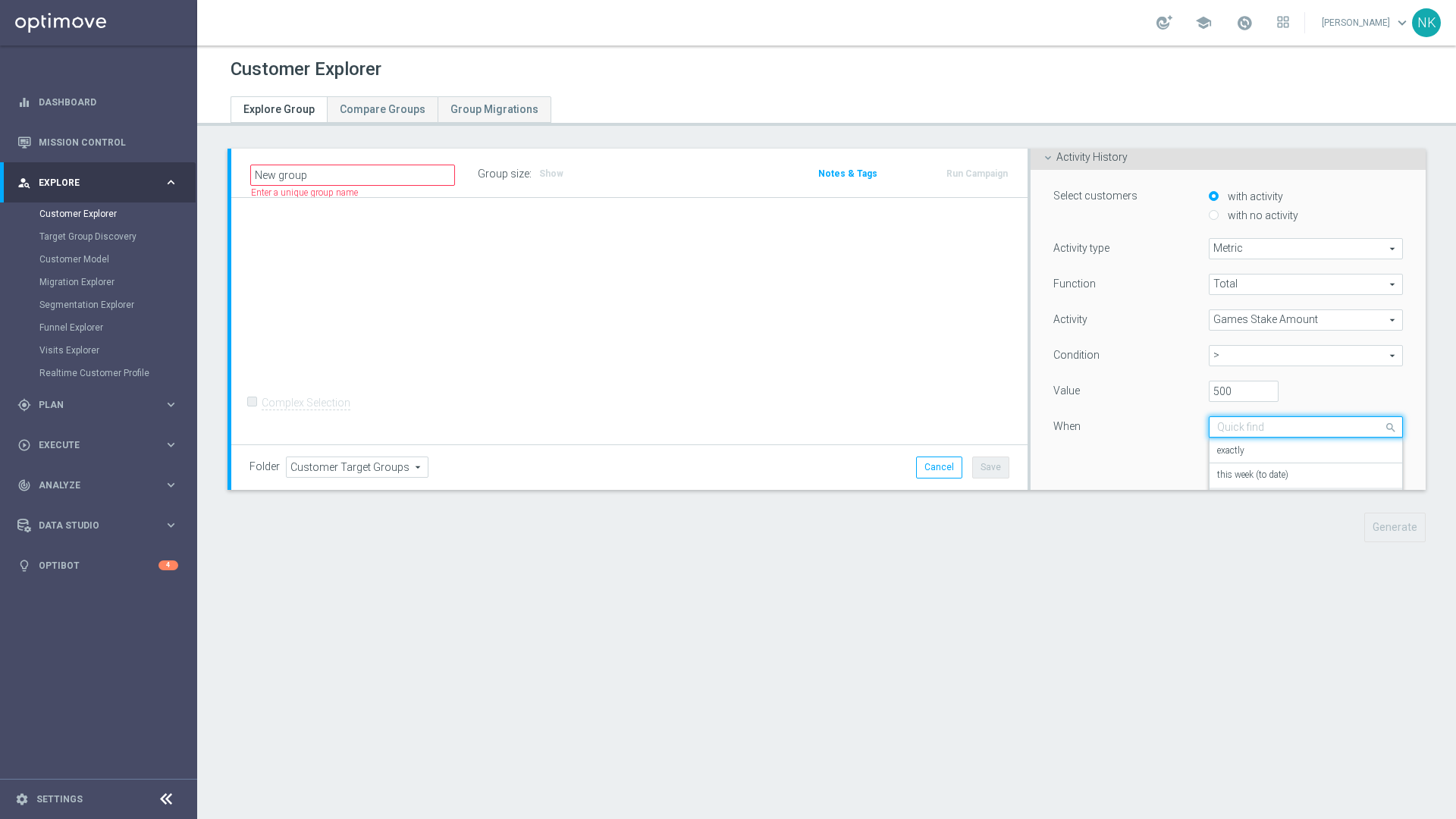
click at [969, 427] on div "Quick find during the previous during the previous exactly this week (to date) …" at bounding box center [1305, 427] width 217 height 22
click at [969, 430] on input "text" at bounding box center [1291, 427] width 147 height 14
click at [969, 464] on input "1" at bounding box center [1237, 461] width 58 height 22
type input "7"
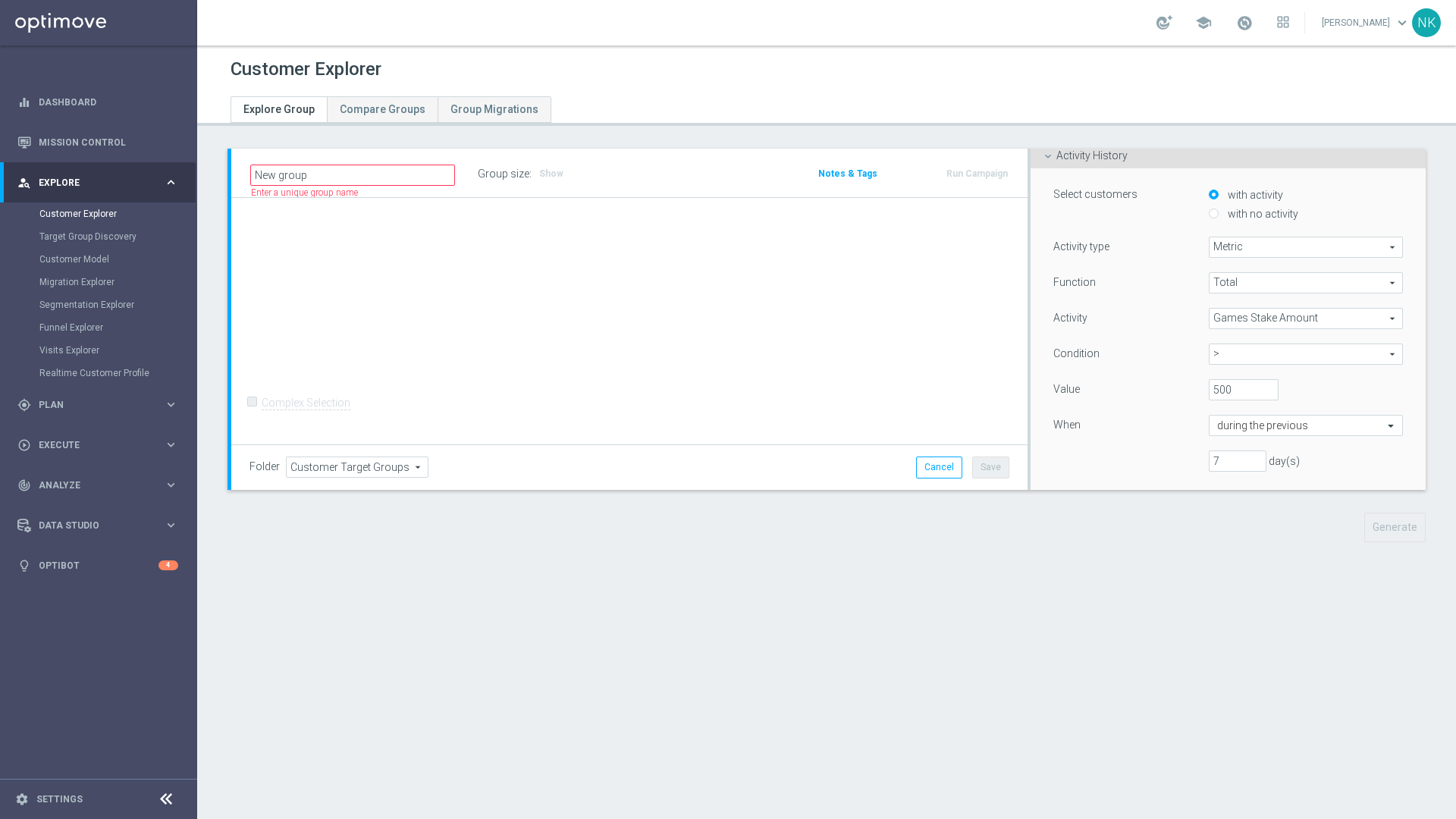
click at [969, 154] on span "Activity History" at bounding box center [1092, 155] width 71 height 12
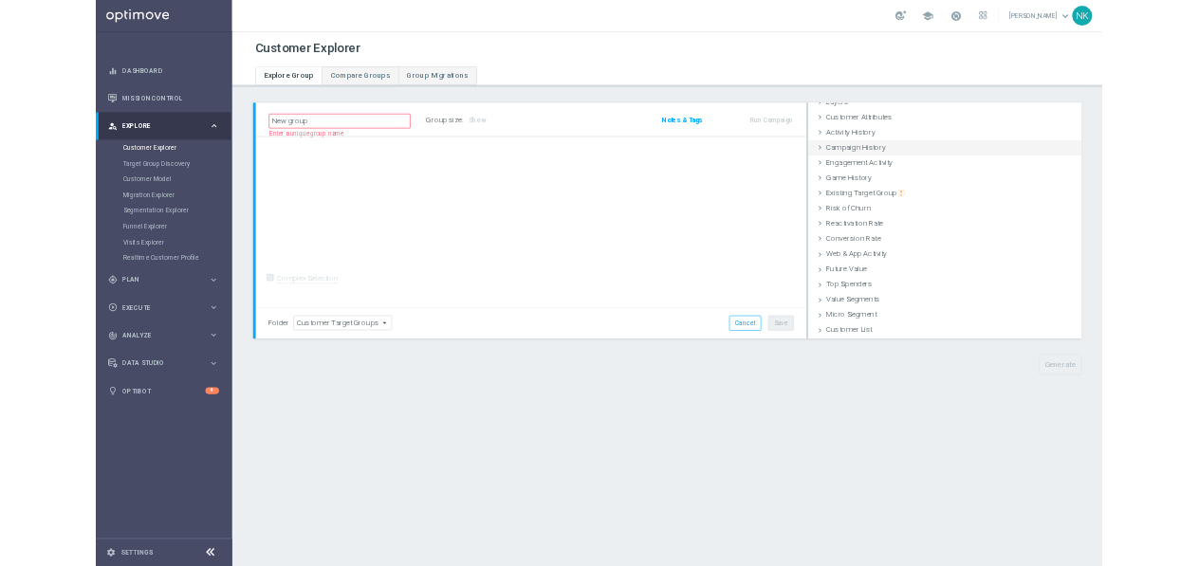
scroll to position [0, 0]
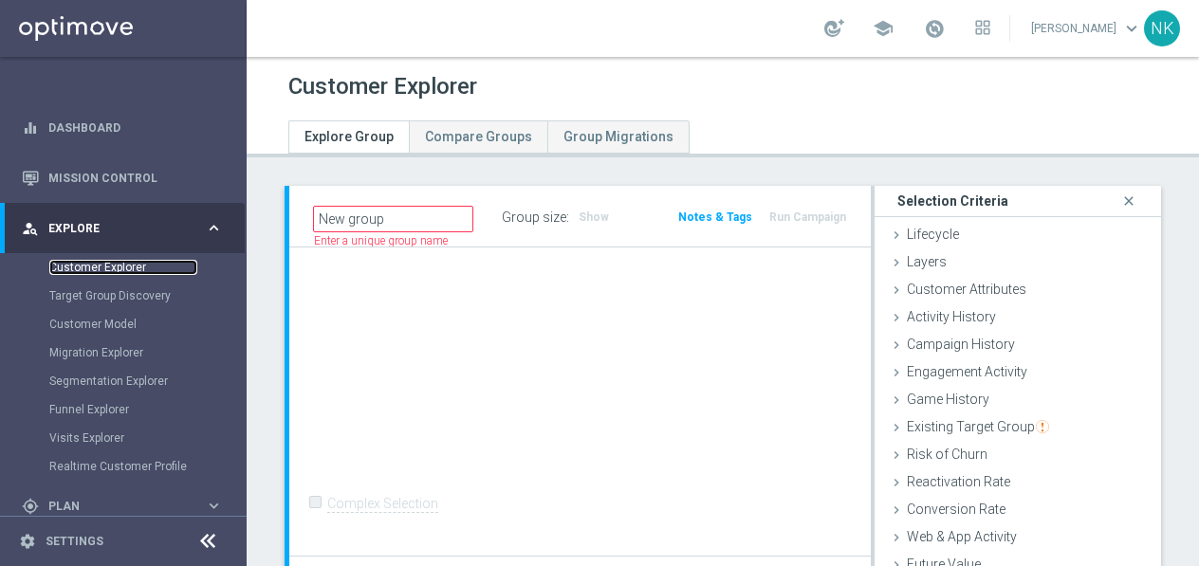
click at [109, 271] on link "Customer Explorer" at bounding box center [123, 267] width 148 height 15
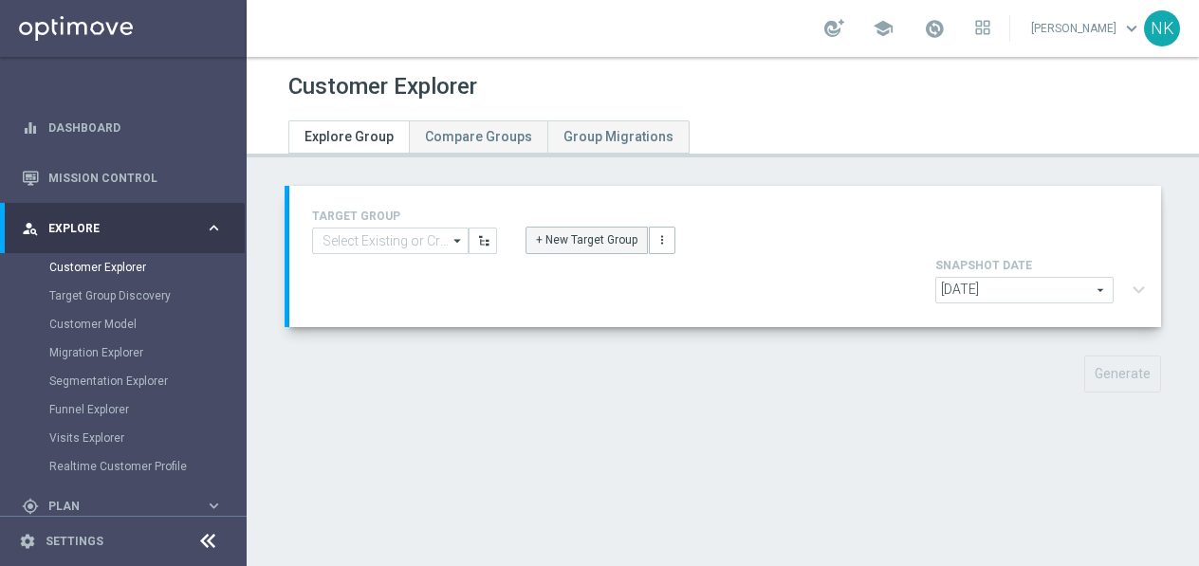
click at [621, 251] on button "+ New Target Group" at bounding box center [587, 240] width 122 height 27
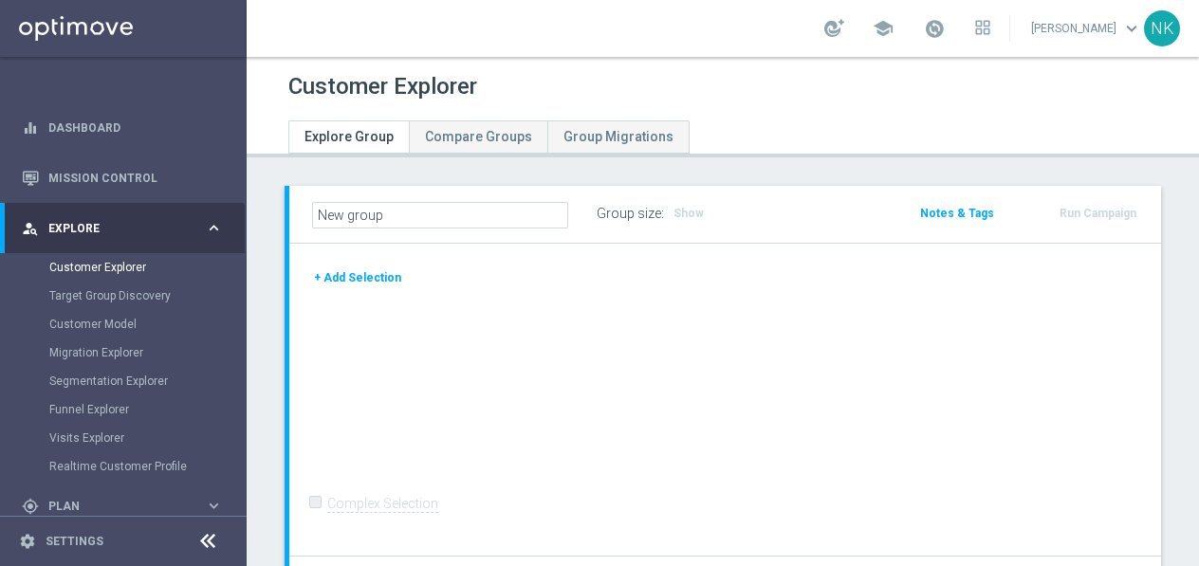
click at [351, 279] on button "+ Add Selection" at bounding box center [357, 278] width 91 height 21
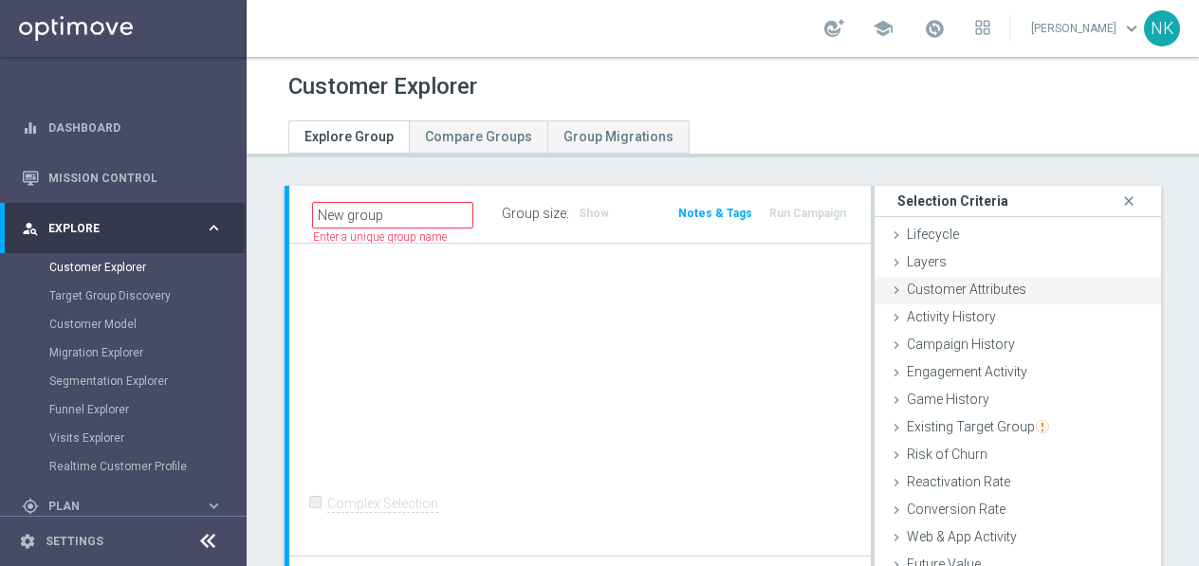
click at [940, 283] on span "Customer Attributes" at bounding box center [967, 289] width 120 height 15
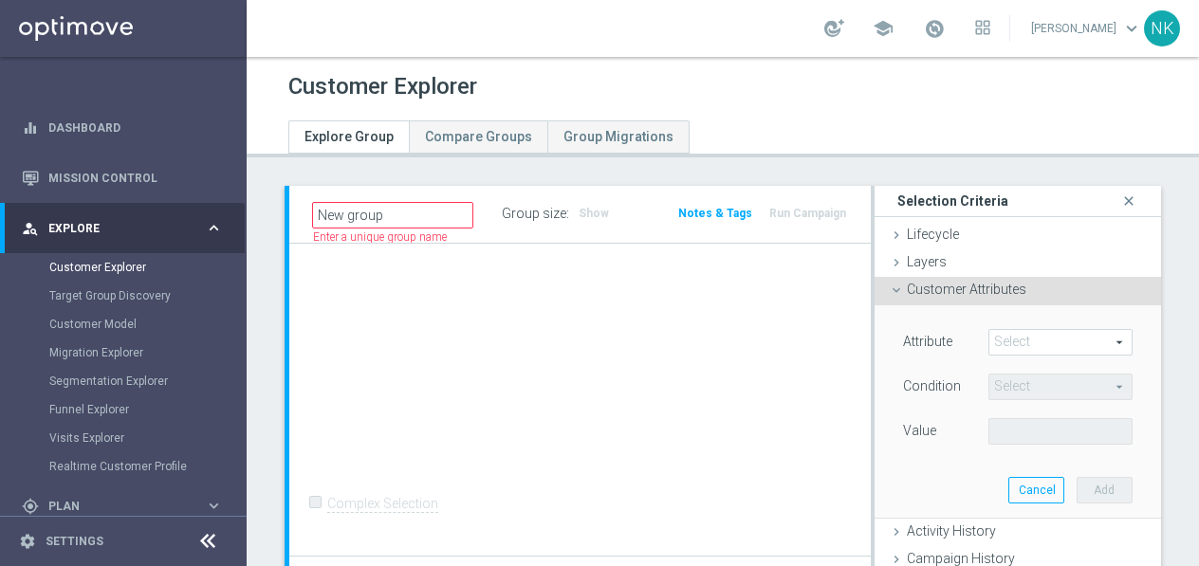
click at [1028, 343] on span at bounding box center [1061, 342] width 142 height 25
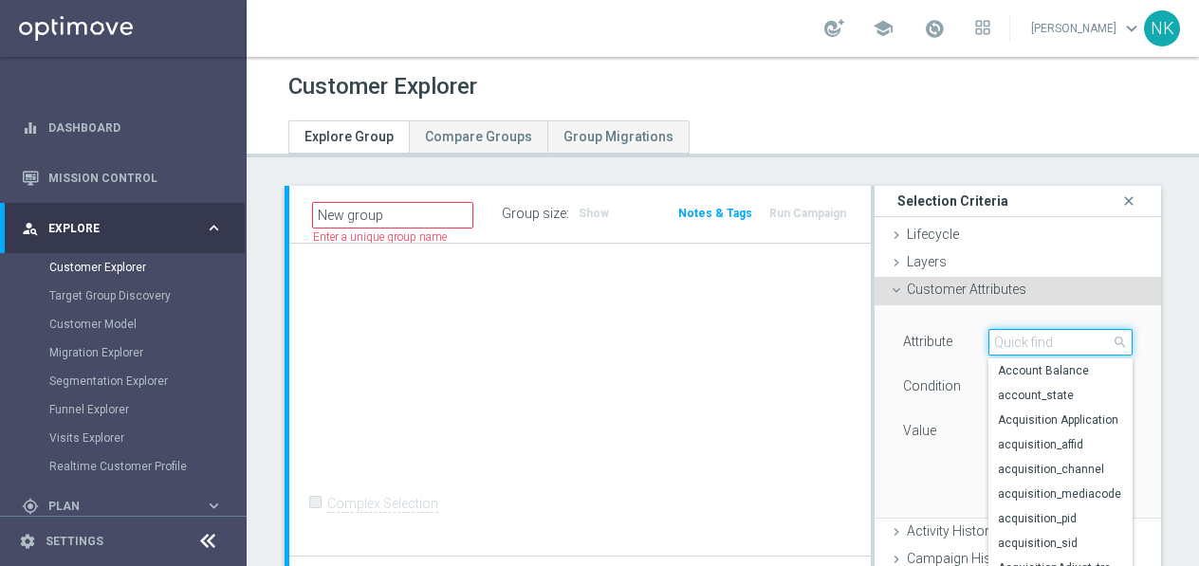
click at [1028, 343] on input "search" at bounding box center [1061, 342] width 144 height 27
type input "ID"
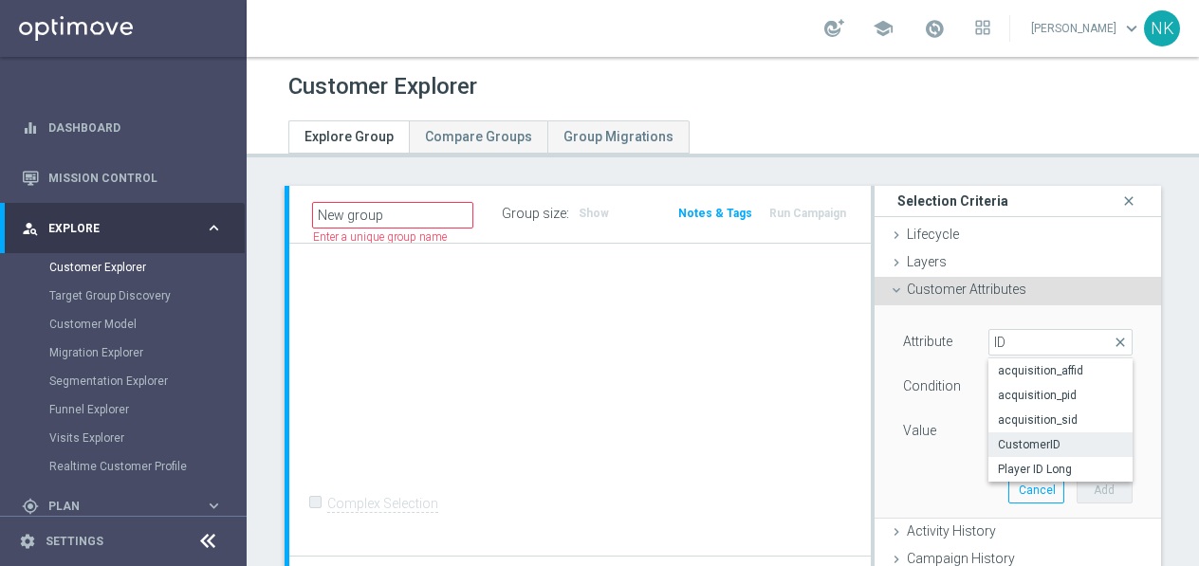
click at [1036, 441] on span "CustomerID" at bounding box center [1060, 444] width 125 height 15
type input "CustomerID"
type input "Equals"
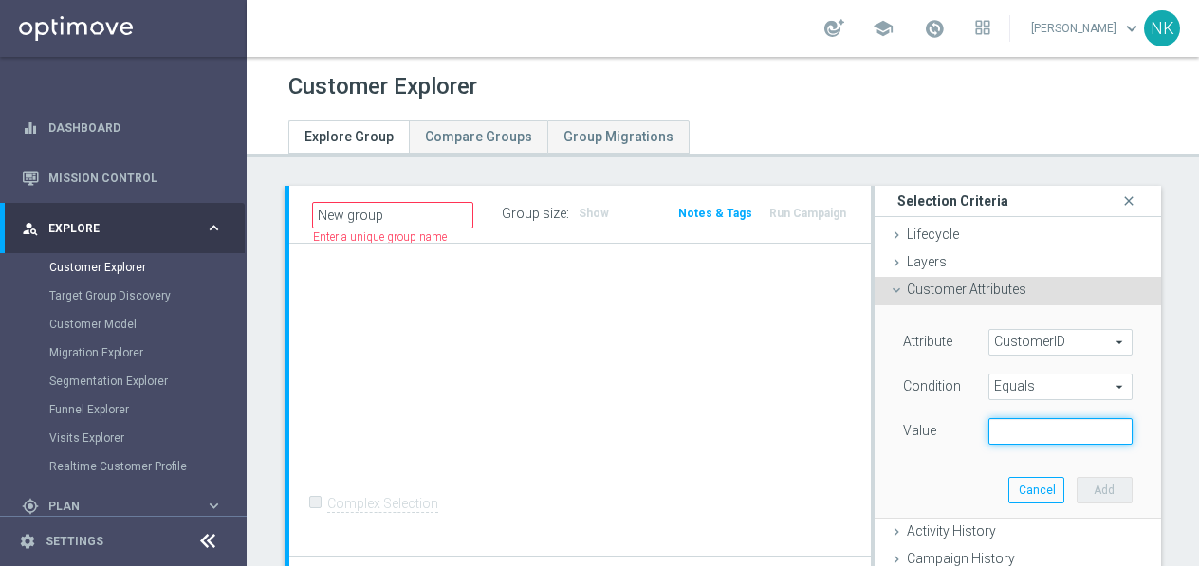
click at [1019, 431] on input "text" at bounding box center [1061, 431] width 144 height 27
paste input "324660093"
type input "324660093"
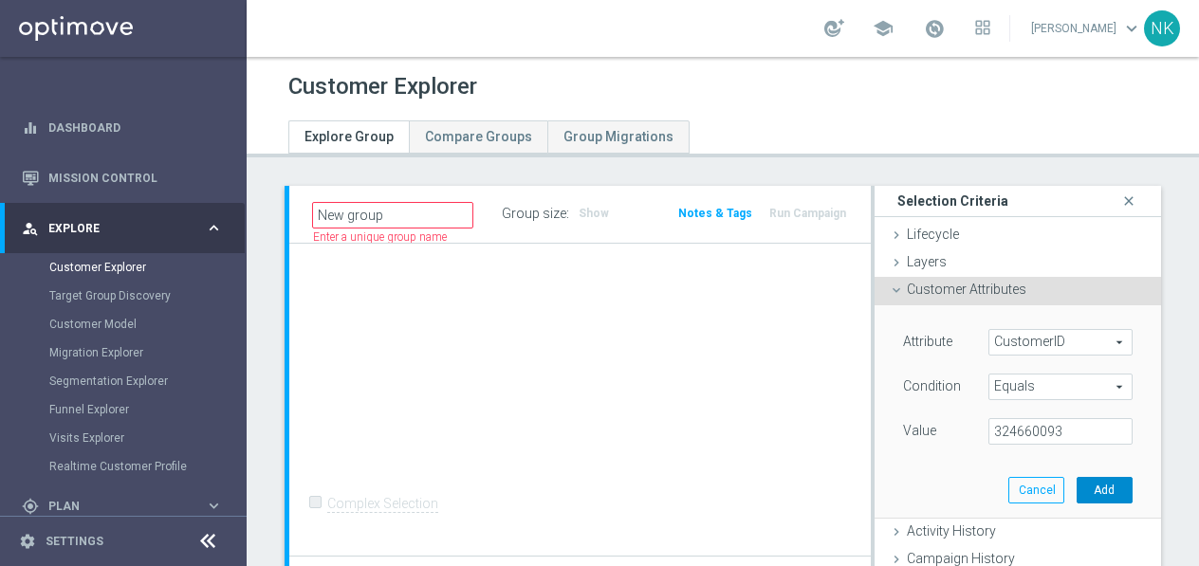
click at [1105, 492] on button "Add" at bounding box center [1105, 490] width 56 height 27
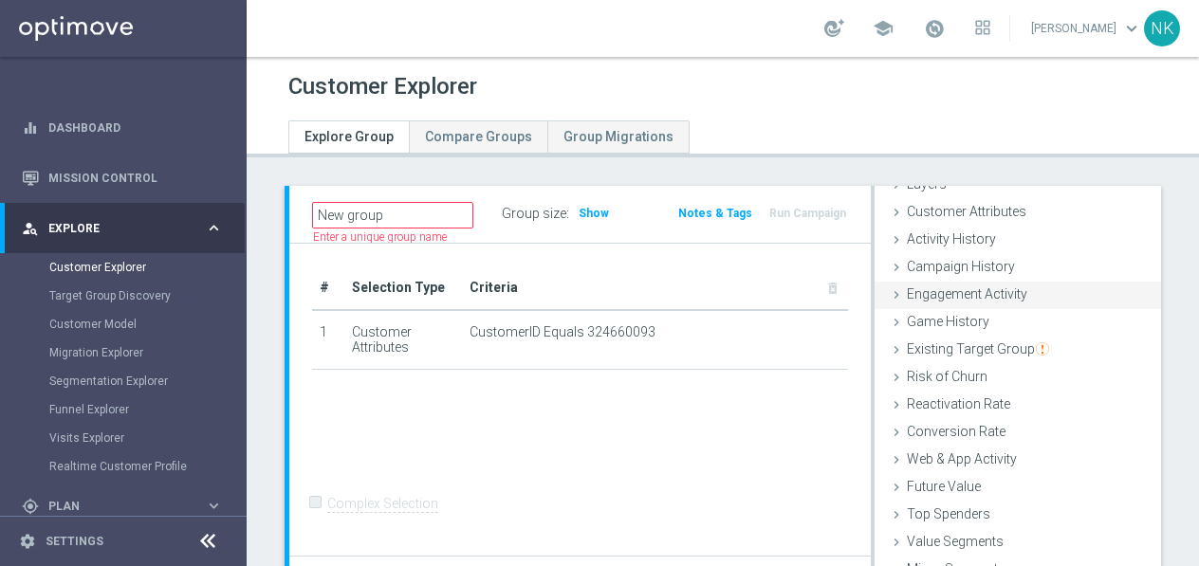
scroll to position [158, 0]
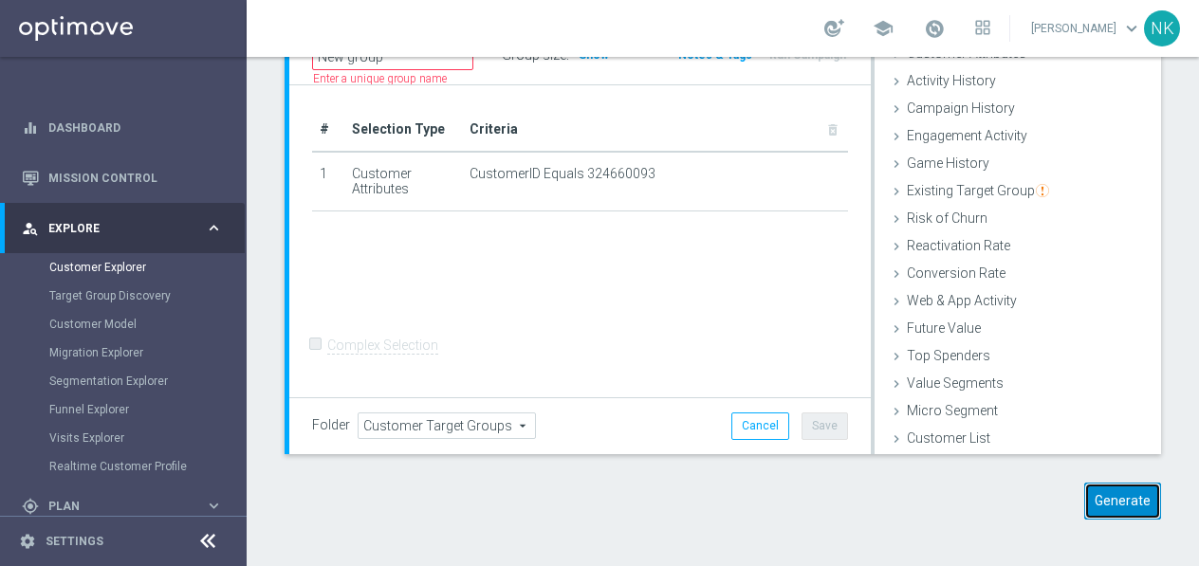
click at [1108, 490] on button "Generate" at bounding box center [1122, 501] width 77 height 37
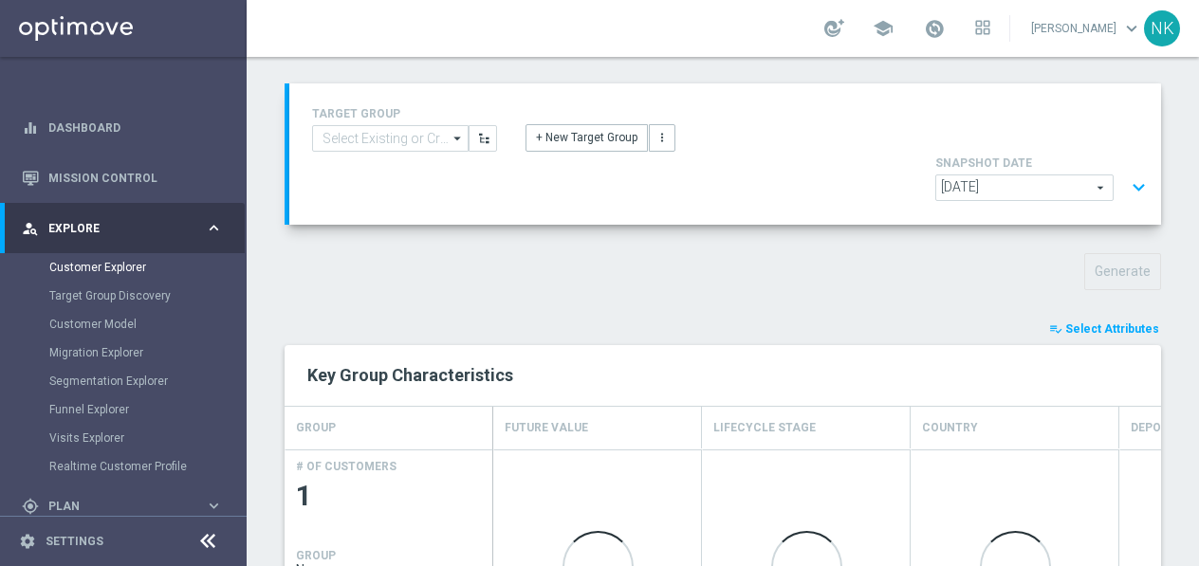
scroll to position [143, 0]
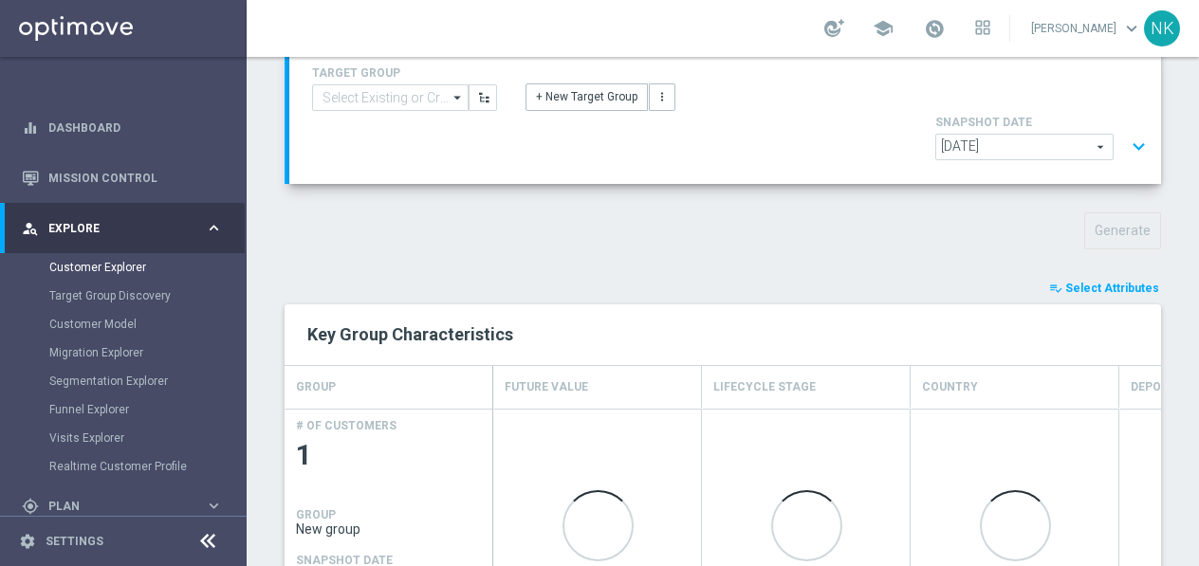
click at [1120, 278] on button "playlist_add_check Select Attributes" at bounding box center [1104, 288] width 114 height 21
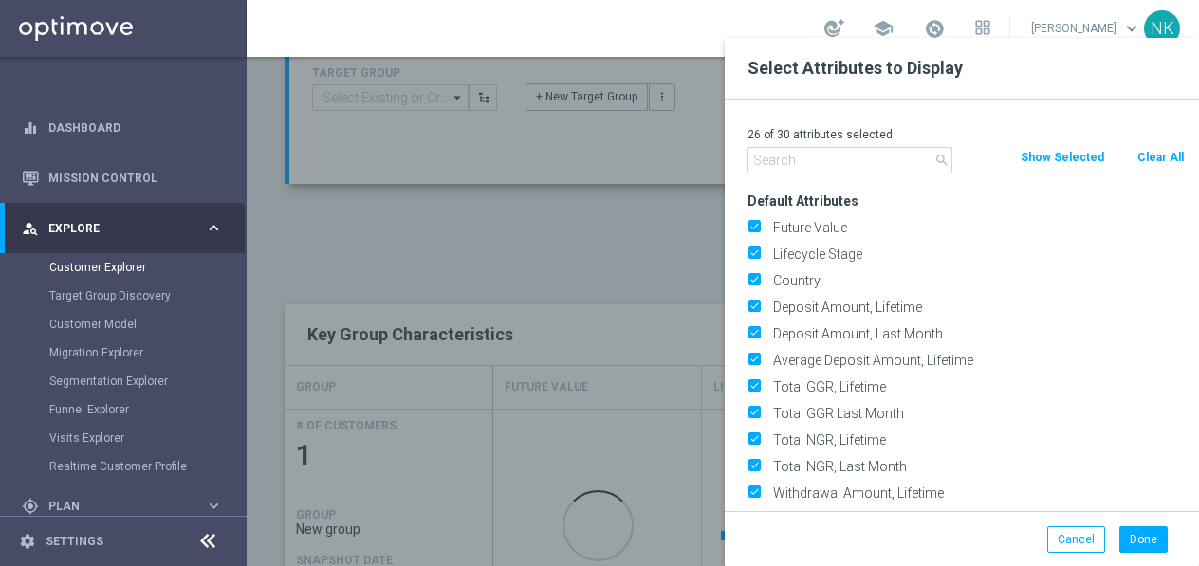
click at [1174, 160] on button "Clear All" at bounding box center [1161, 157] width 50 height 21
checkbox input "false"
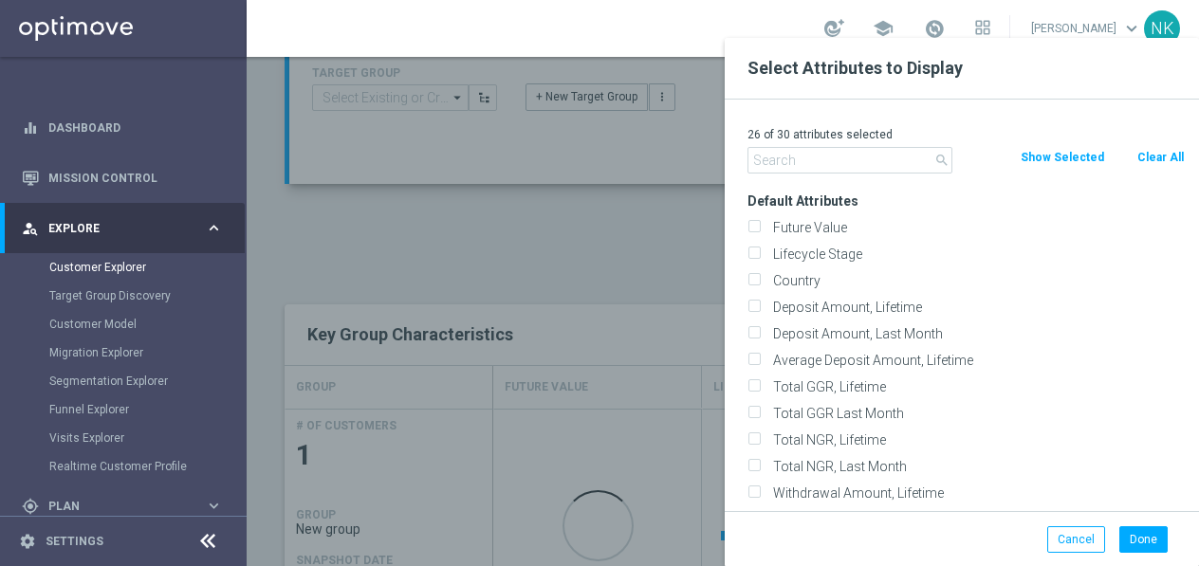
checkbox input "false"
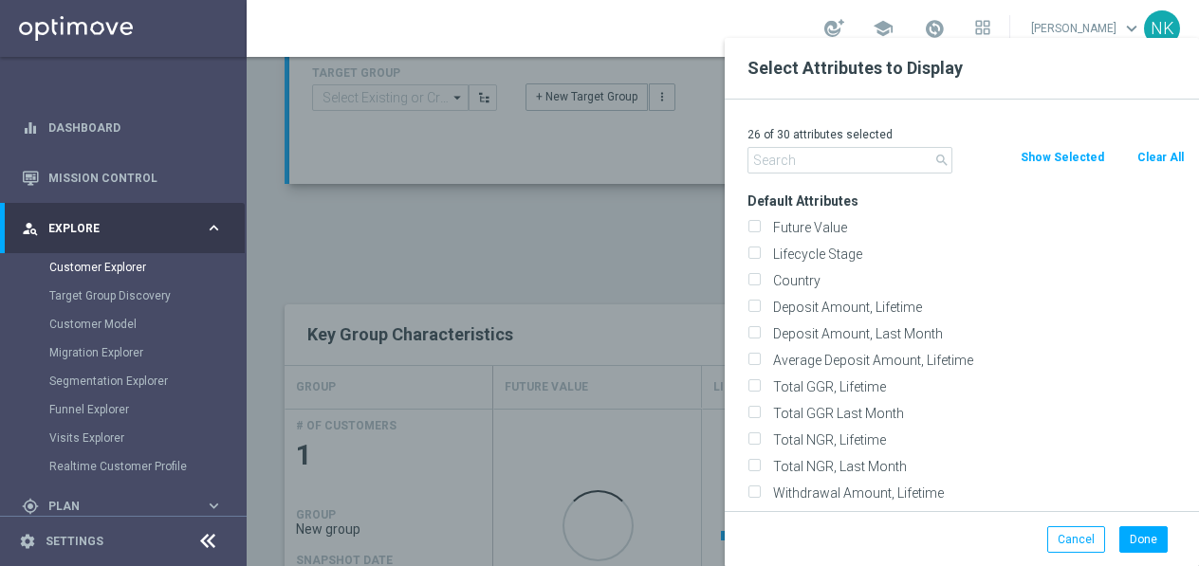
checkbox input "false"
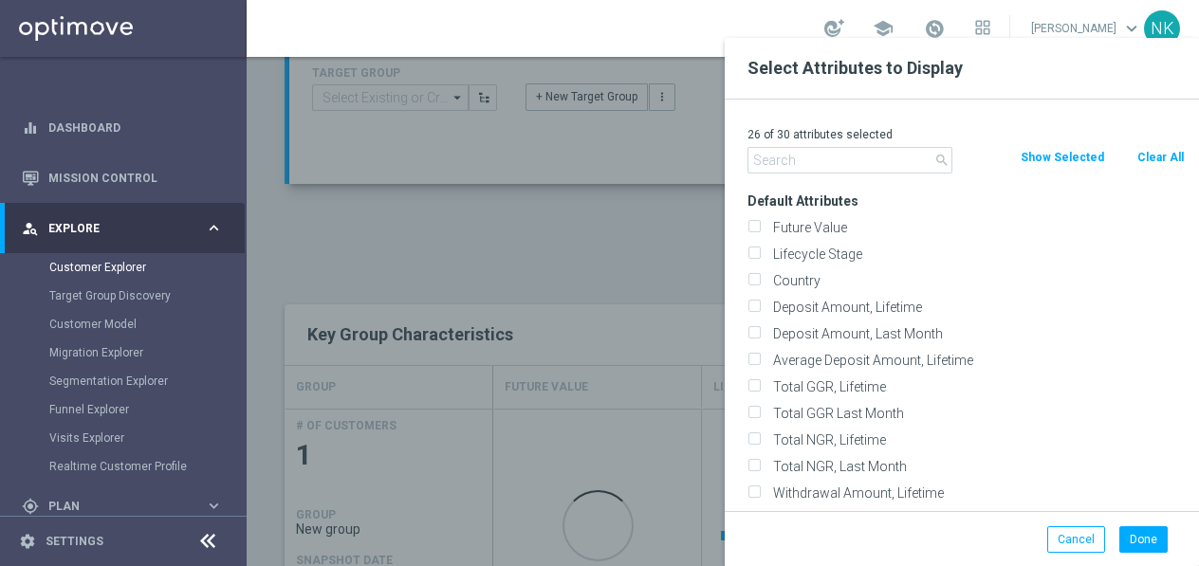
checkbox input "false"
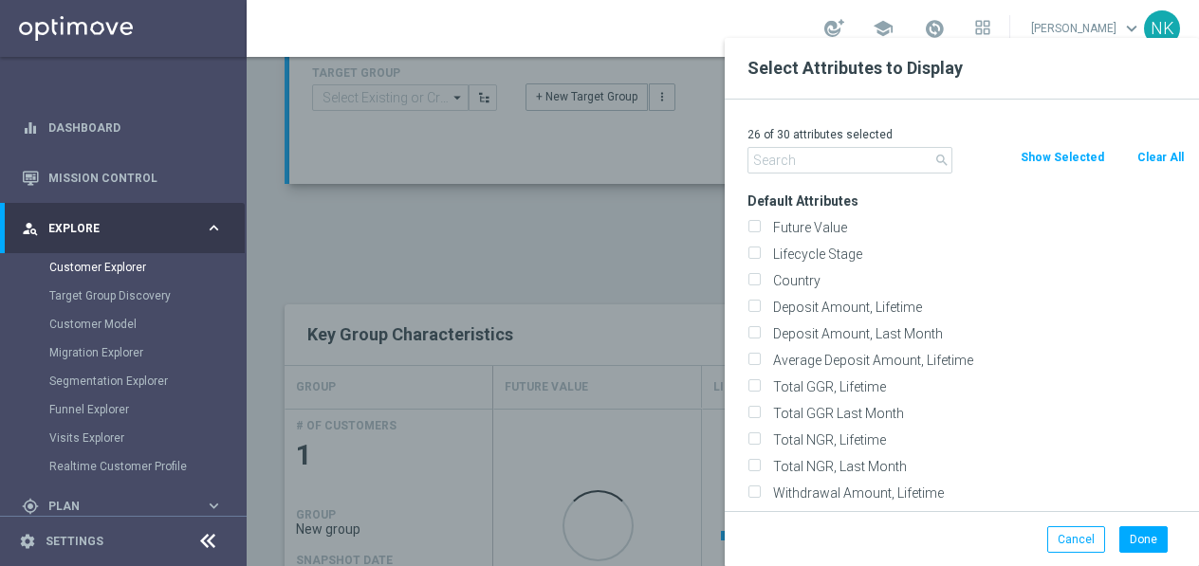
checkbox input "false"
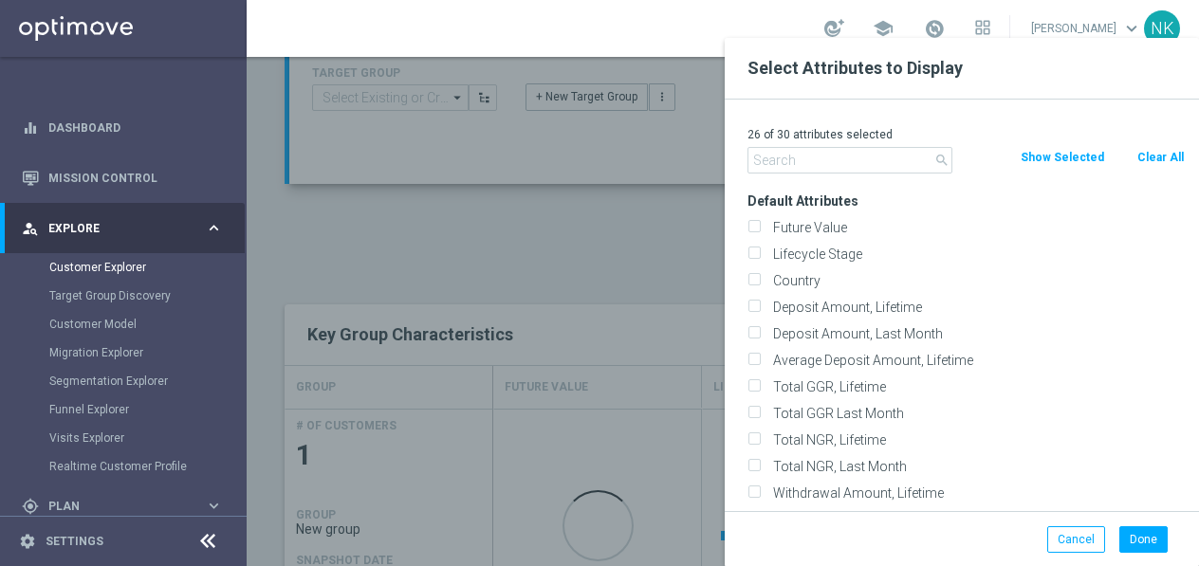
checkbox input "false"
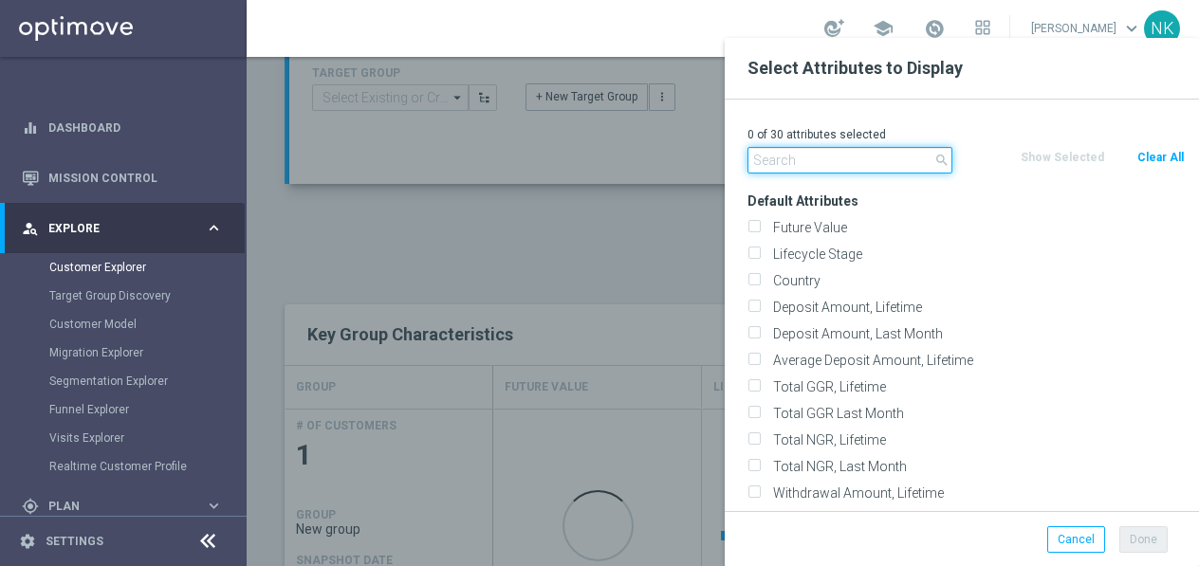
click at [824, 166] on input "text" at bounding box center [850, 160] width 205 height 27
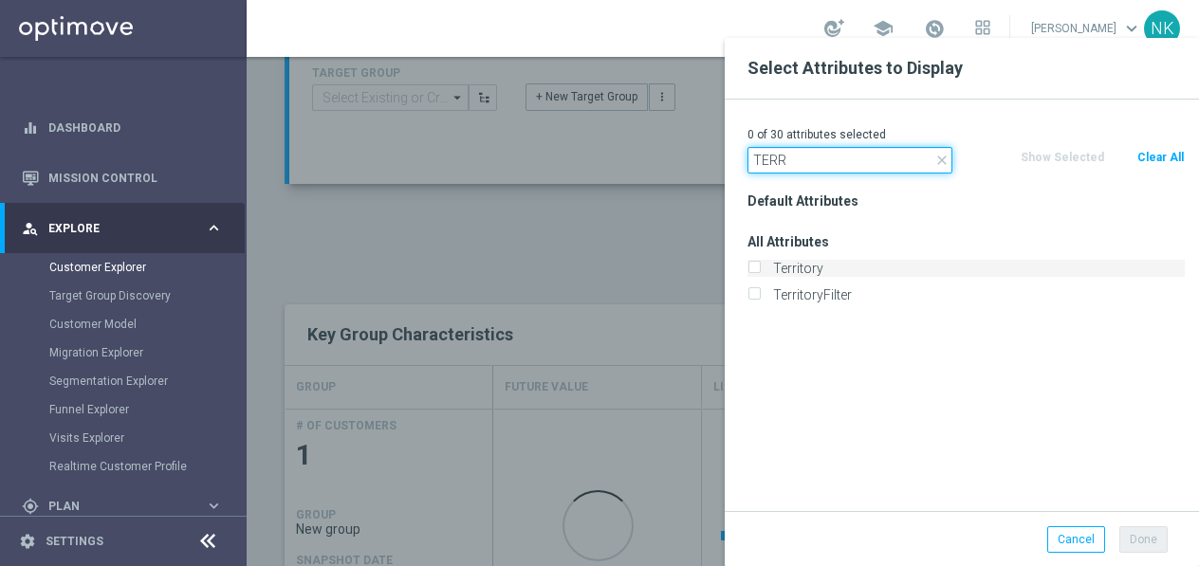
type input "TERR"
click at [797, 269] on label "Territory" at bounding box center [976, 268] width 418 height 17
click at [760, 269] on input "Territory" at bounding box center [754, 271] width 12 height 12
checkbox input "true"
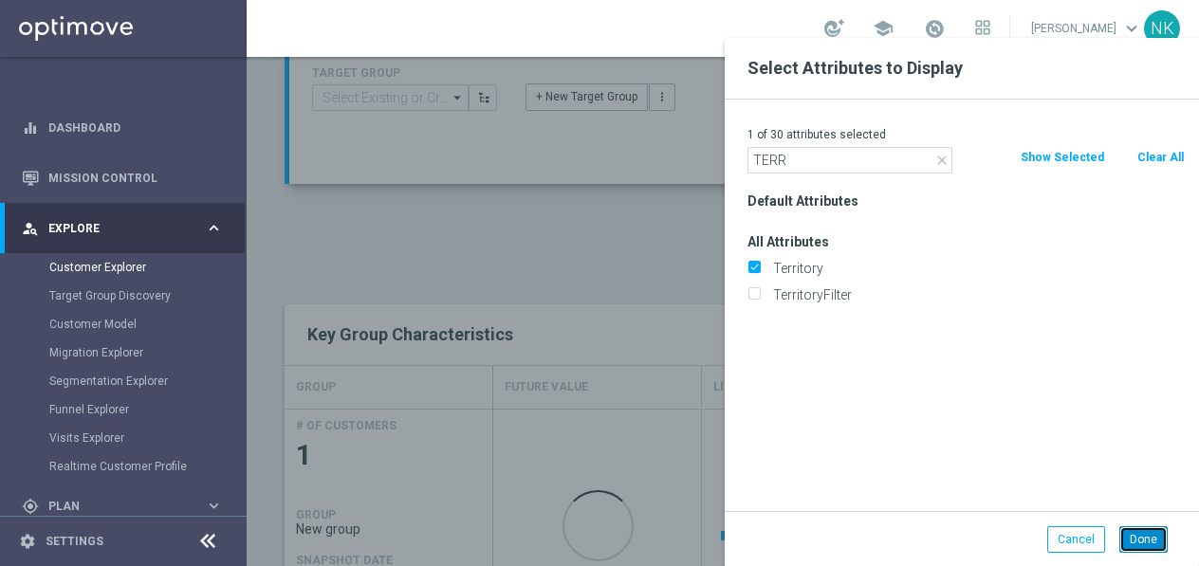
click at [1139, 536] on button "Done" at bounding box center [1144, 540] width 48 height 27
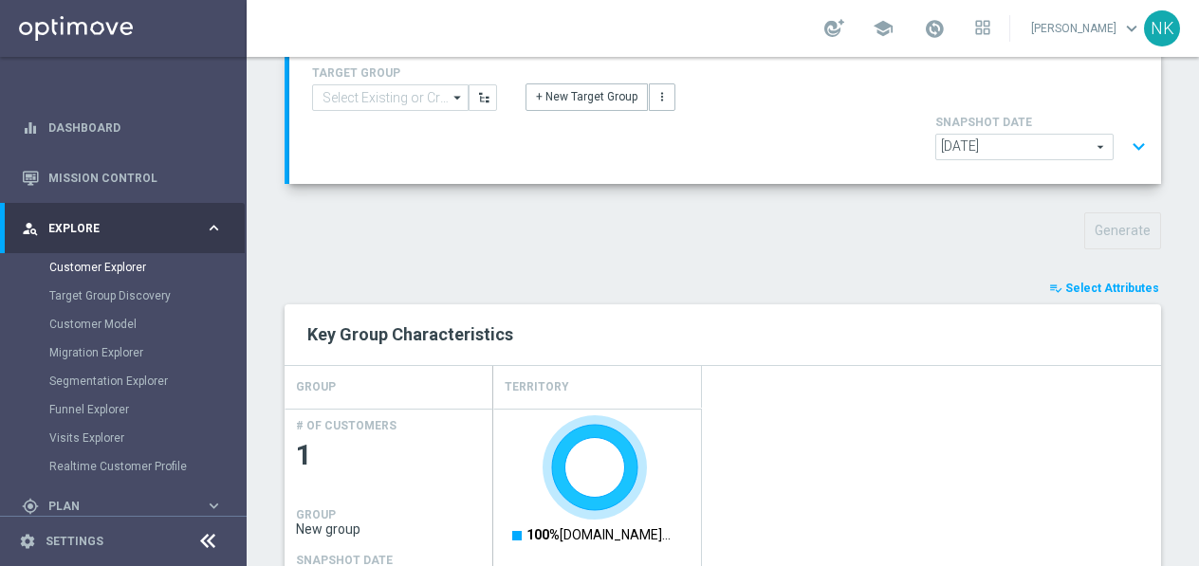
click at [632, 528] on text "100% www.lottoland.bet.br 100% www.lottoland.be…" at bounding box center [599, 535] width 144 height 15
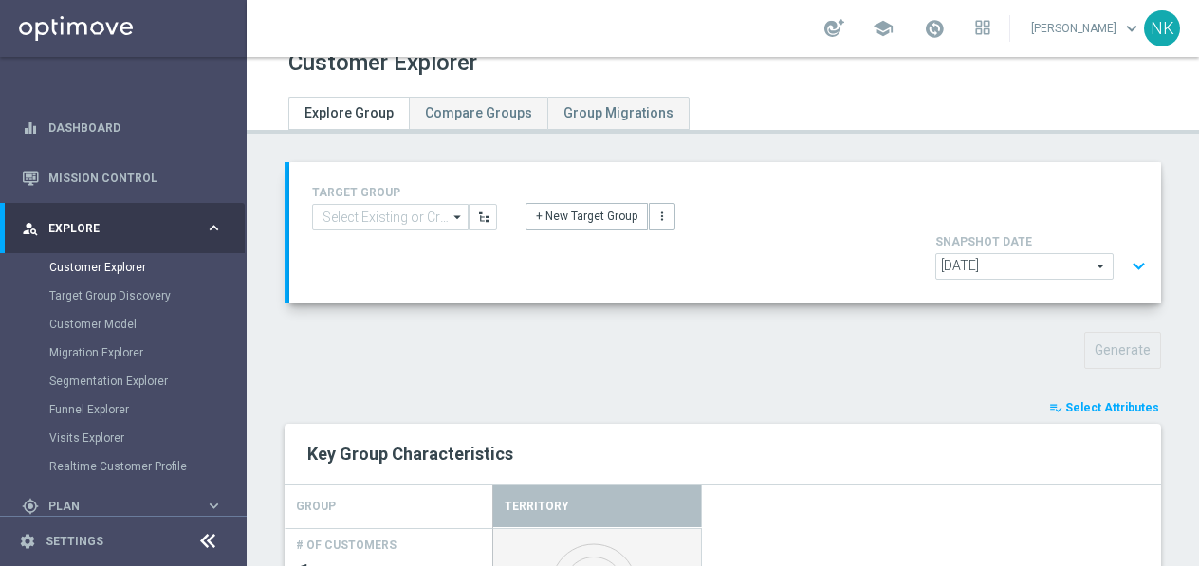
scroll to position [0, 0]
